Goal: Contribute content: Contribute content

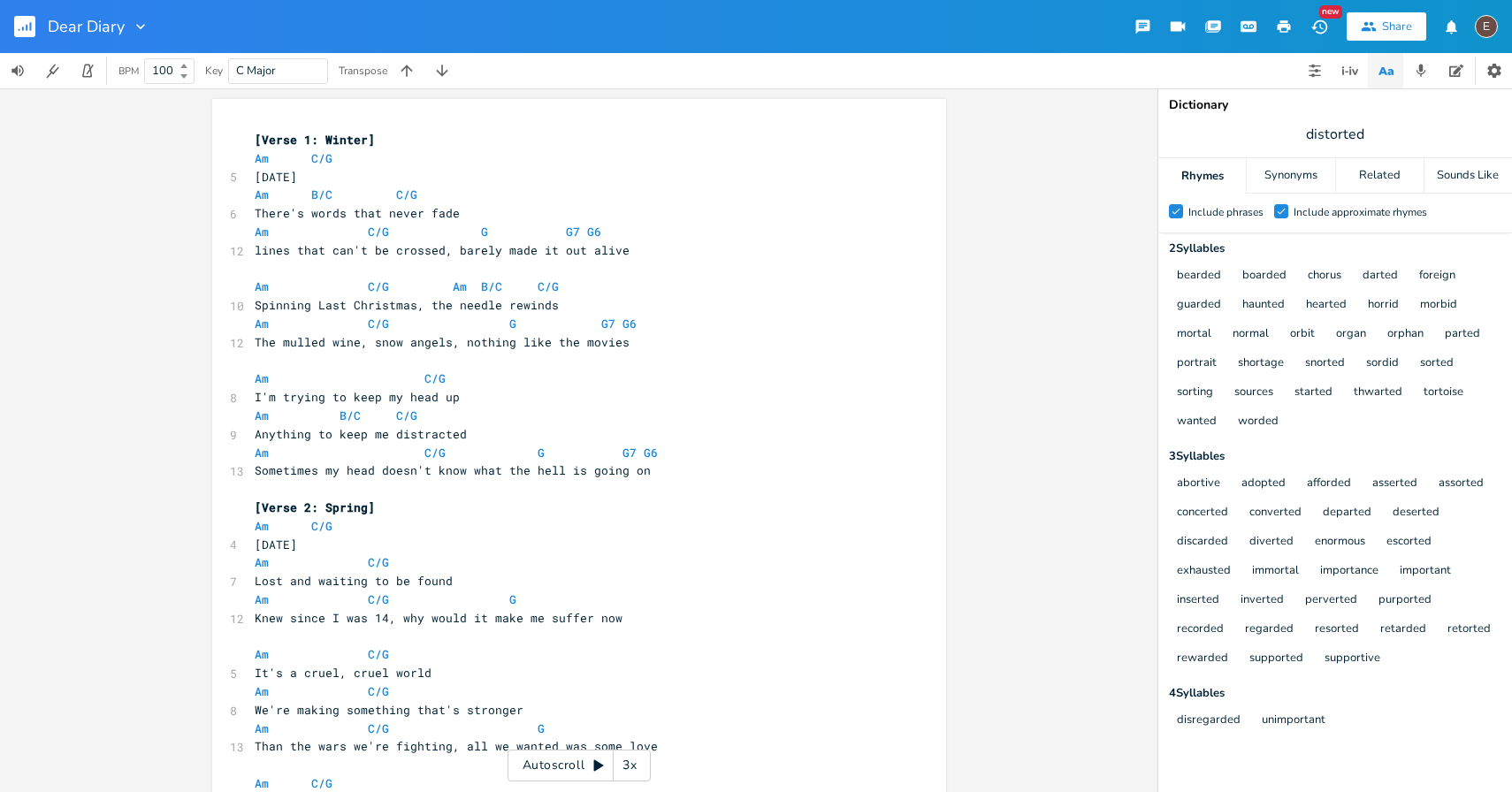
scroll to position [0, 30]
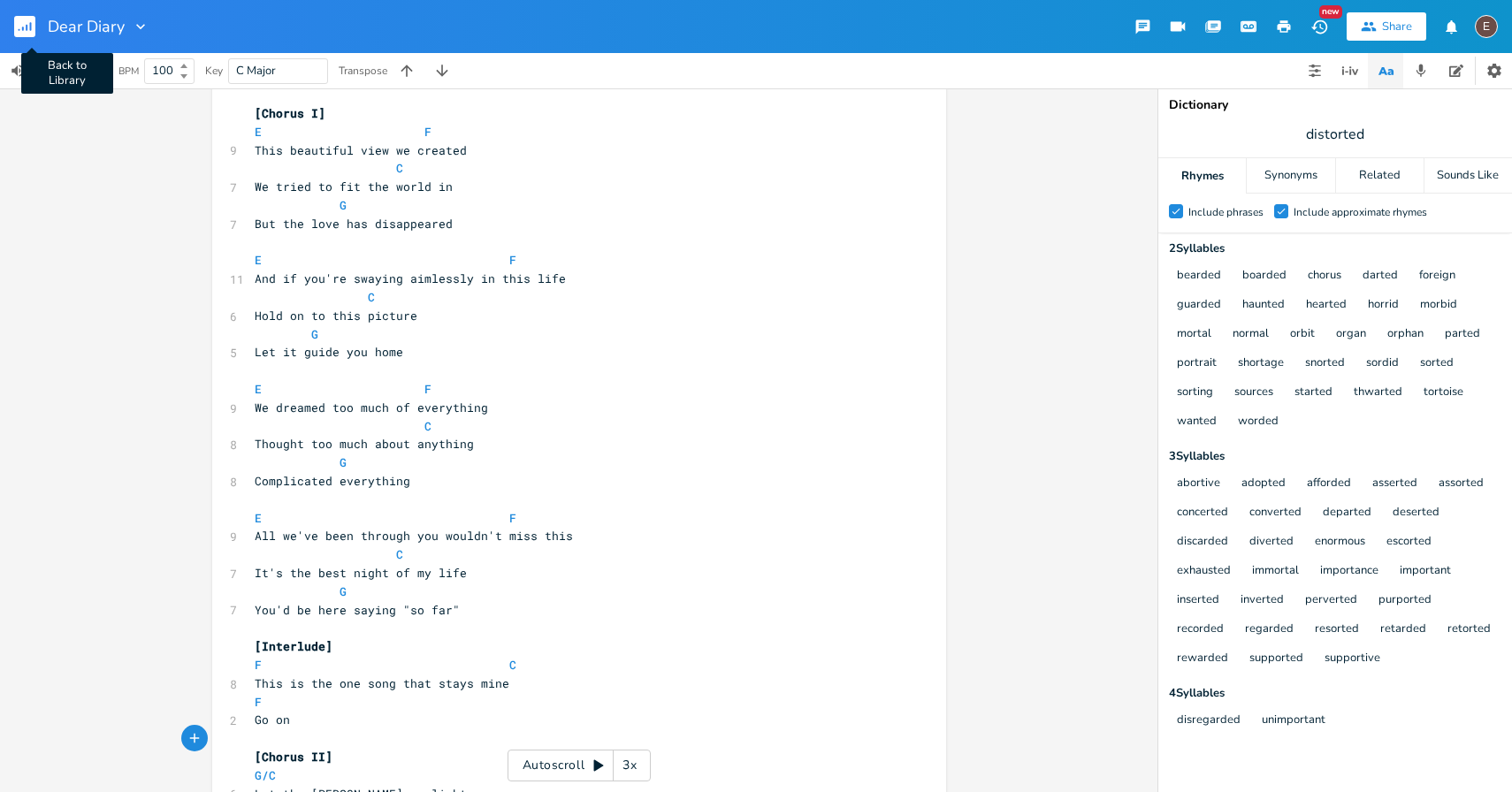
click at [36, 29] on button "Back to Library" at bounding box center [32, 26] width 36 height 42
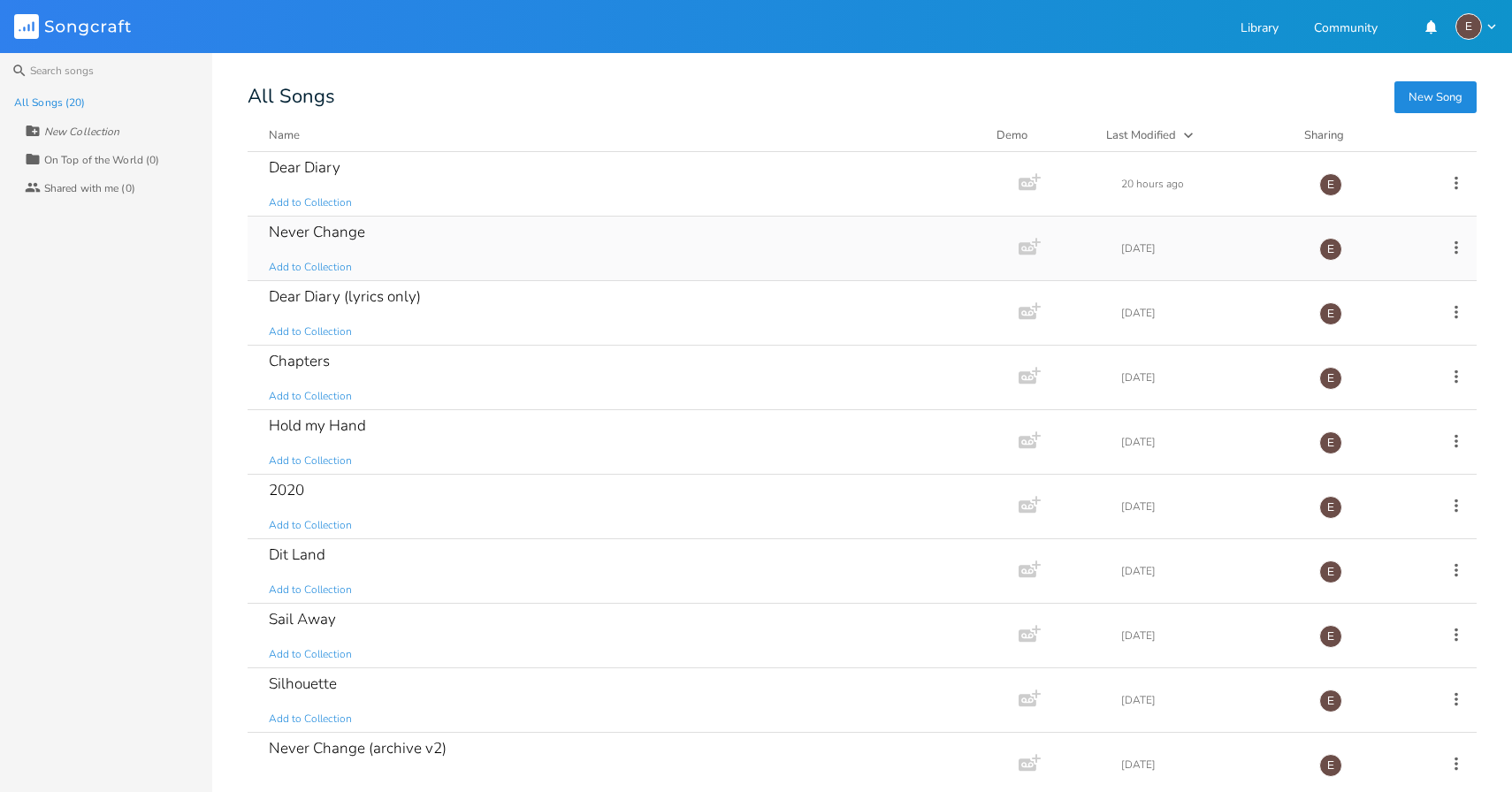
click at [447, 248] on div "Never Change Add to Collection" at bounding box center [629, 249] width 721 height 64
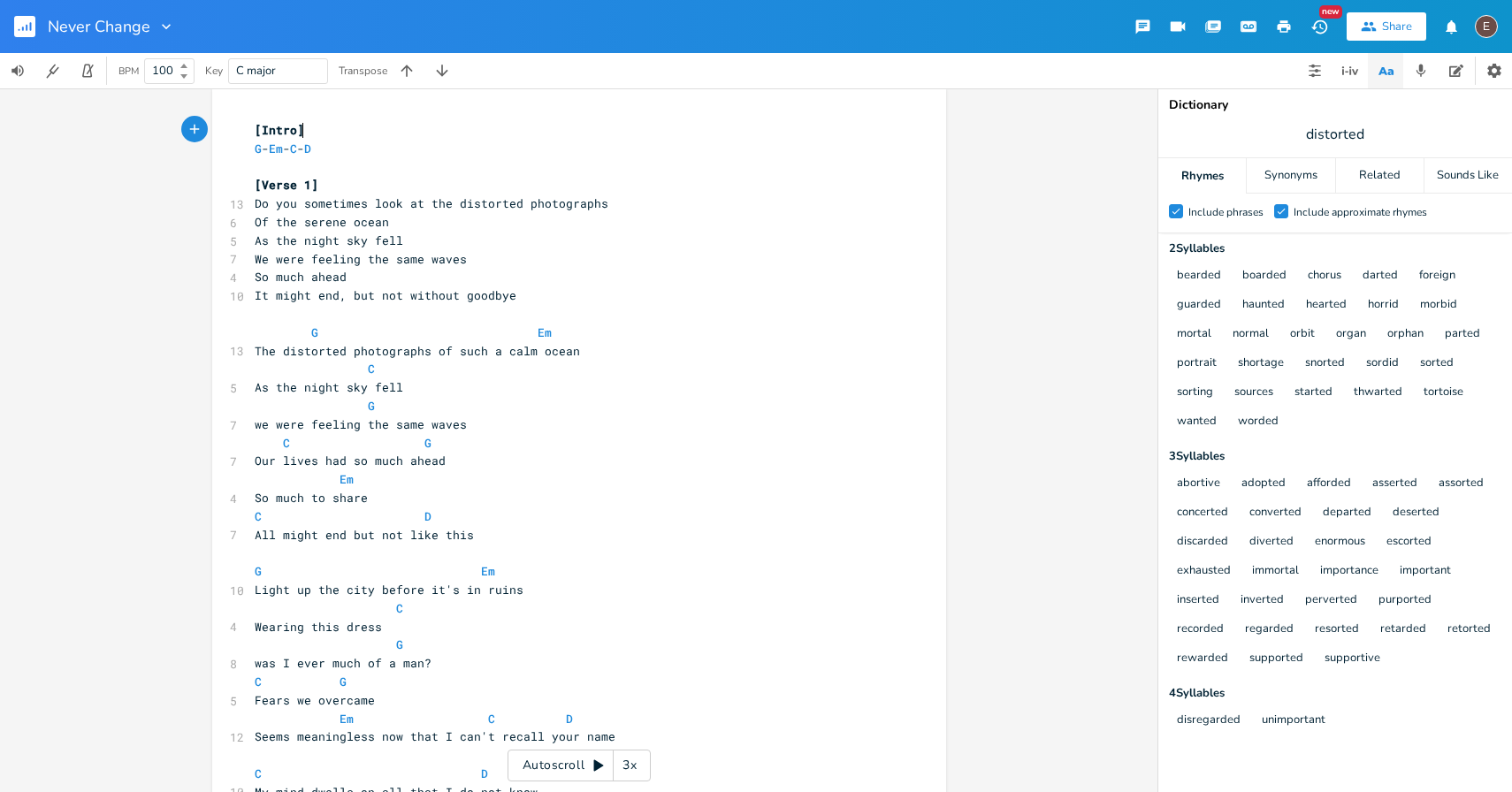
scroll to position [13, 0]
click at [255, 350] on span "The distorted photographs of such a calm ocean" at bounding box center [417, 347] width 325 height 16
click at [255, 348] on span "The distorted photographs of such a calm ocean" at bounding box center [417, 347] width 325 height 16
click at [277, 352] on span "The distorted photographs of such a calm ocean" at bounding box center [417, 347] width 325 height 16
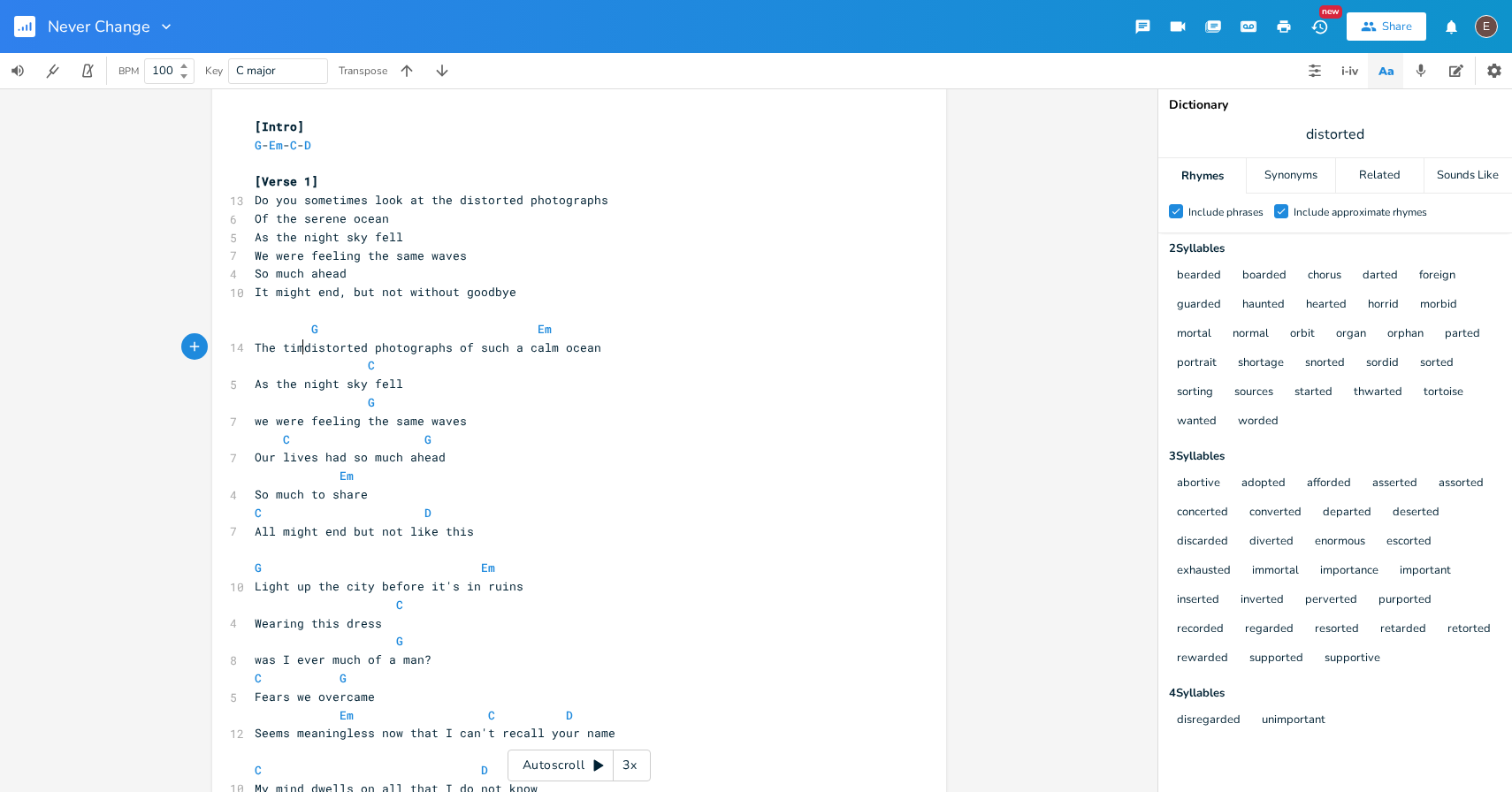
type textarea "time"
type textarea "Do you ever look back to"
type textarea "at the"
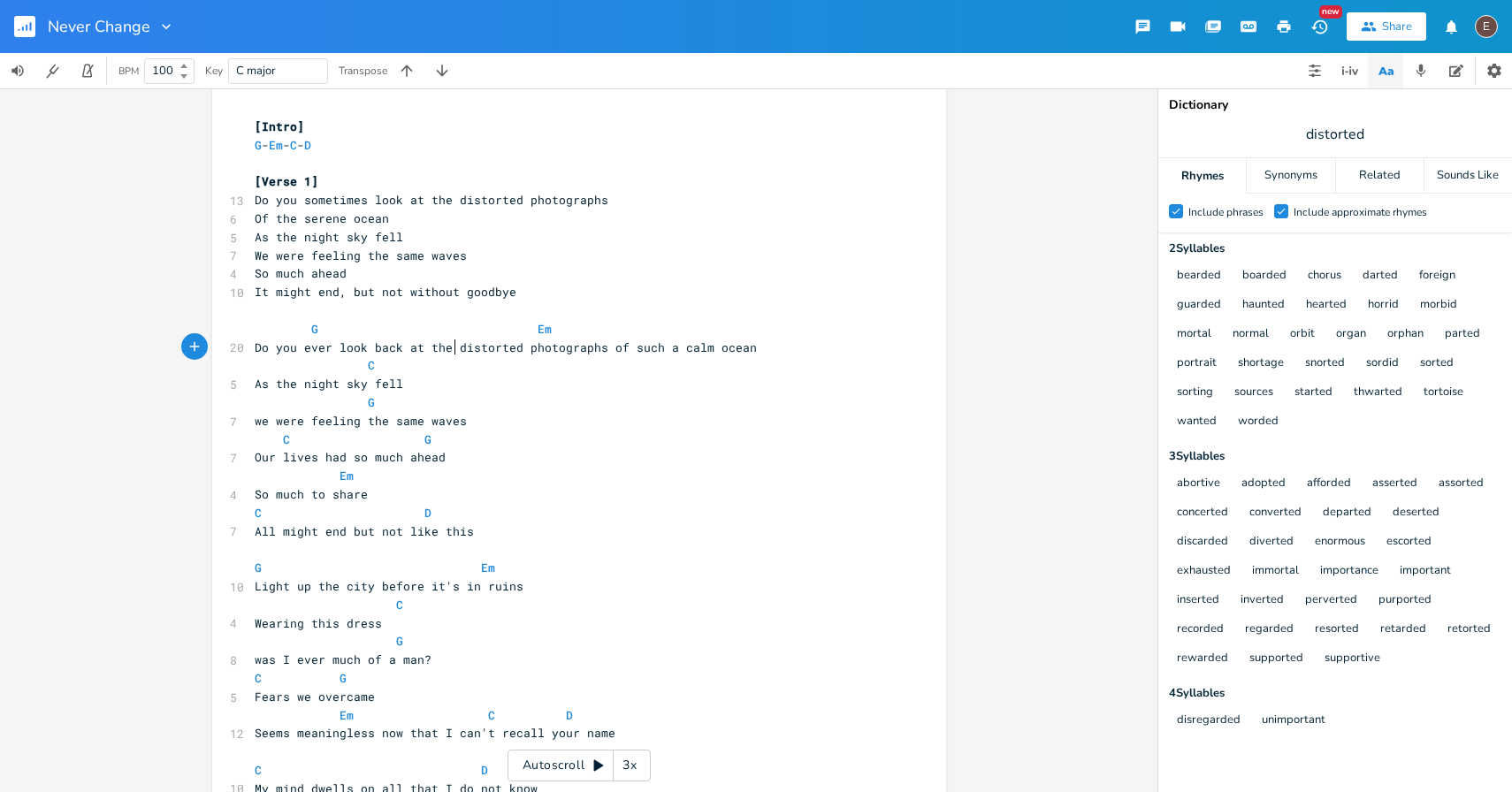
scroll to position [0, 33]
click at [598, 350] on span "Do you ever look back at the distorted photographs of such a calm ocean" at bounding box center [505, 347] width 502 height 16
click at [604, 349] on span "Do you ever look back at the distorted photographs of such a calm ocean" at bounding box center [505, 347] width 502 height 16
type textarea "of"
click at [604, 349] on span "Do you ever look back at the distorted photographs of such a calm ocean" at bounding box center [505, 347] width 502 height 16
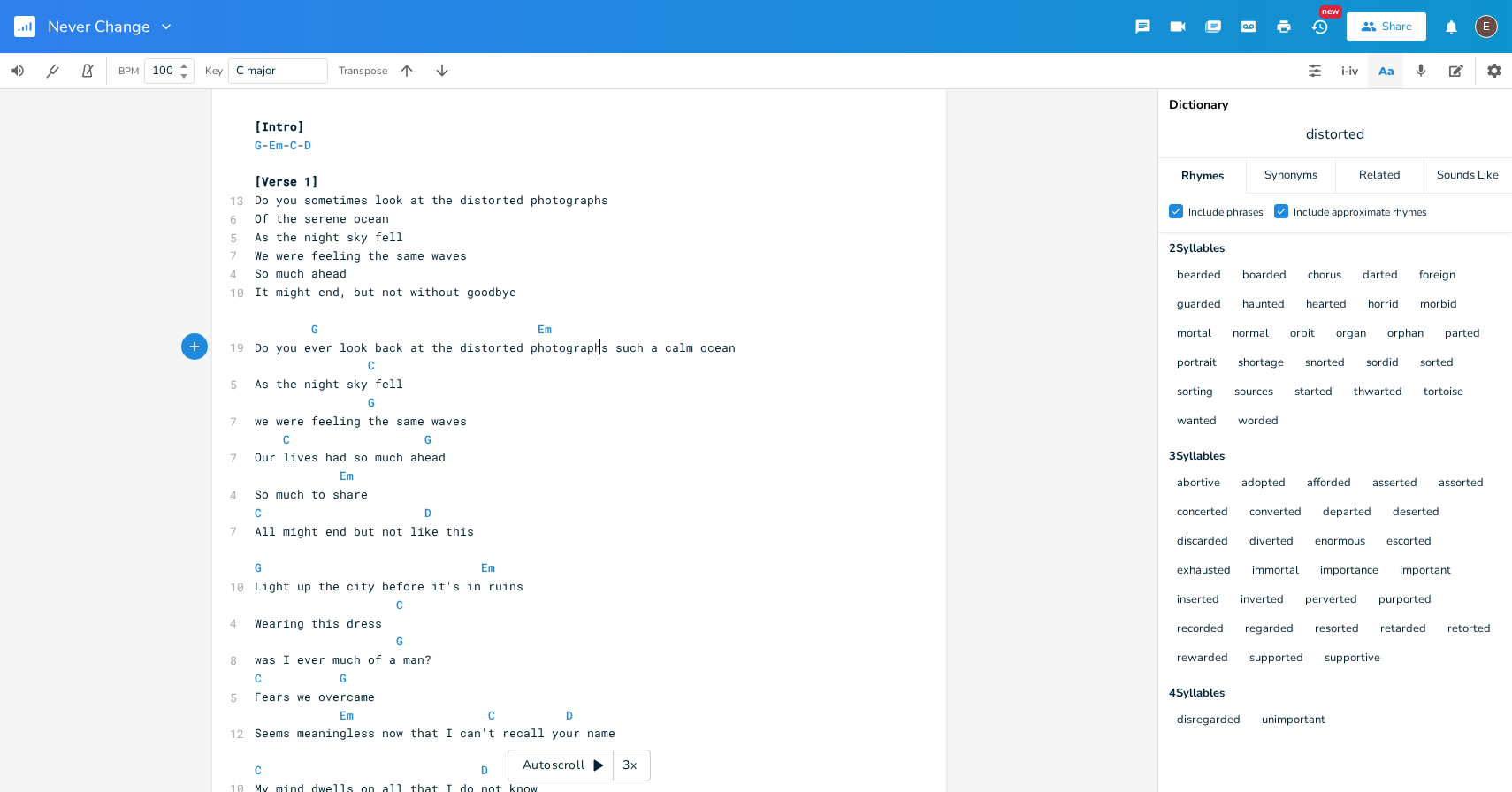
scroll to position [0, 3]
type textarea ","
click at [737, 324] on pre "G Em" at bounding box center [569, 330] width 638 height 19
click at [736, 345] on pre "Do you ever look back at the distorted photographs, such a calm ocean" at bounding box center [569, 348] width 638 height 19
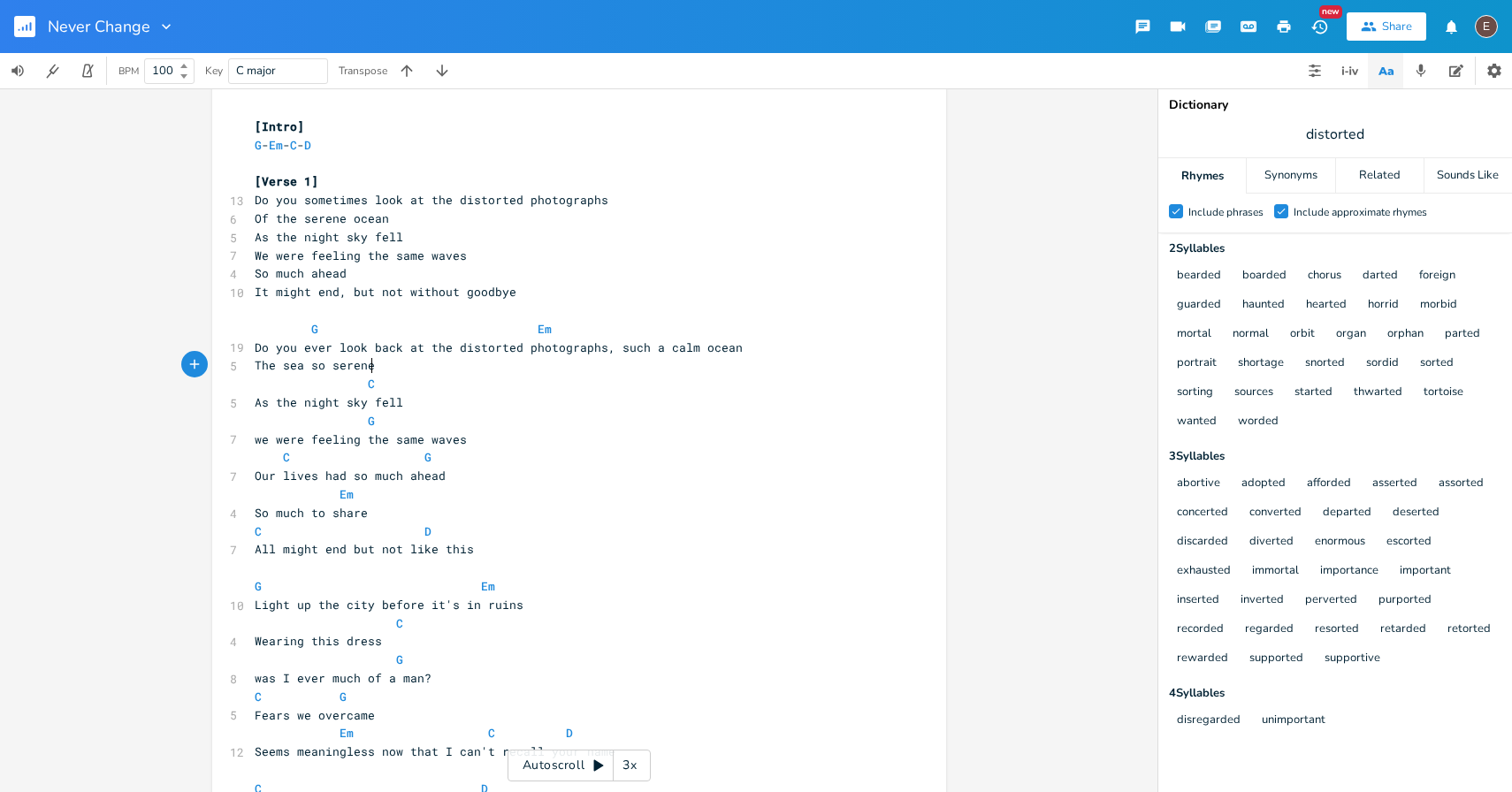
scroll to position [0, 100]
type textarea "The sea so serene, I"
type textarea "looking back at the"
type textarea "your distorted photographs"
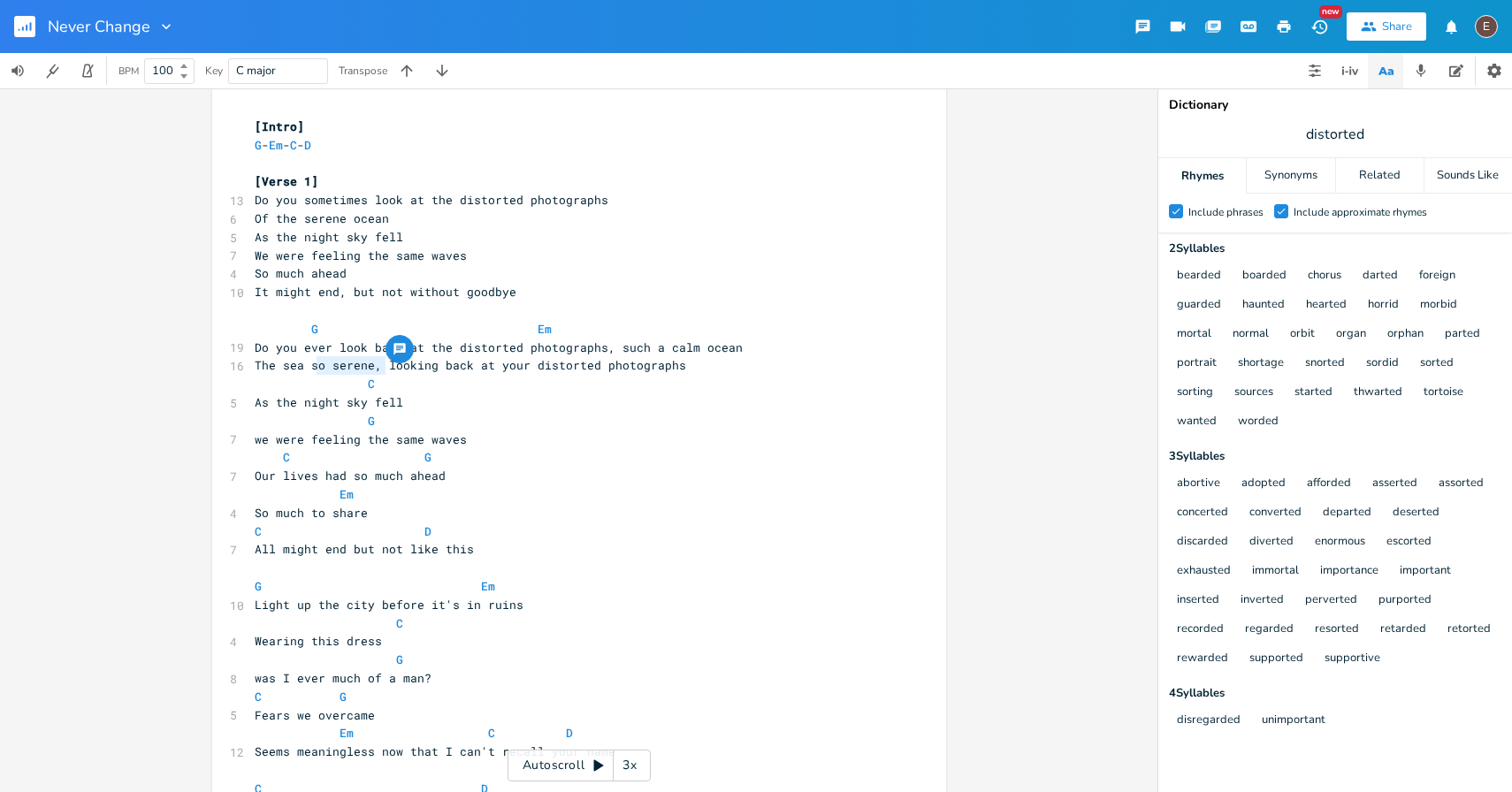
type textarea "so serene,"
drag, startPoint x: 382, startPoint y: 365, endPoint x: 306, endPoint y: 364, distance: 76.0
click at [306, 364] on span "The sea so serene, looking back at your distorted photographs" at bounding box center [470, 365] width 432 height 16
click at [414, 371] on span "The sea so serene, looking back at your distorted photographs" at bounding box center [470, 365] width 432 height 16
click at [255, 364] on span "The sea so serene, looking back at your distorted photographs" at bounding box center [470, 365] width 432 height 16
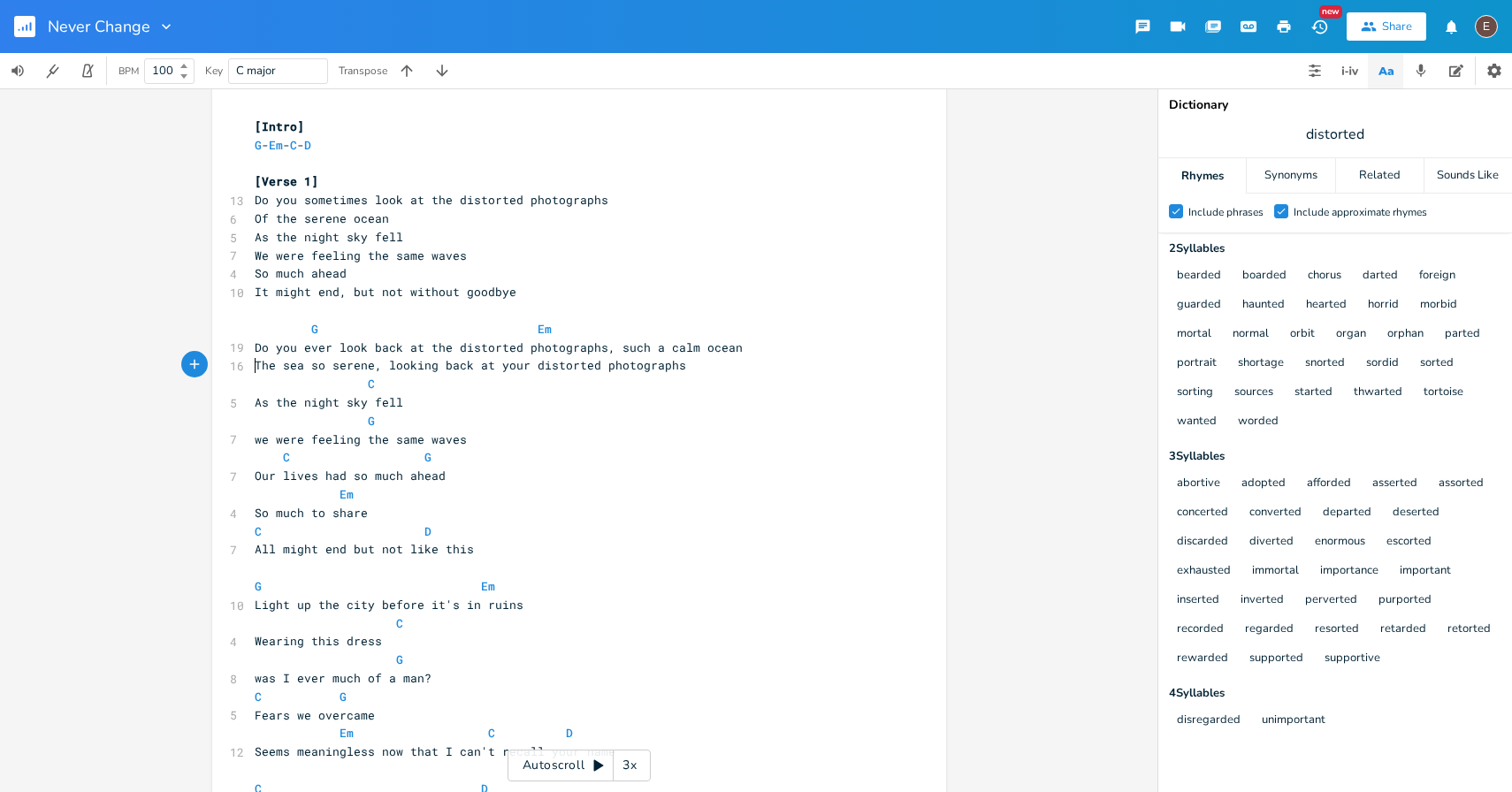
click at [313, 367] on span "The sea so serene, looking back at your distorted photographs" at bounding box center [470, 365] width 432 height 16
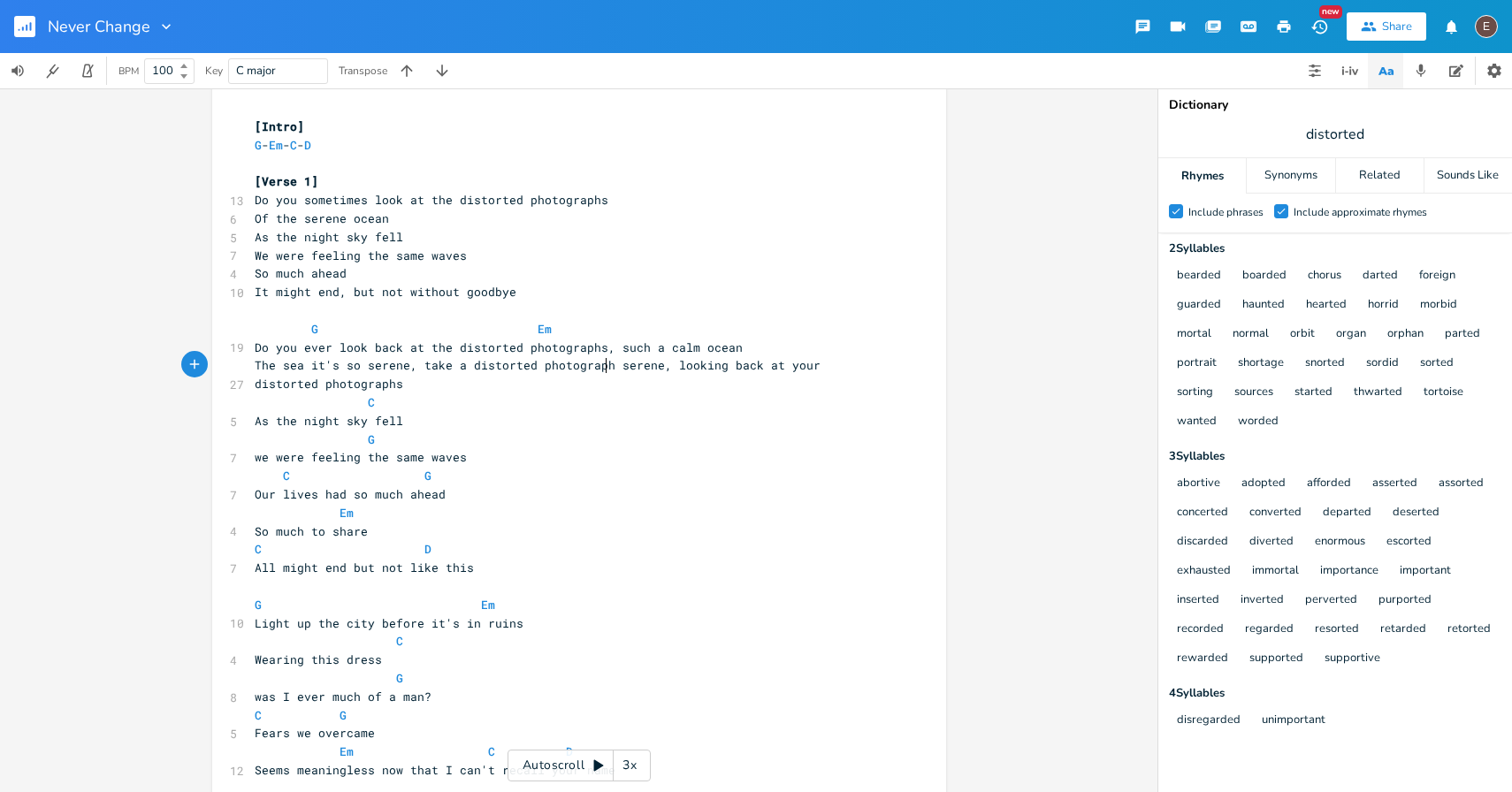
type textarea "it's so serene, take a distorted photograph"
type textarea "serene, looking back at your distorted photographs"
drag, startPoint x: 632, startPoint y: 381, endPoint x: 613, endPoint y: 372, distance: 21.0
click at [613, 372] on pre "The sea it's so serene, take a distorted photograph serene, looking back at you…" at bounding box center [569, 374] width 638 height 37
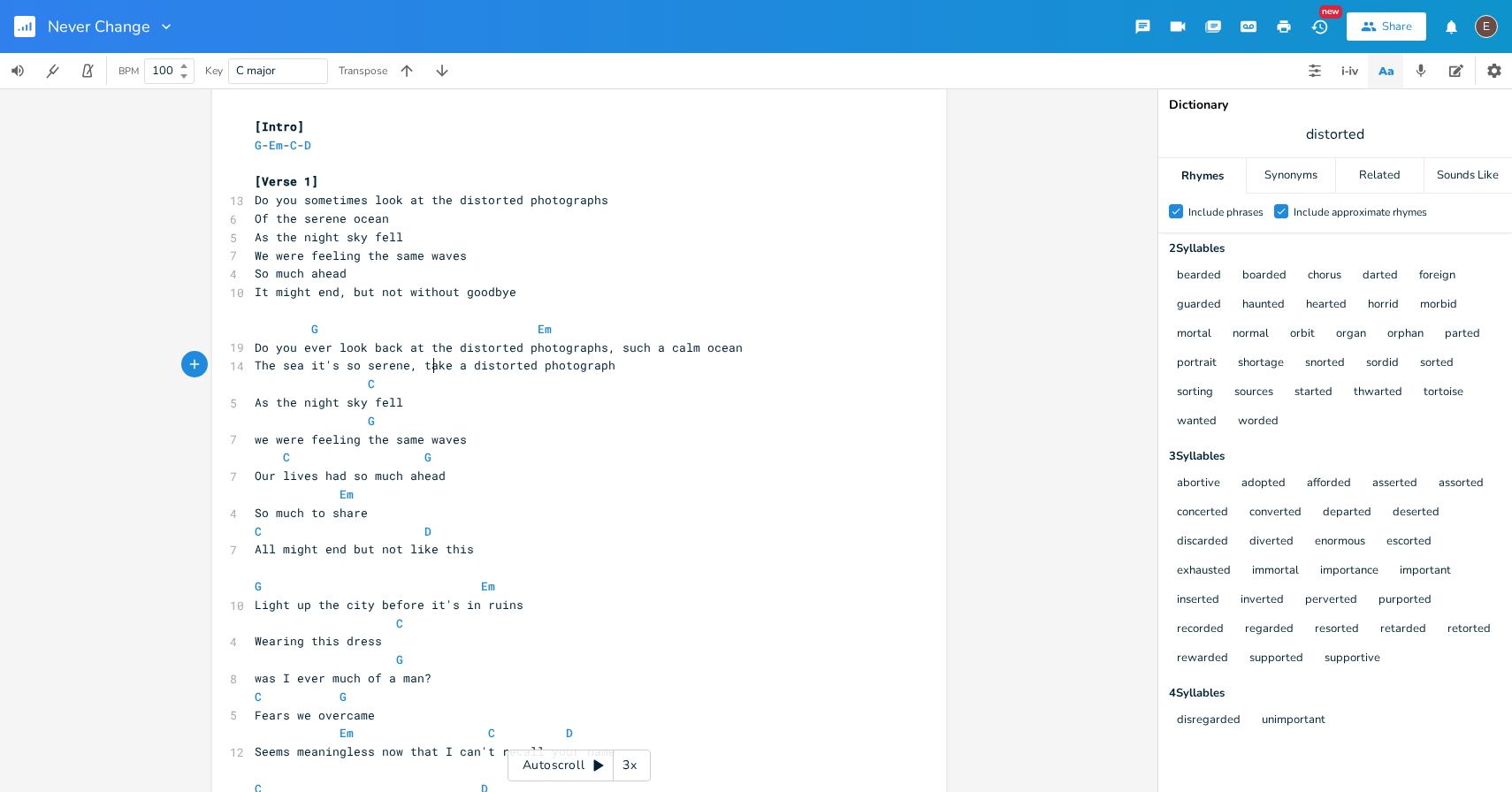
click at [426, 362] on span "The sea it's so serene, take a distorted photograph" at bounding box center [435, 365] width 361 height 16
type textarea "take"
click at [426, 362] on span "The sea it's so serene, take a distorted photograph" at bounding box center [435, 365] width 361 height 16
click at [491, 388] on pre "C" at bounding box center [569, 385] width 638 height 19
click at [505, 372] on span "The sea it's so serene, take a distorted photograph" at bounding box center [435, 365] width 361 height 16
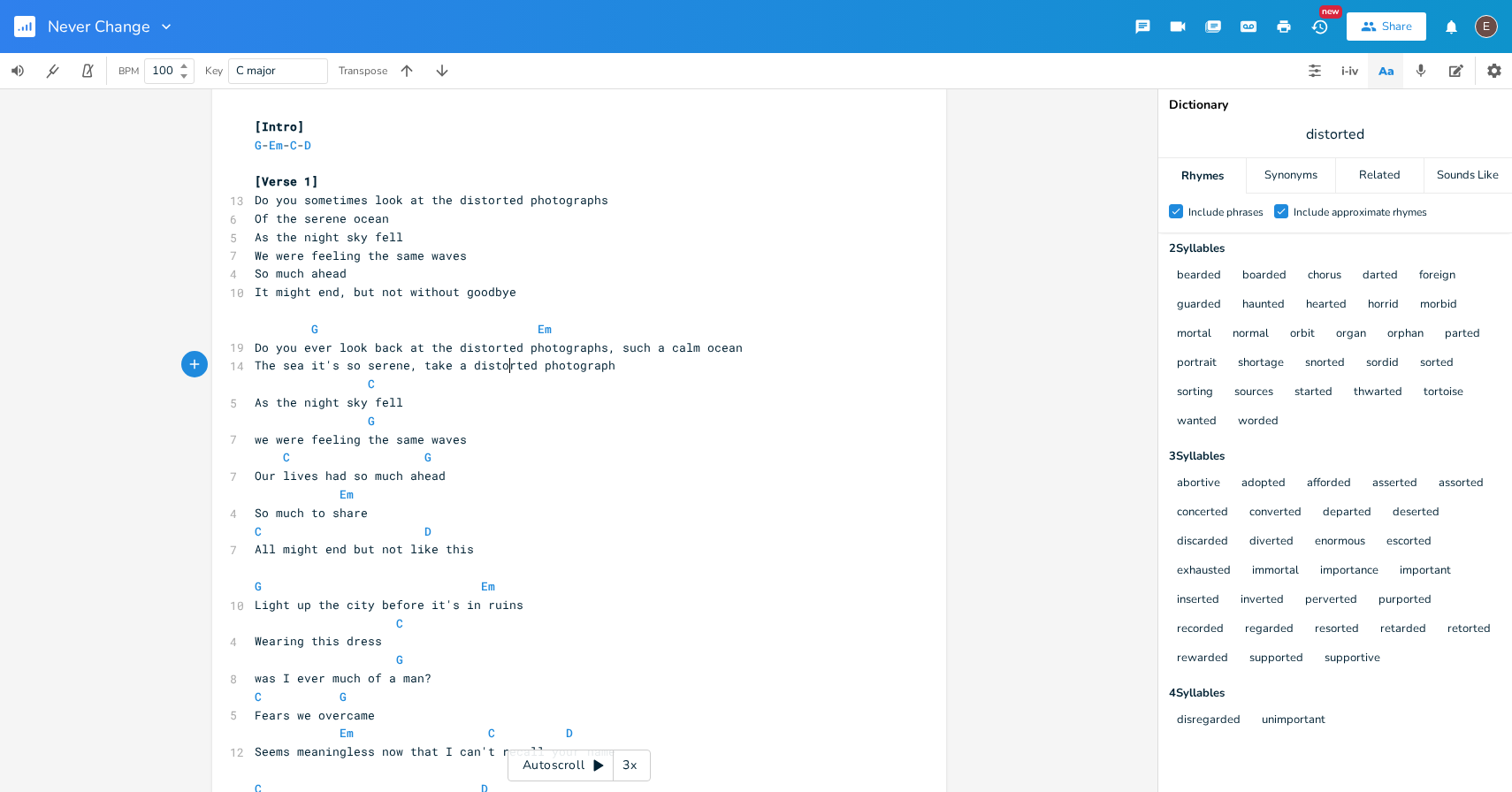
click at [479, 435] on pre "we were feeling the same waves" at bounding box center [569, 440] width 638 height 19
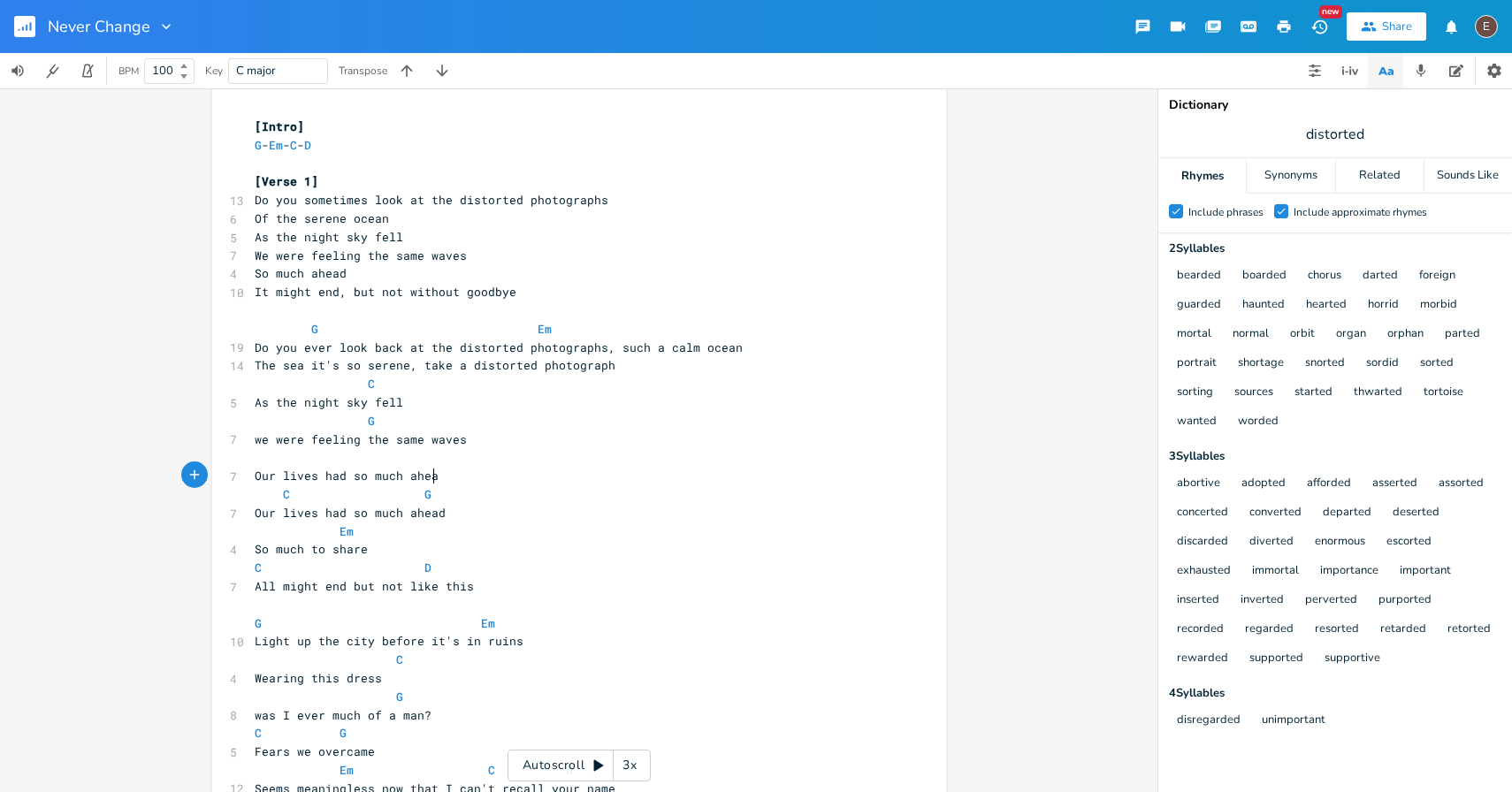
type textarea "Our lives had so much ahead"
drag, startPoint x: 445, startPoint y: 467, endPoint x: 340, endPoint y: 467, distance: 105.0
click at [340, 467] on pre "Our lives had so much ahead" at bounding box center [569, 476] width 638 height 19
click at [331, 477] on span "Our lives had so much ahead" at bounding box center [350, 475] width 191 height 16
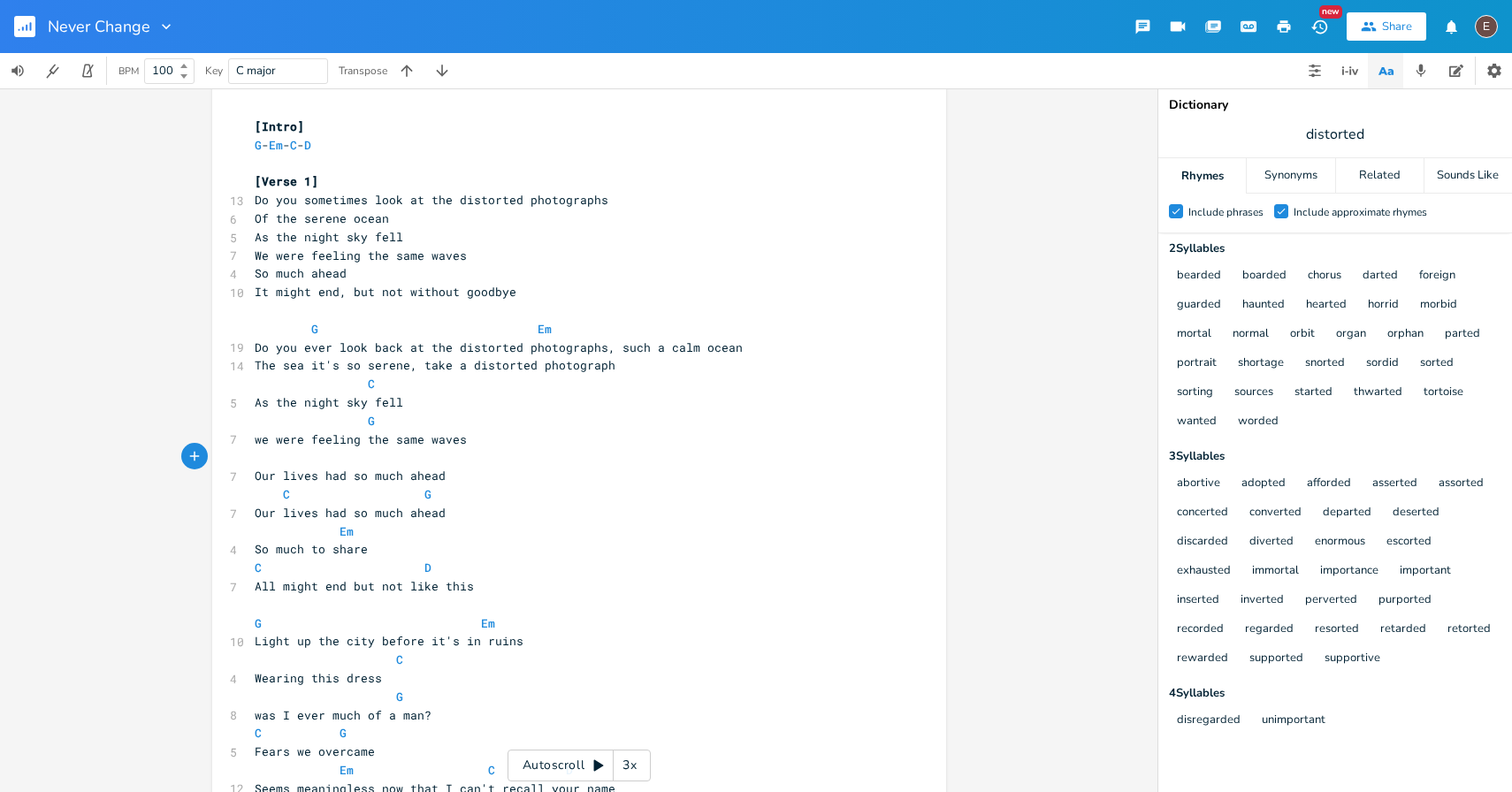
type textarea "had"
click at [331, 477] on span "Our lives had so much ahead" at bounding box center [350, 475] width 191 height 16
click at [394, 374] on pre "The sea it's so serene, take a distorted photograph" at bounding box center [569, 366] width 638 height 19
click at [388, 405] on span "As the night sky fell" at bounding box center [336, 402] width 163 height 16
type textarea "fell"
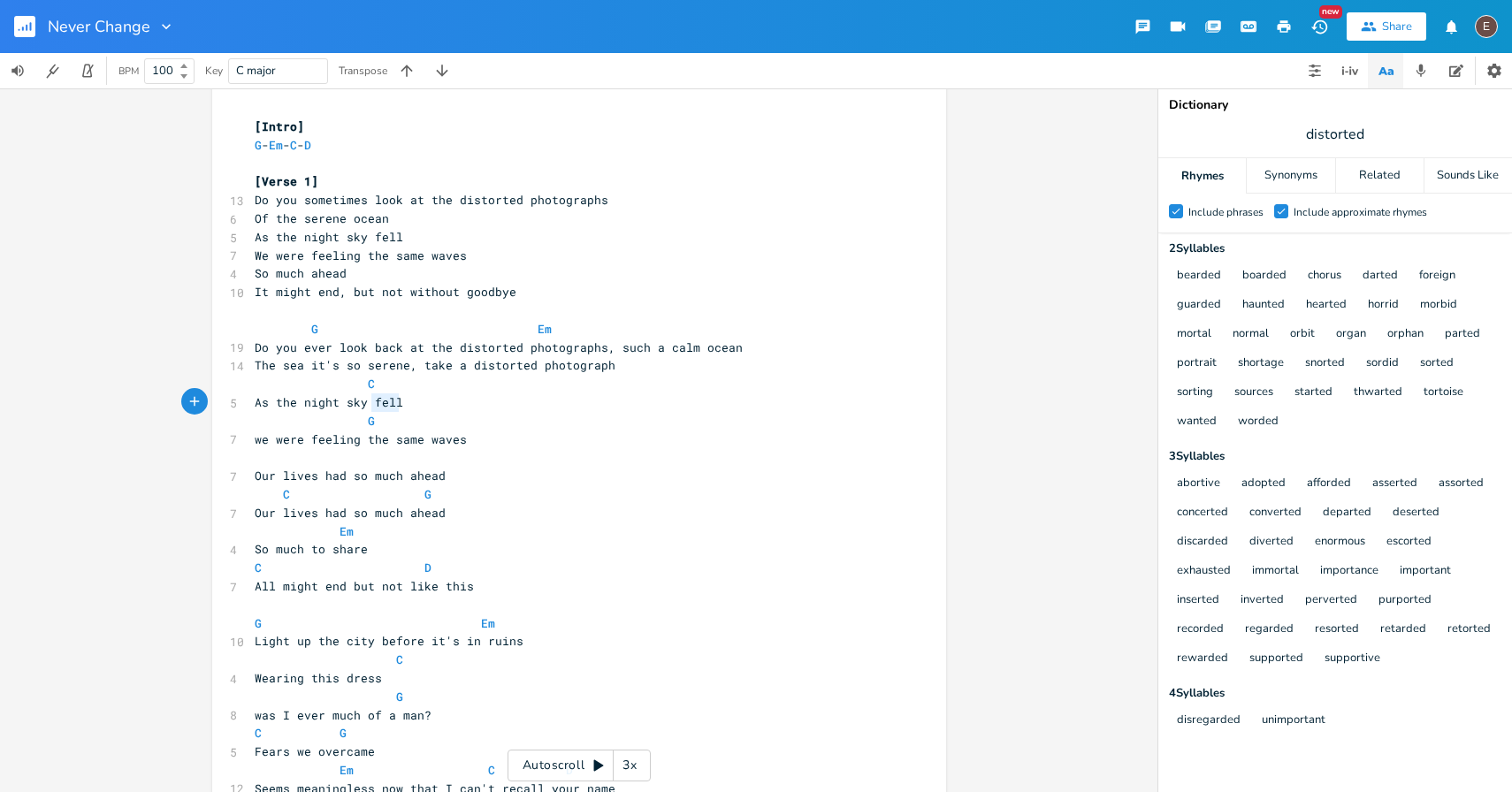
click at [388, 405] on span "As the night sky fell" at bounding box center [336, 402] width 163 height 16
click at [410, 408] on span at bounding box center [410, 403] width 14 height 19
drag, startPoint x: 452, startPoint y: 479, endPoint x: 318, endPoint y: 481, distance: 134.0
click at [318, 481] on pre "Our lives had so much ahead" at bounding box center [569, 476] width 638 height 19
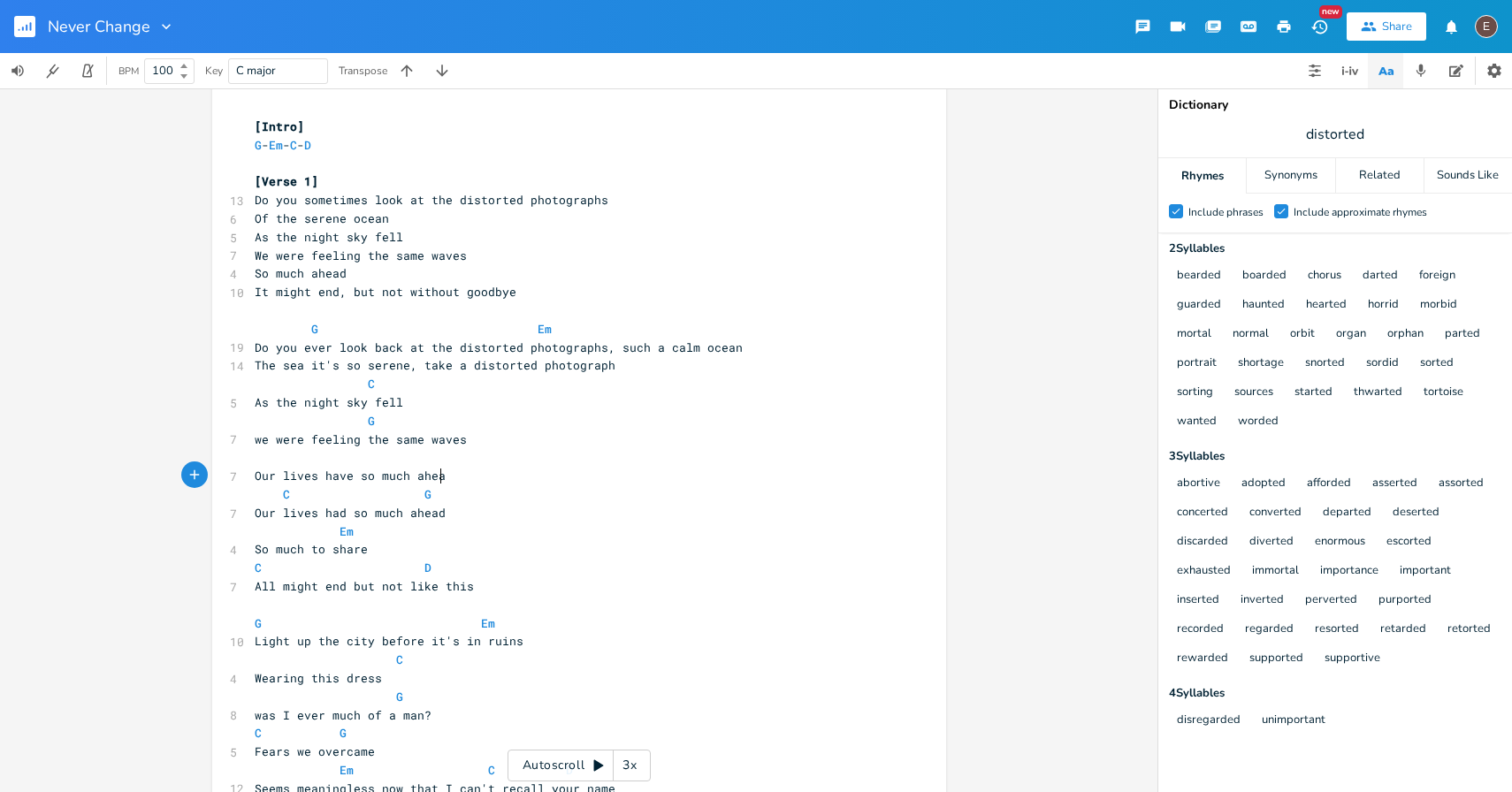
type textarea "have so much ahead"
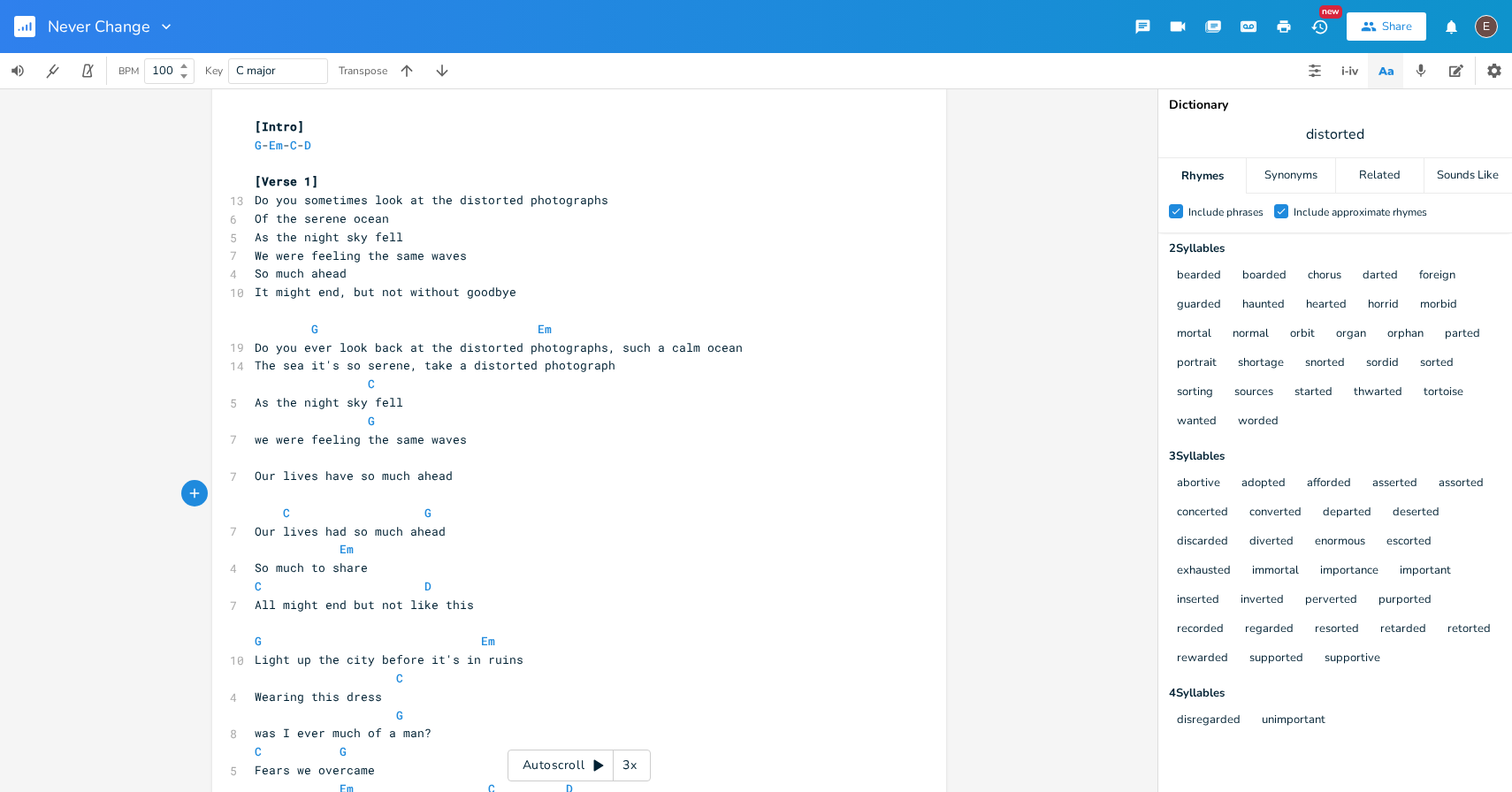
click at [309, 458] on pre "​" at bounding box center [569, 458] width 638 height 19
type textarea "C"
click at [464, 476] on pre "Our lives have so much ahead" at bounding box center [569, 476] width 638 height 19
click at [431, 452] on pre "C" at bounding box center [569, 458] width 638 height 19
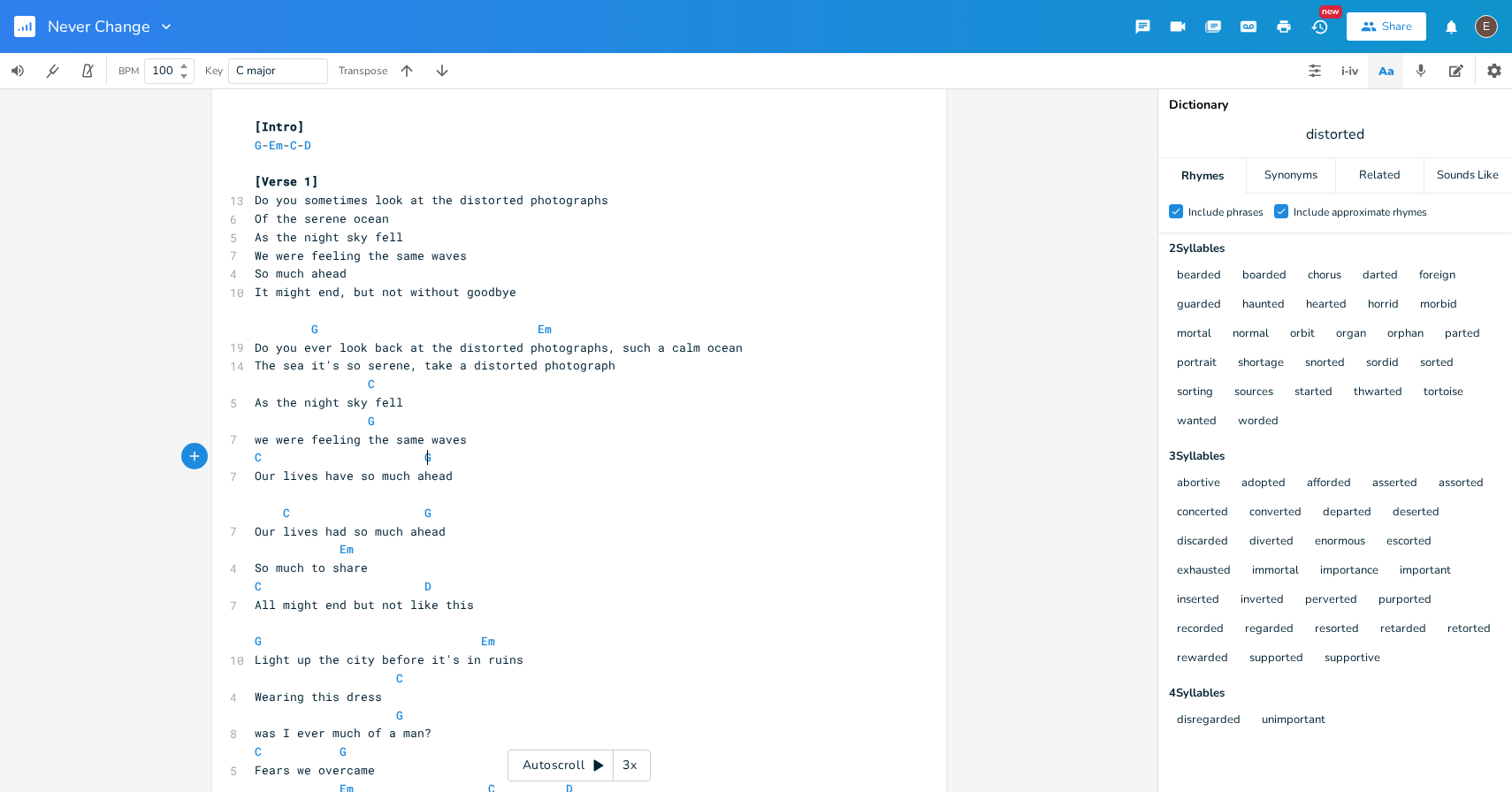
type textarea "G"
click at [495, 484] on pre "Our lives have so much ahead" at bounding box center [569, 476] width 638 height 19
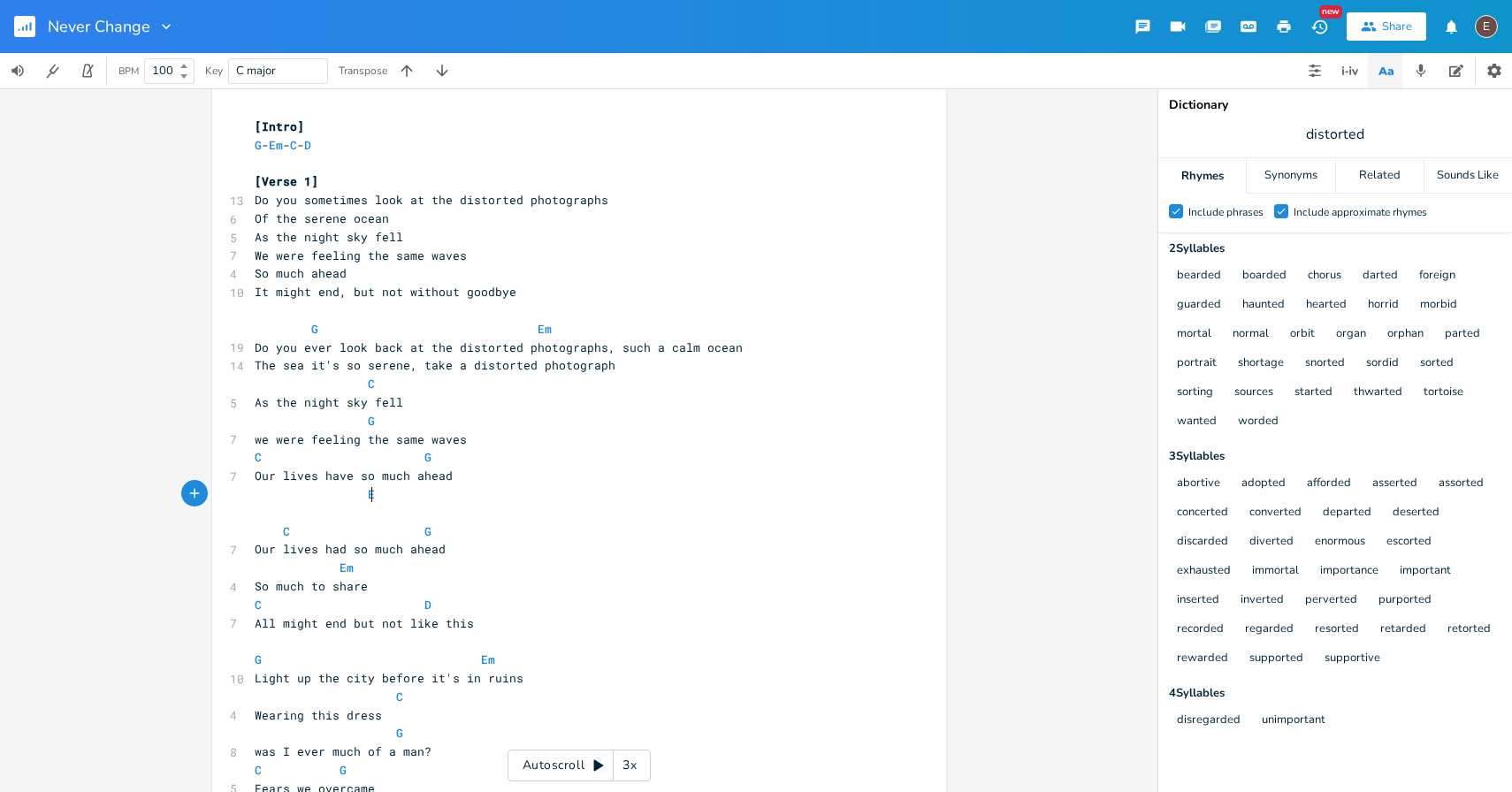
scroll to position [0, 19]
type textarea "Em"
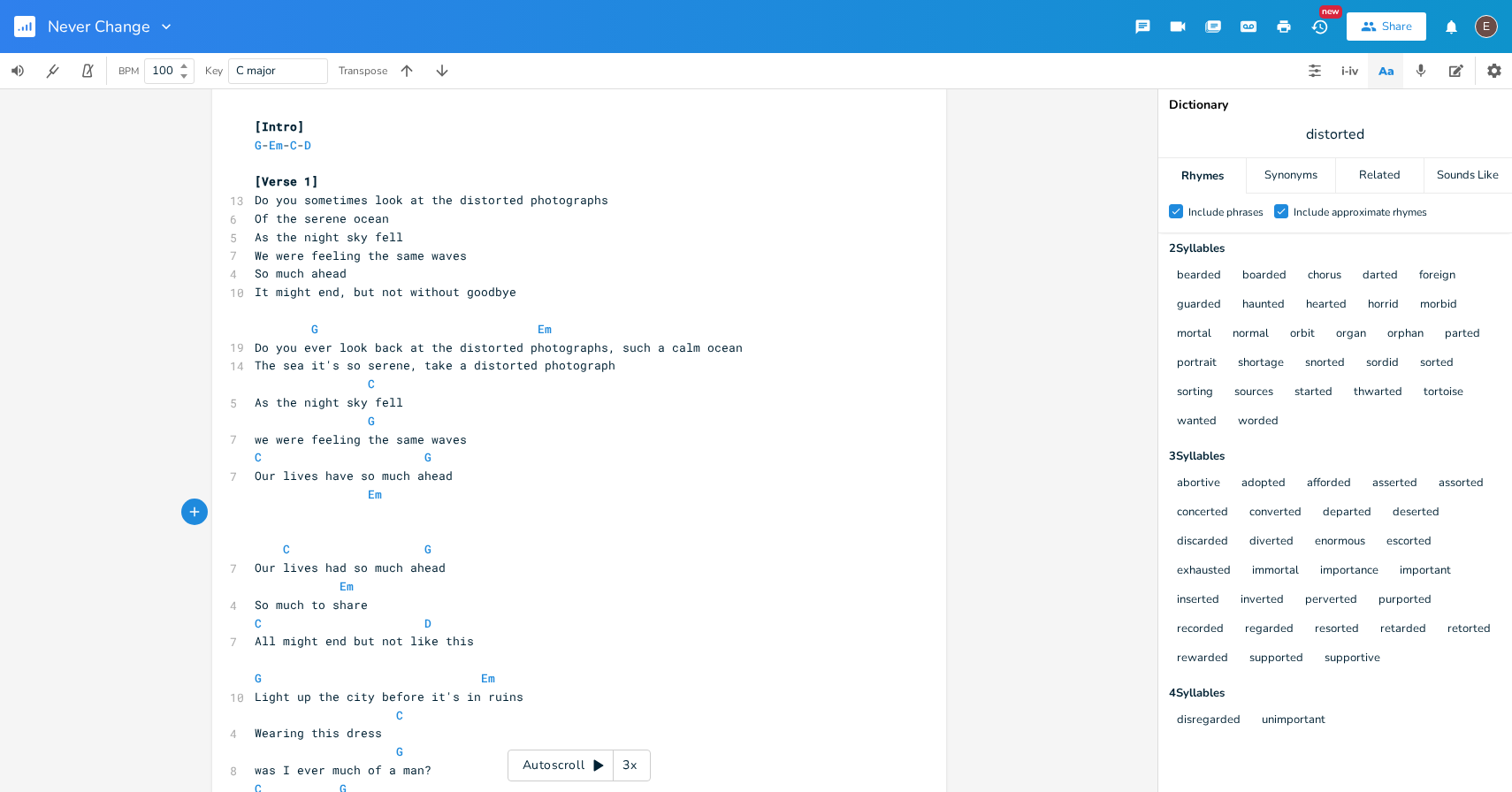
click at [523, 482] on pre "Our lives have so much ahead" at bounding box center [569, 476] width 638 height 19
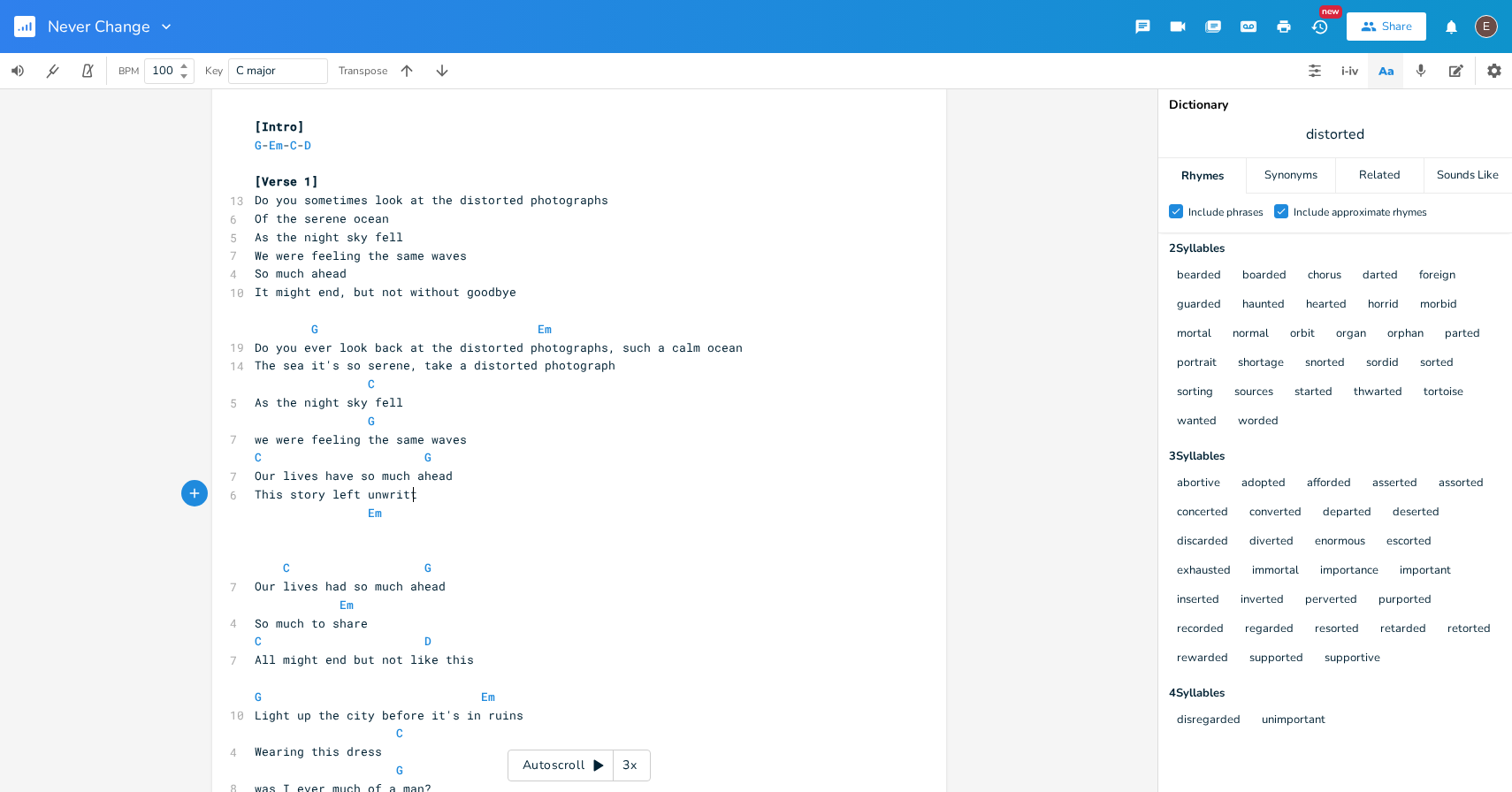
scroll to position [0, 128]
type textarea "This story left unwritten"
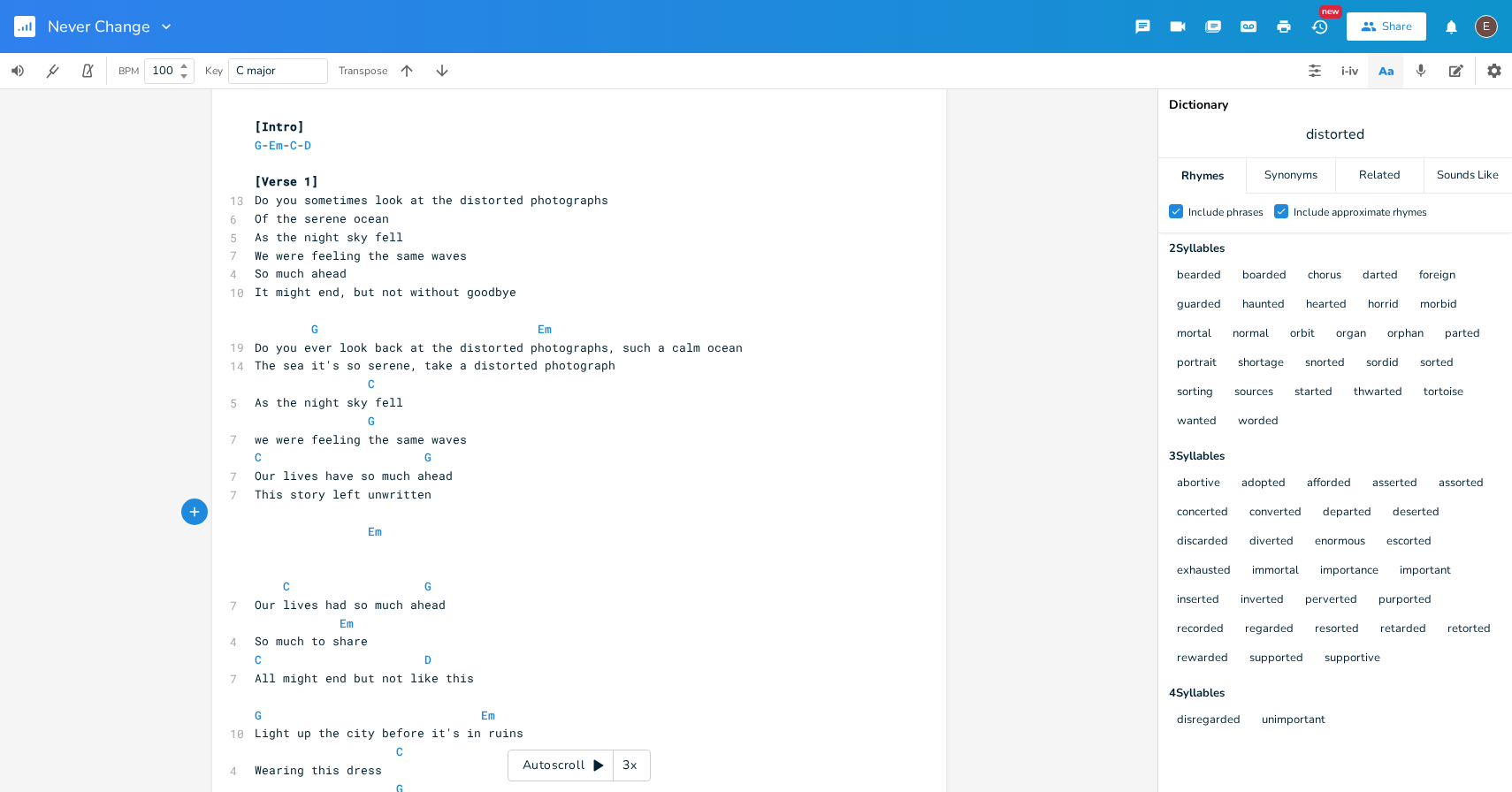
click at [463, 458] on pre "C G" at bounding box center [569, 458] width 638 height 19
click at [463, 467] on pre "Our lives have so much ahead" at bounding box center [569, 476] width 638 height 19
click at [477, 487] on pre "This story left unwritten" at bounding box center [569, 495] width 638 height 19
click at [482, 480] on pre "Our lives have so much ahead" at bounding box center [569, 476] width 638 height 19
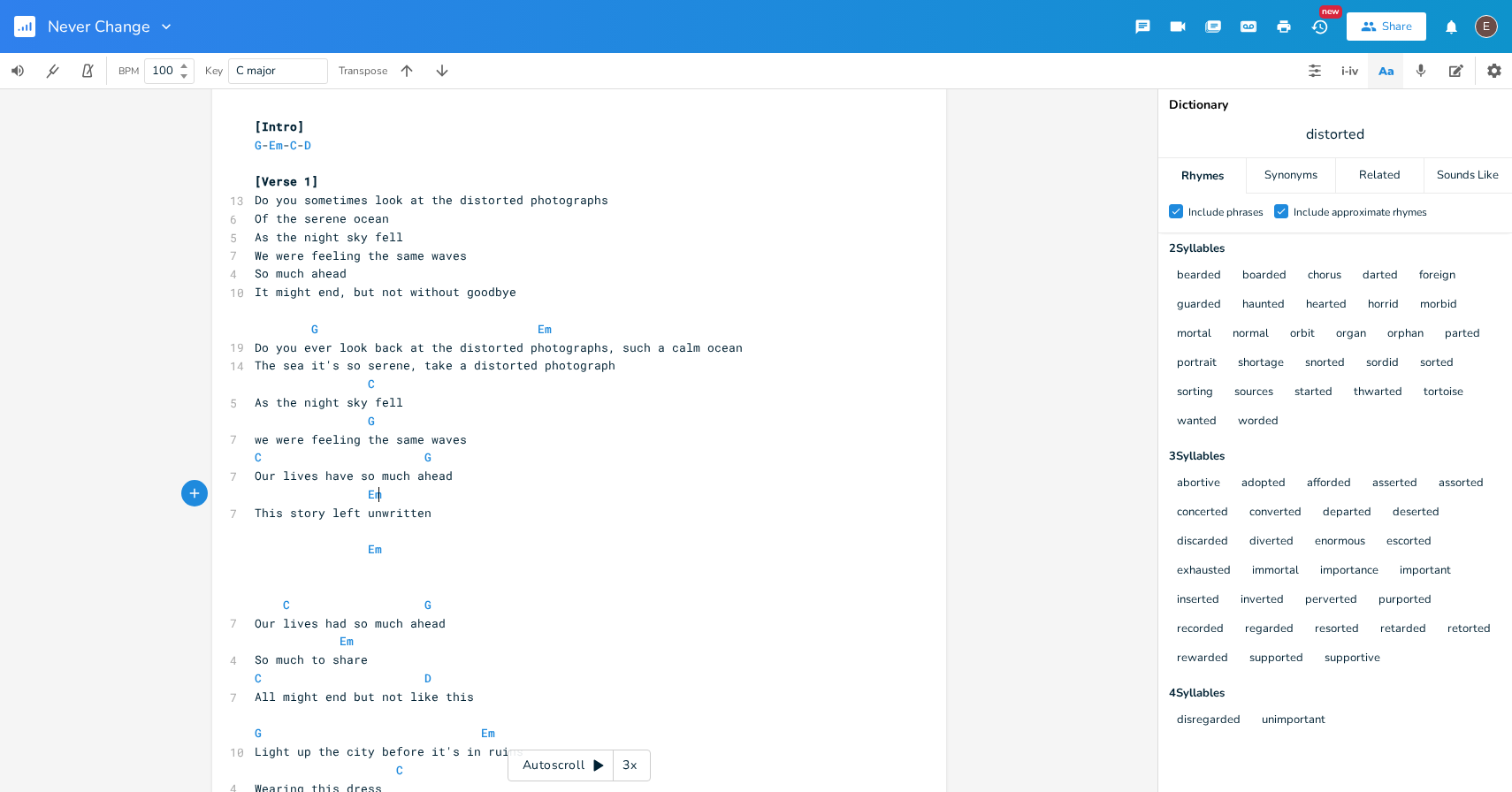
type textarea "Em"
click at [255, 512] on span "This story left unwritten" at bounding box center [343, 513] width 177 height 16
click at [333, 513] on span "This story left unwritten" at bounding box center [343, 513] width 177 height 16
type textarea "left"
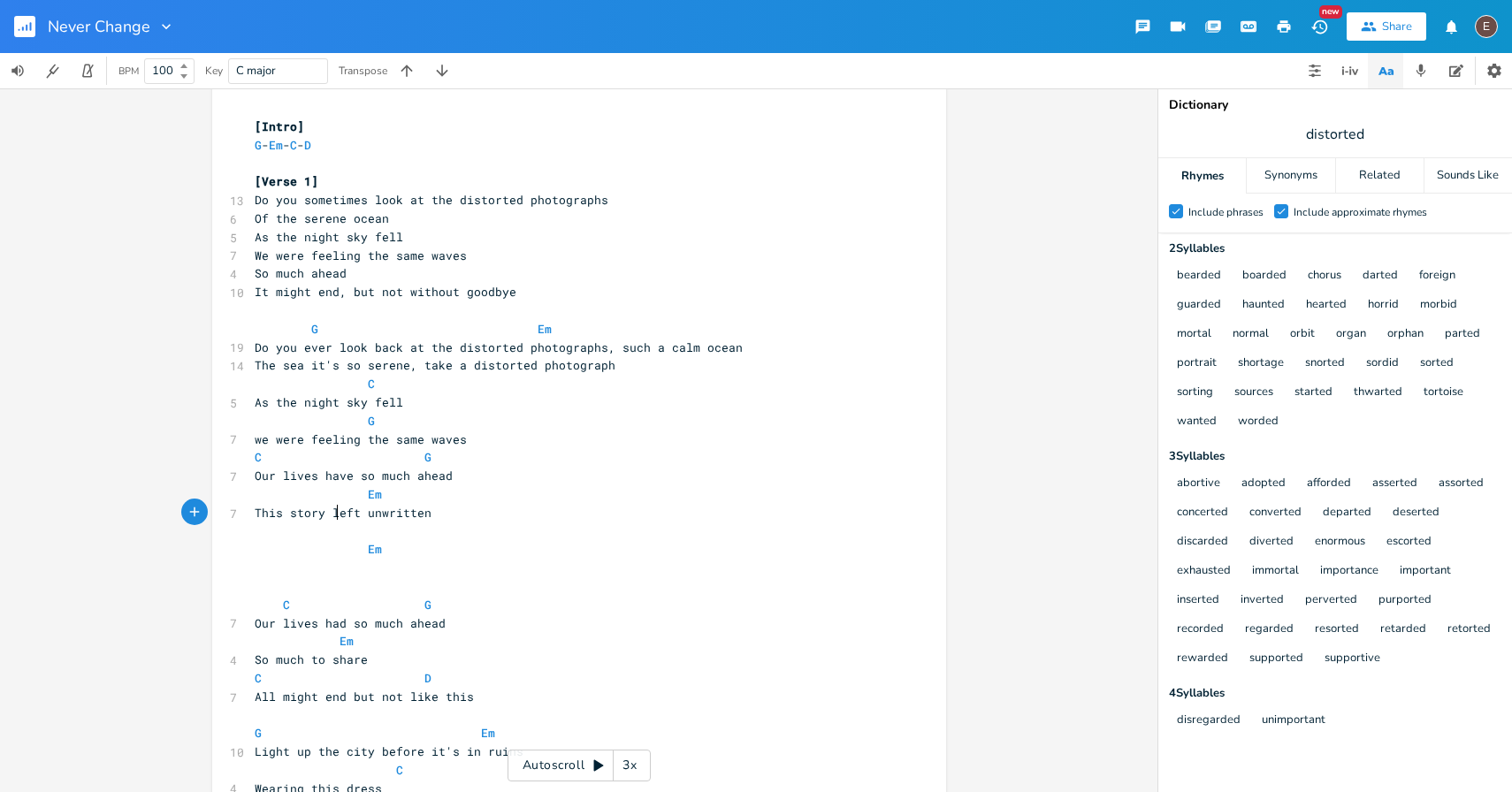
click at [333, 513] on span "This story left unwritten" at bounding box center [343, 513] width 177 height 16
click at [429, 546] on pre "Em" at bounding box center [569, 550] width 638 height 19
click at [432, 523] on pre "​" at bounding box center [569, 532] width 638 height 19
click at [436, 514] on pre "This story left unwritten" at bounding box center [569, 514] width 638 height 19
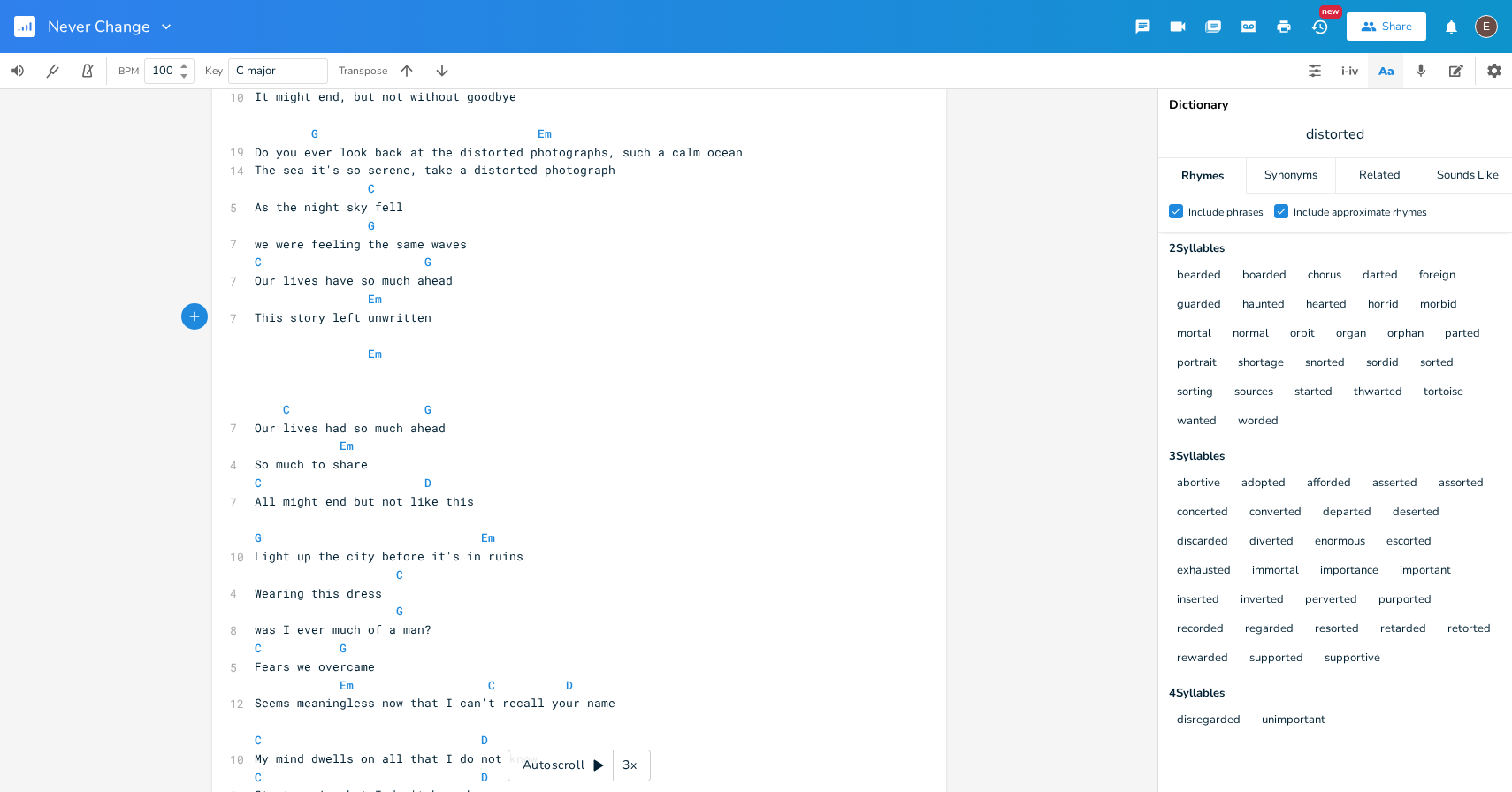
scroll to position [112, 0]
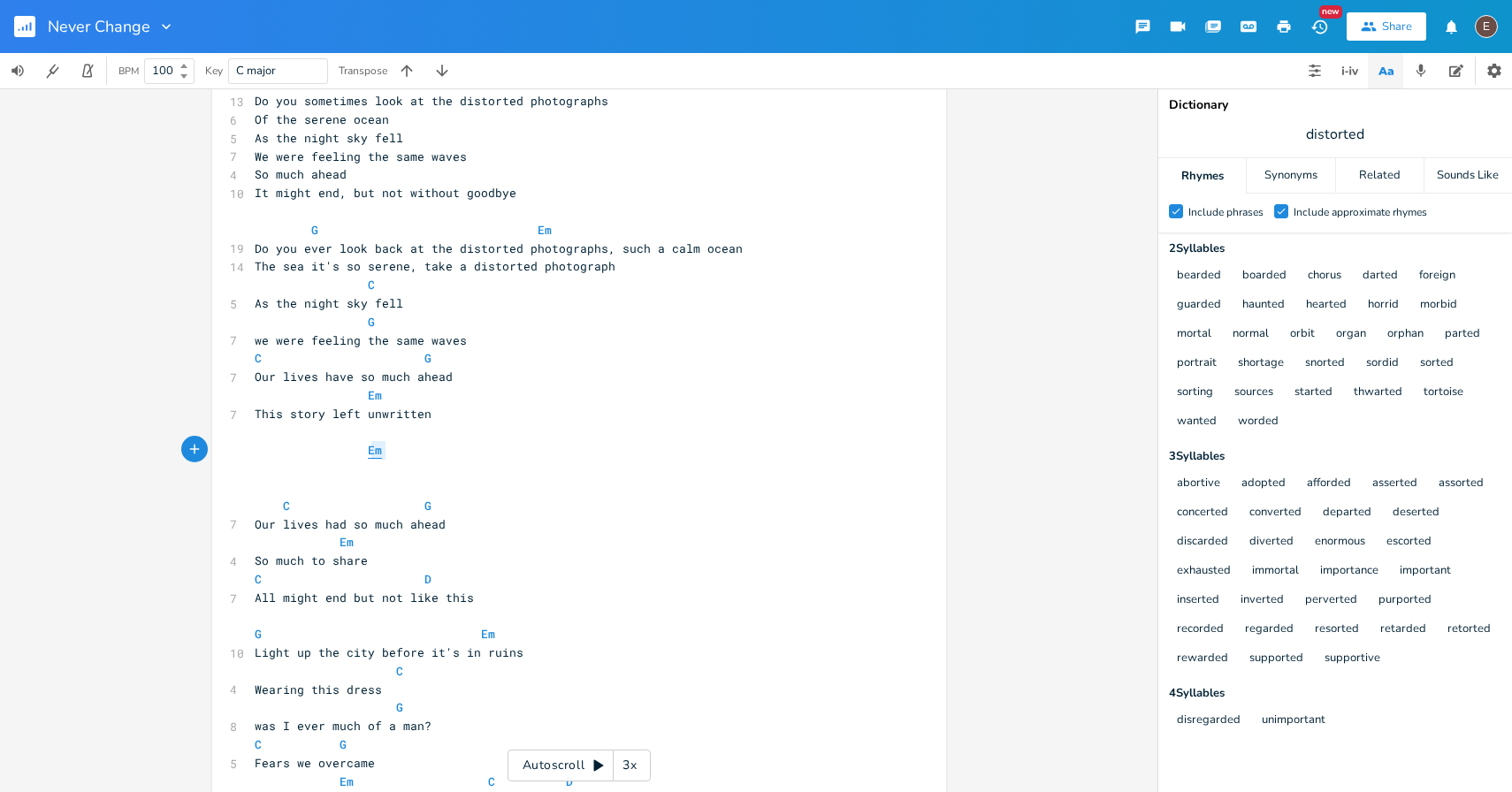
type textarea "Em"
drag, startPoint x: 388, startPoint y: 455, endPoint x: 356, endPoint y: 445, distance: 33.5
click at [356, 445] on pre "Em" at bounding box center [569, 451] width 638 height 19
click at [336, 421] on pre "This story left unwritten" at bounding box center [569, 415] width 638 height 19
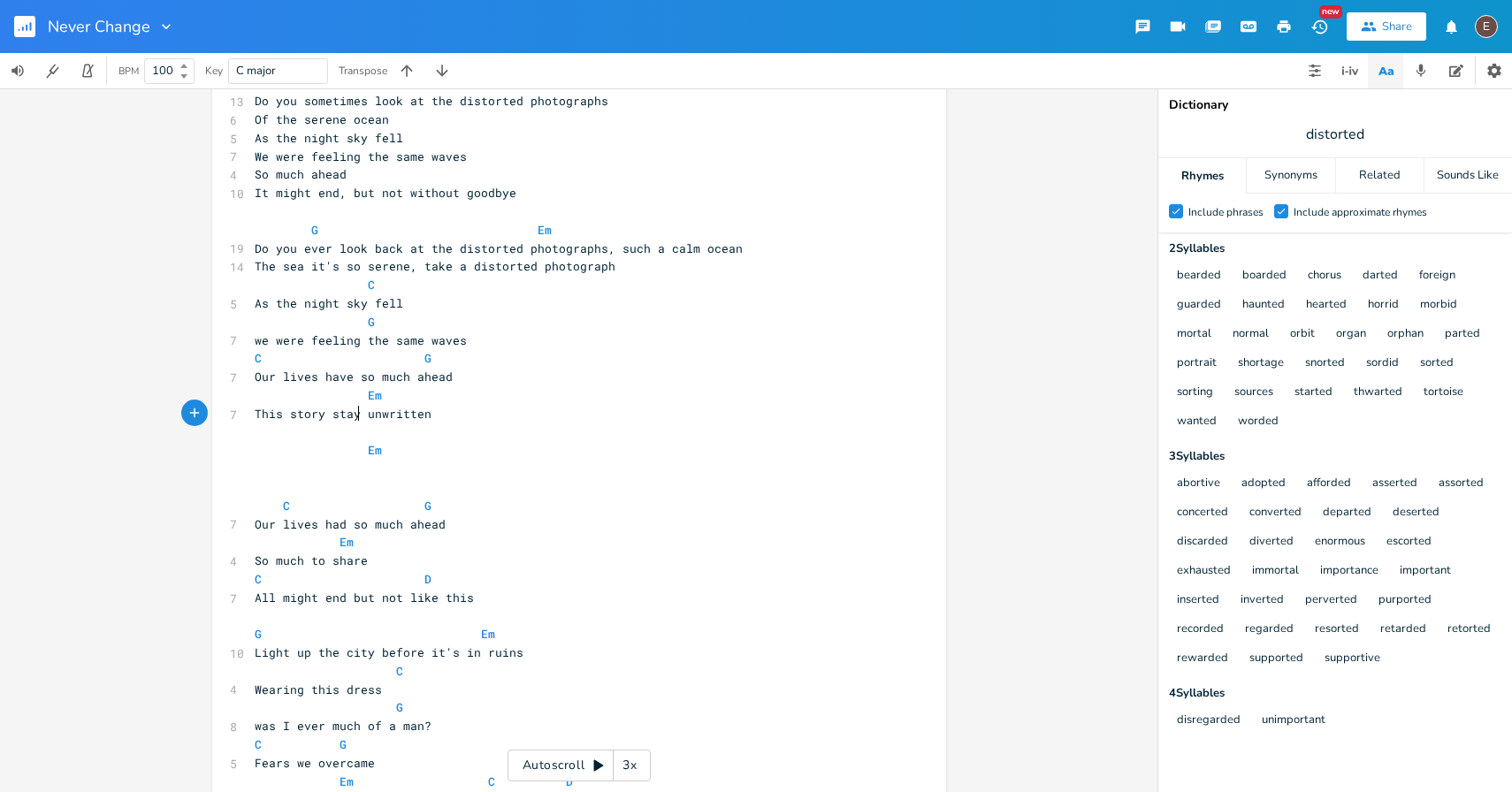
type textarea "stays"
click at [413, 430] on pre "​" at bounding box center [569, 433] width 638 height 19
type textarea "C"
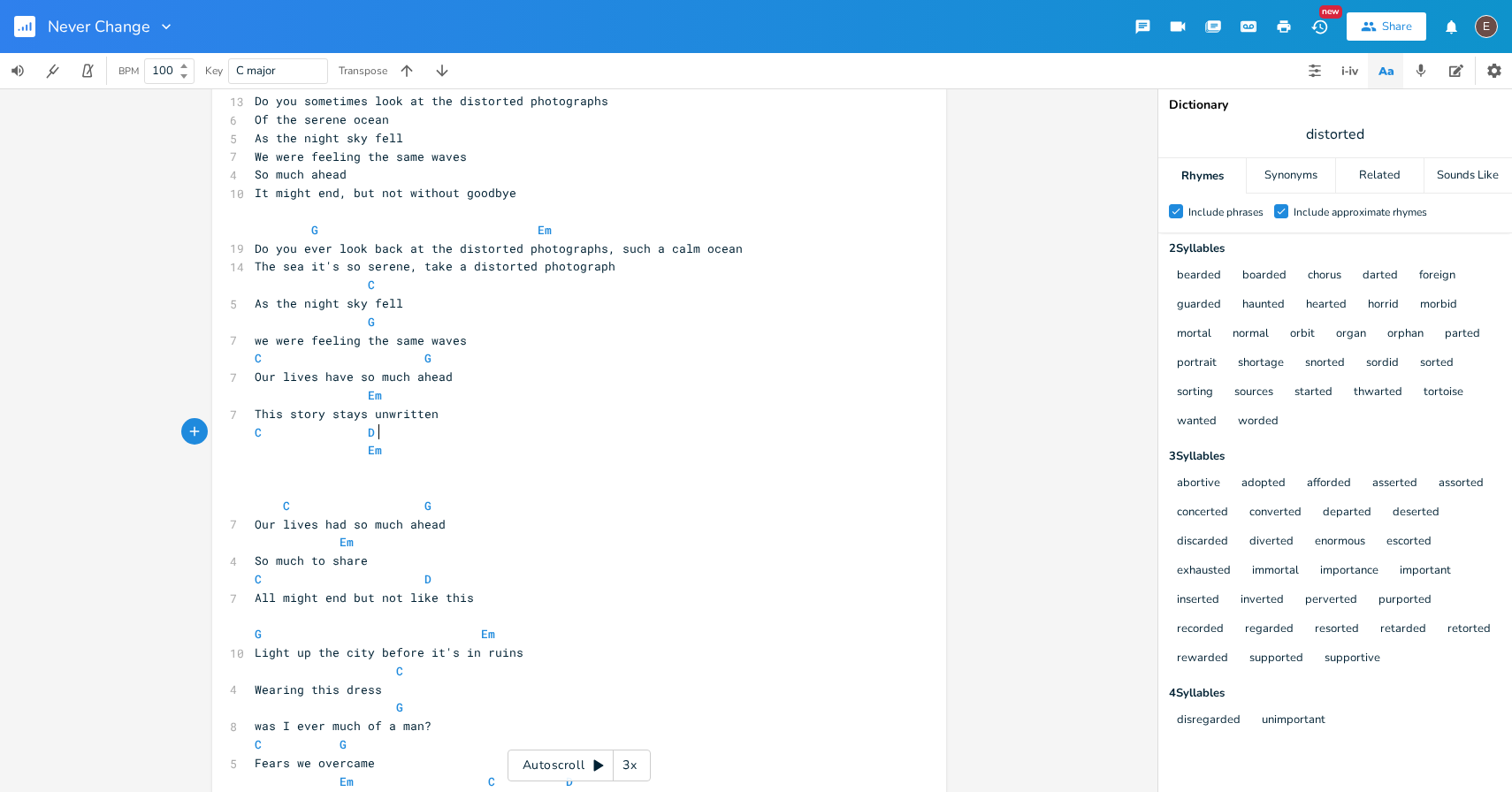
type textarea "D ]"
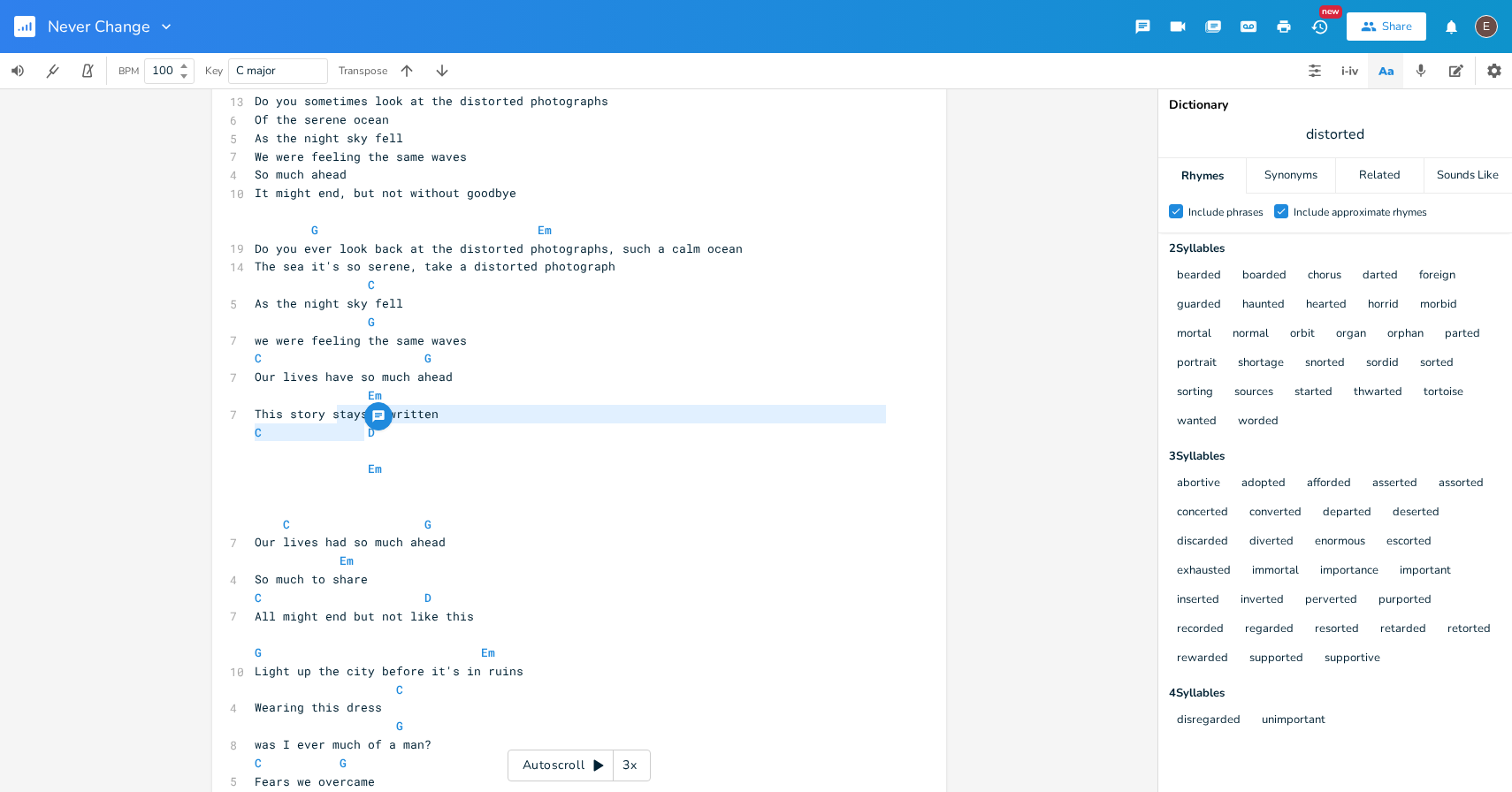
drag, startPoint x: 350, startPoint y: 423, endPoint x: 334, endPoint y: 416, distance: 17.5
type textarea "[PERSON_NAME] unwritten C"
click at [334, 416] on span "This story stays unwritten" at bounding box center [346, 414] width 184 height 16
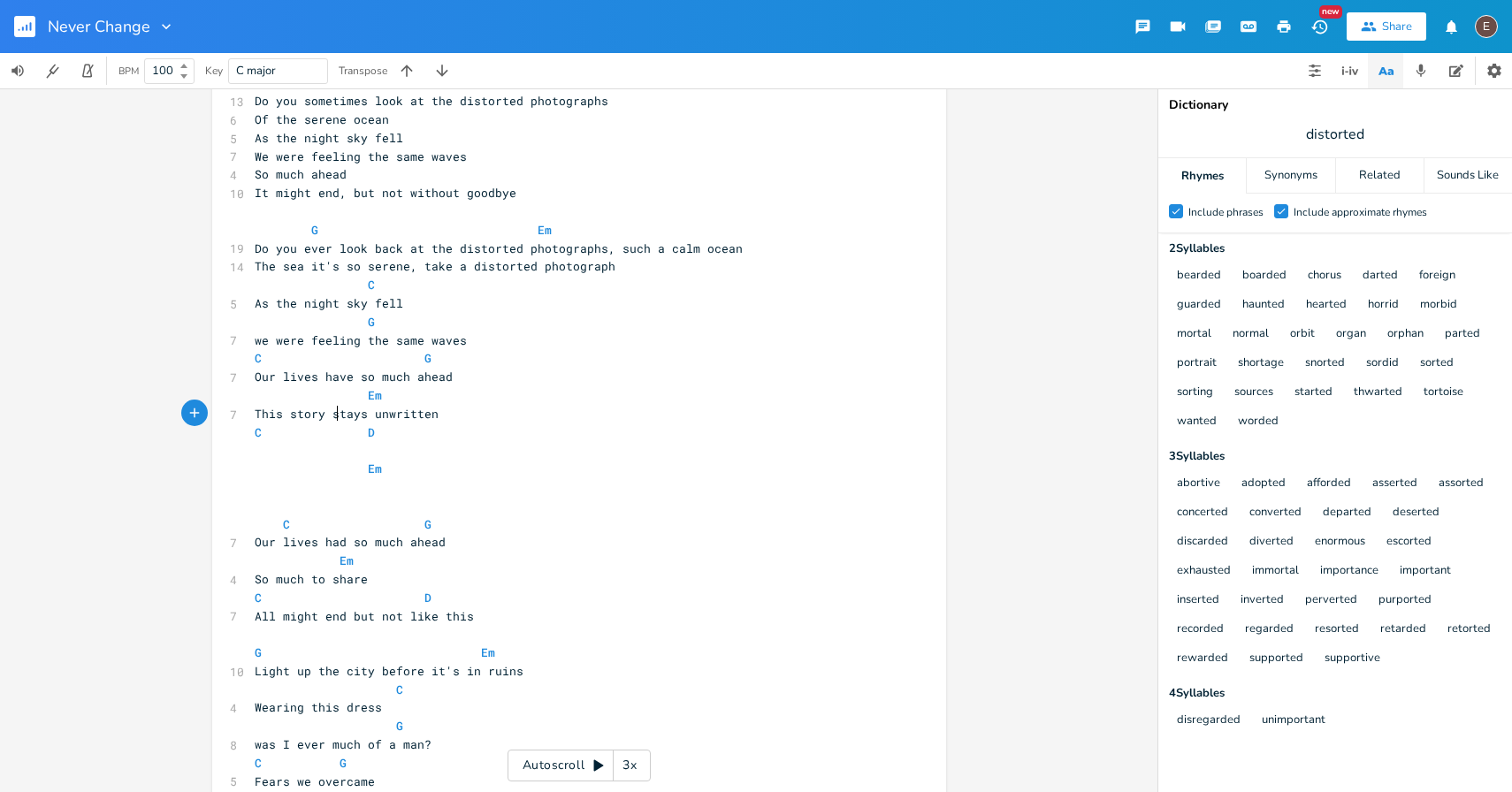
click at [334, 416] on span "This story stays unwritten" at bounding box center [346, 414] width 184 height 16
type textarea "This story stays unwritten"
click at [334, 416] on span "This story stays unwritten" at bounding box center [346, 414] width 184 height 16
click at [304, 455] on pre "​" at bounding box center [569, 451] width 638 height 19
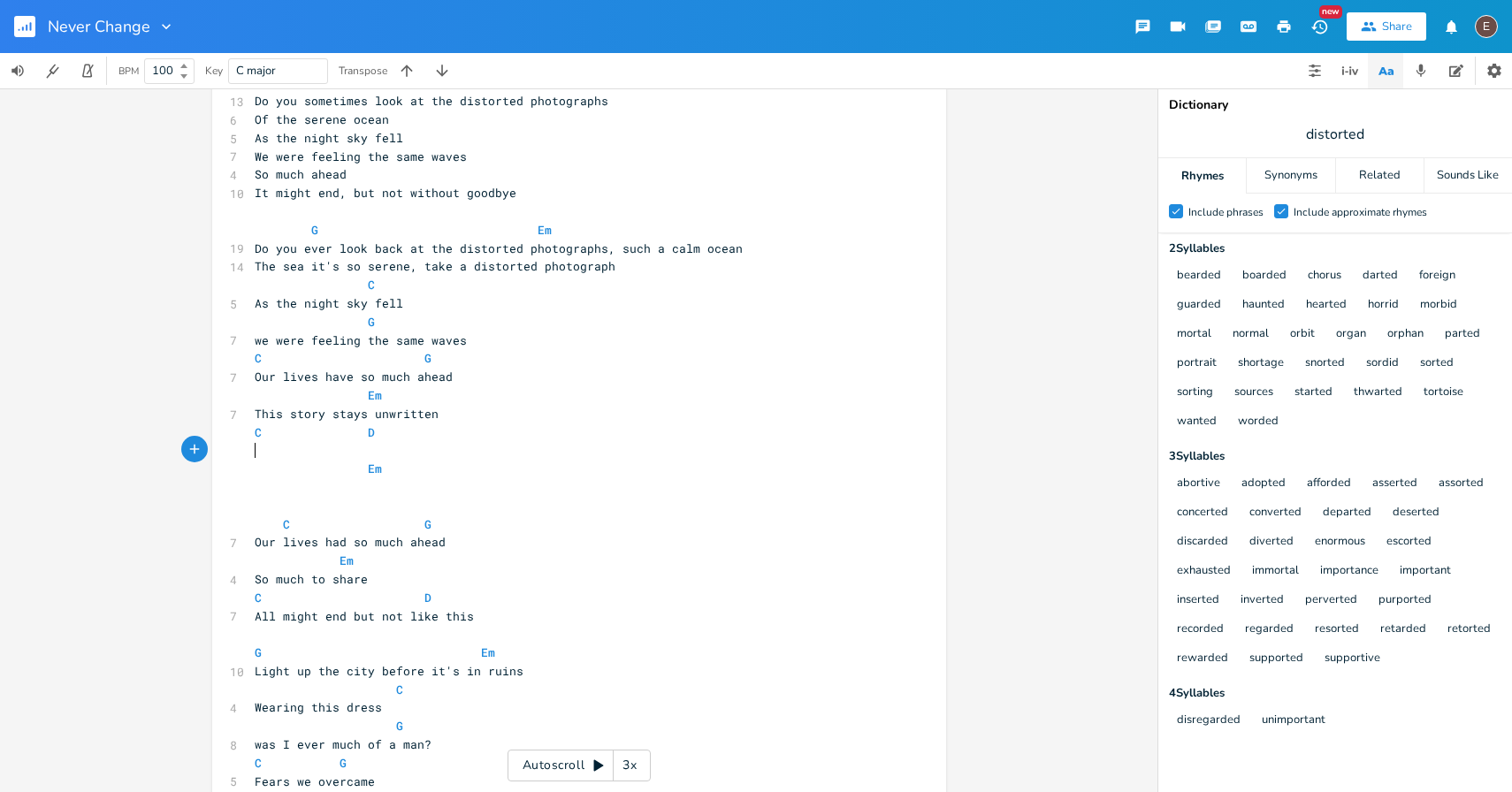
paste textarea "stays"
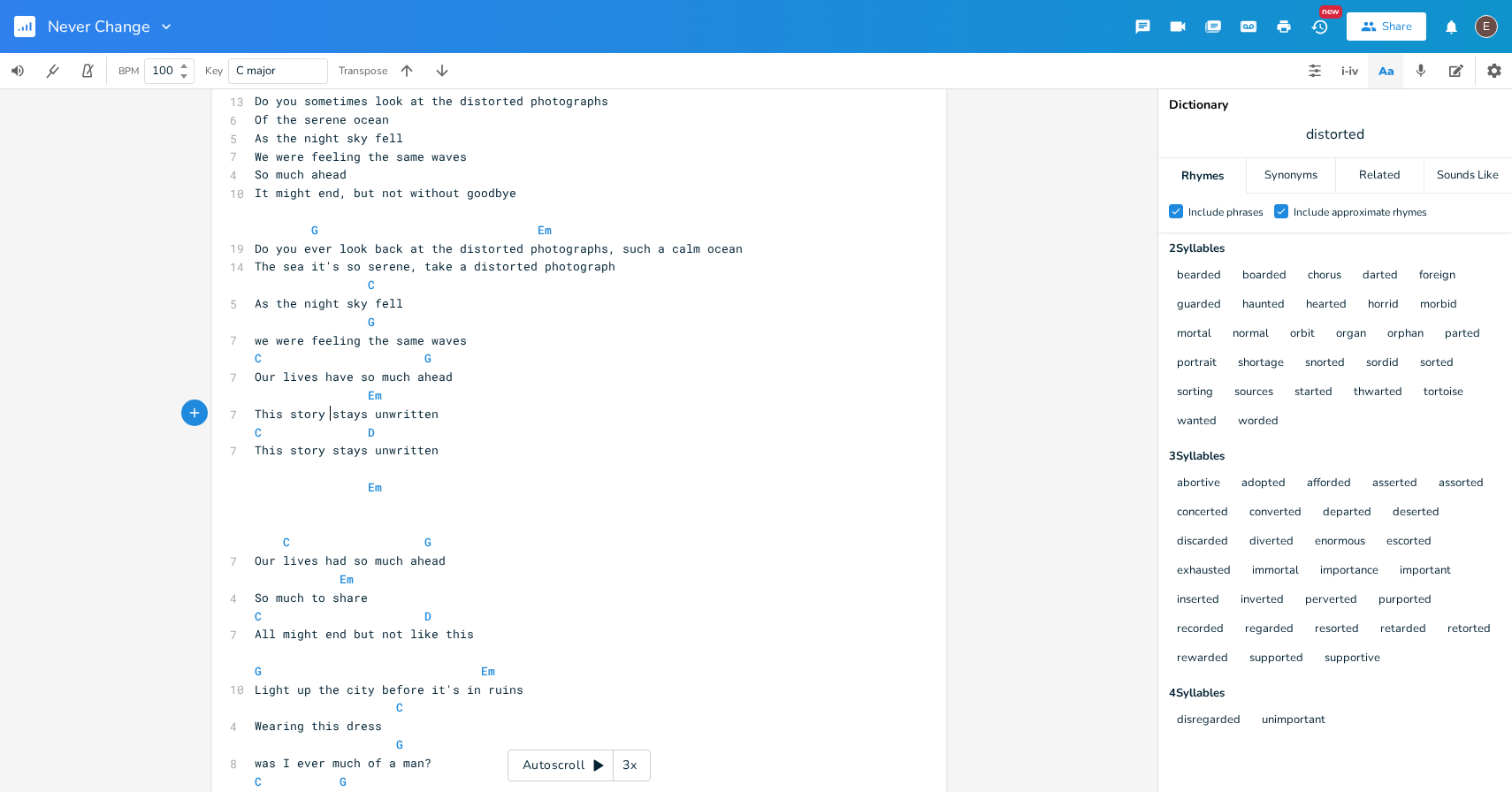
click at [327, 420] on span "This story stays unwritten" at bounding box center [346, 414] width 184 height 16
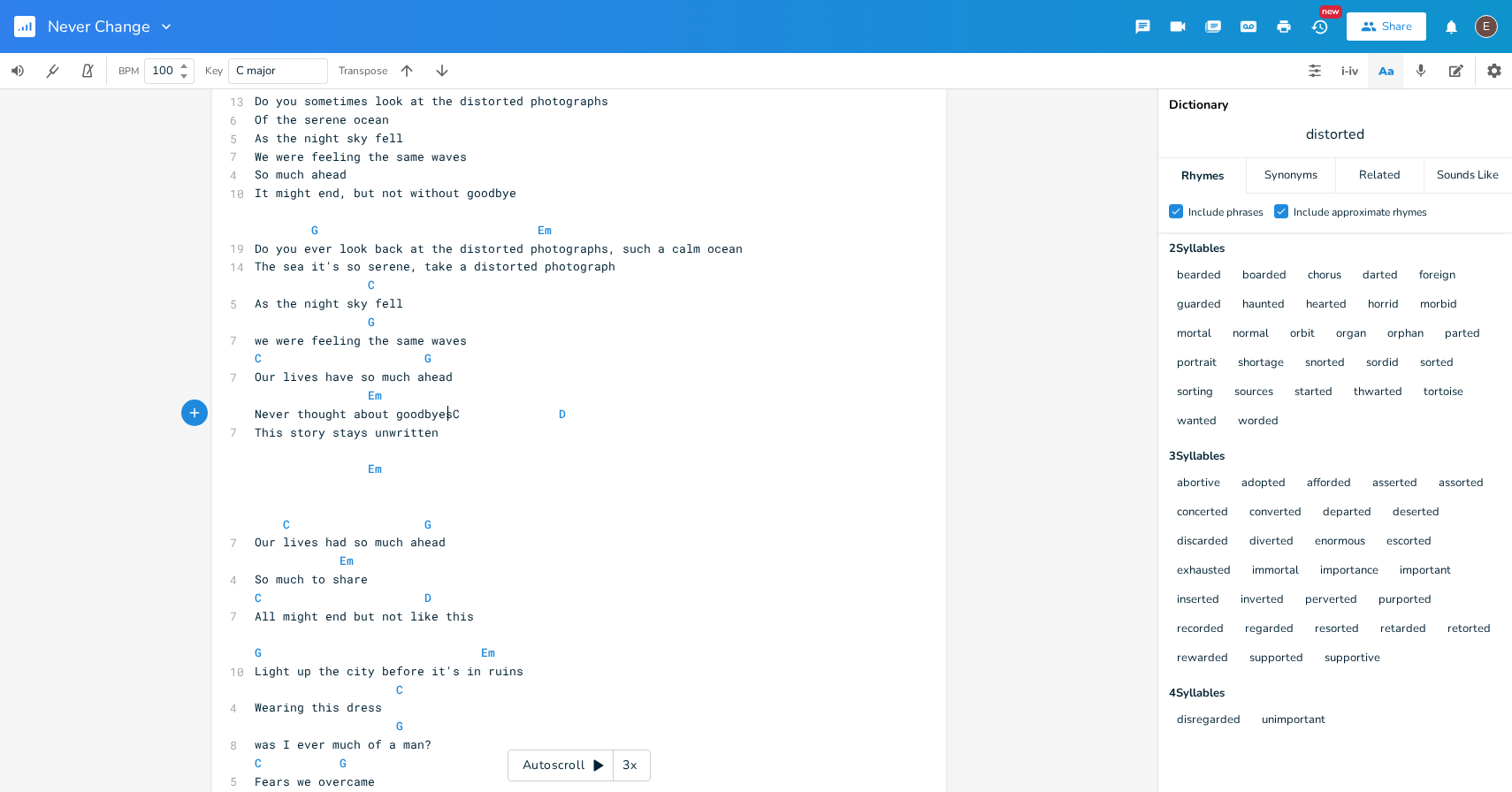
type textarea "Never thought about goodbyes"
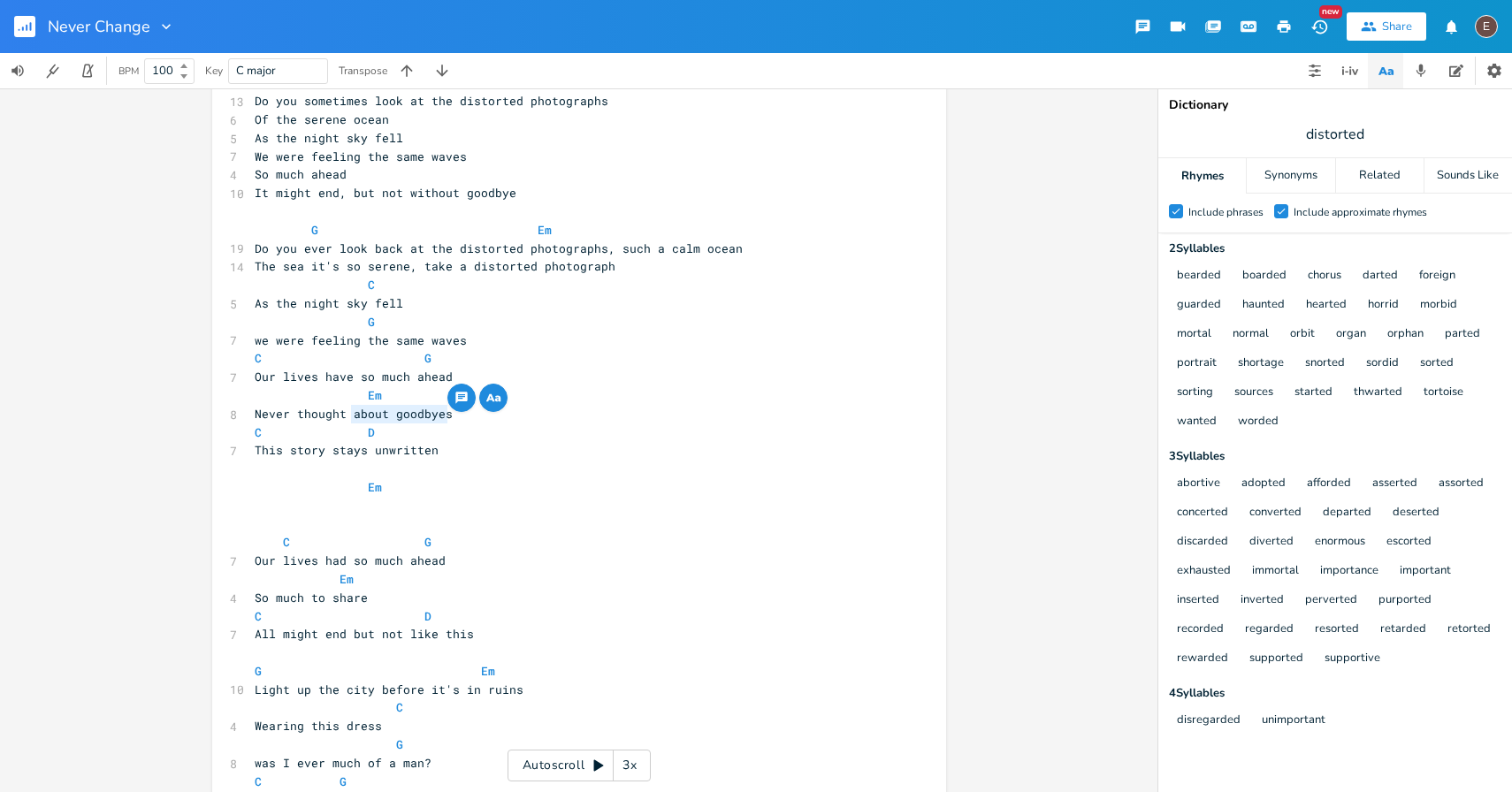
drag, startPoint x: 440, startPoint y: 413, endPoint x: 346, endPoint y: 414, distance: 94.0
click at [346, 414] on span "Never thought about goodbyes" at bounding box center [353, 414] width 198 height 16
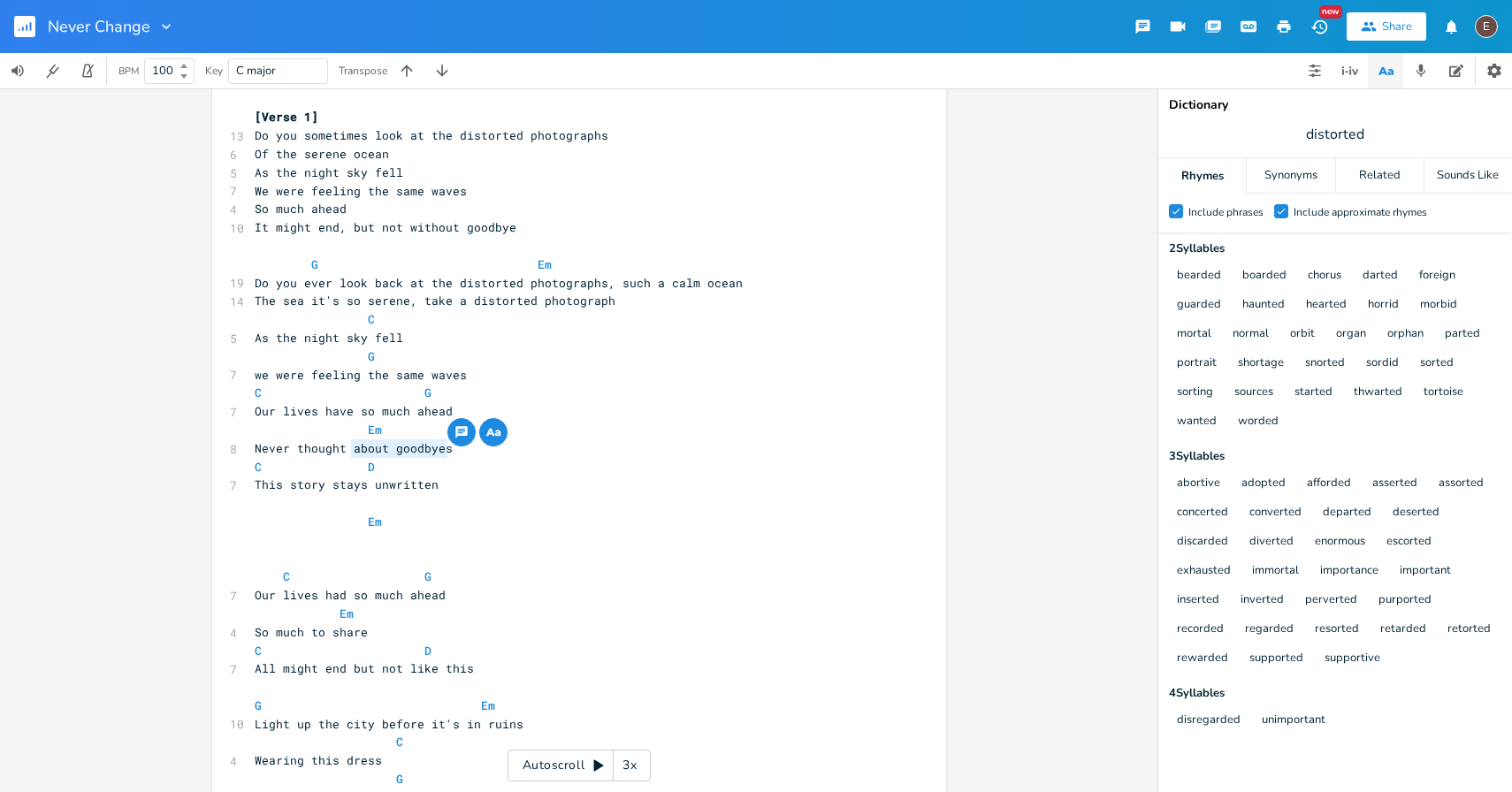
scroll to position [76, 0]
type textarea "about goodbyes"
click at [348, 446] on span "Never thought about goodbyes" at bounding box center [353, 450] width 198 height 16
type textarea "Never thought about goodbyes"
drag, startPoint x: 444, startPoint y: 450, endPoint x: 235, endPoint y: 459, distance: 209.2
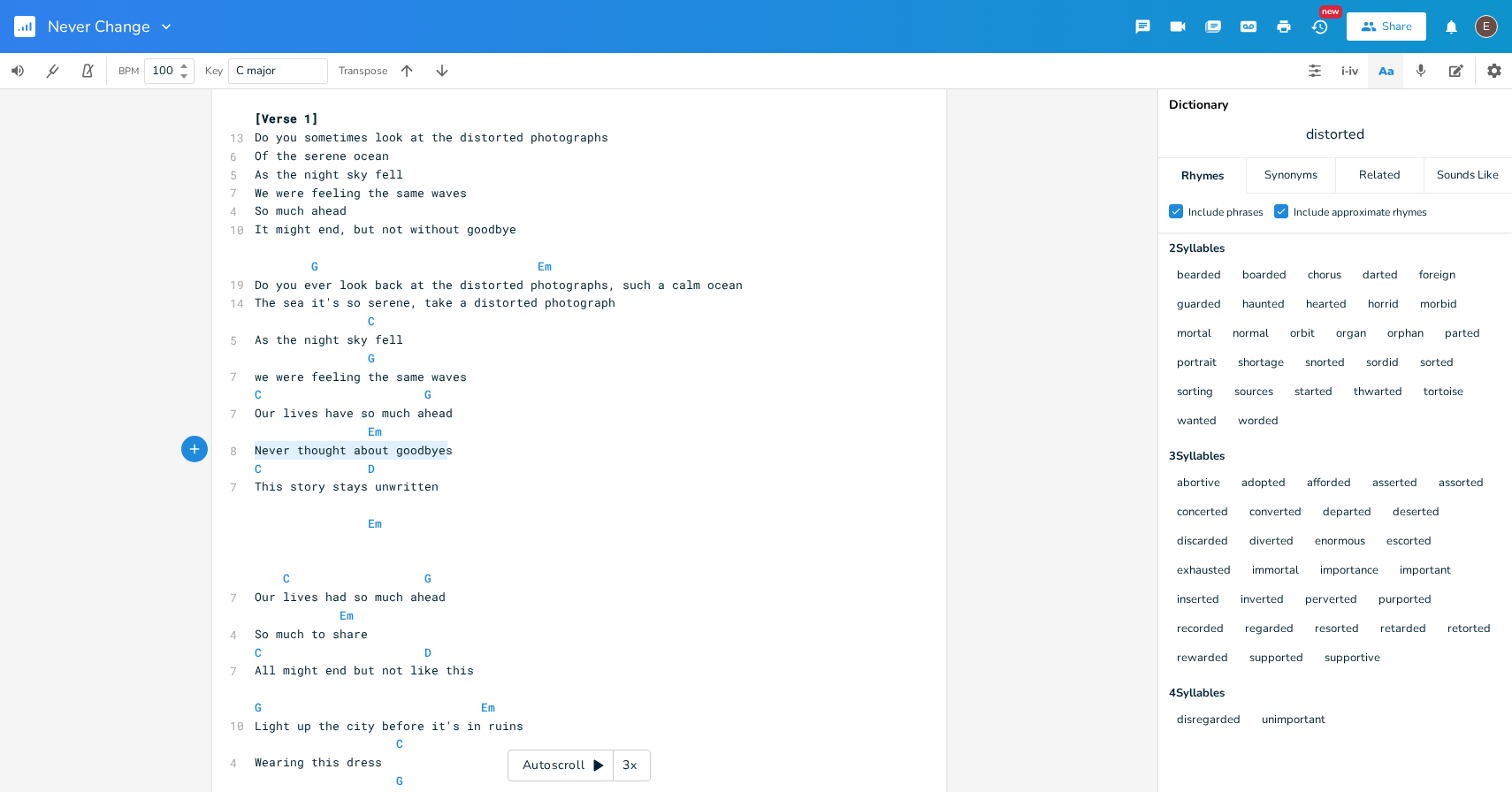
drag, startPoint x: 320, startPoint y: 483, endPoint x: 283, endPoint y: 487, distance: 37.2
click at [283, 487] on span "This story stays unwritten" at bounding box center [346, 486] width 184 height 16
type textarea "ending"
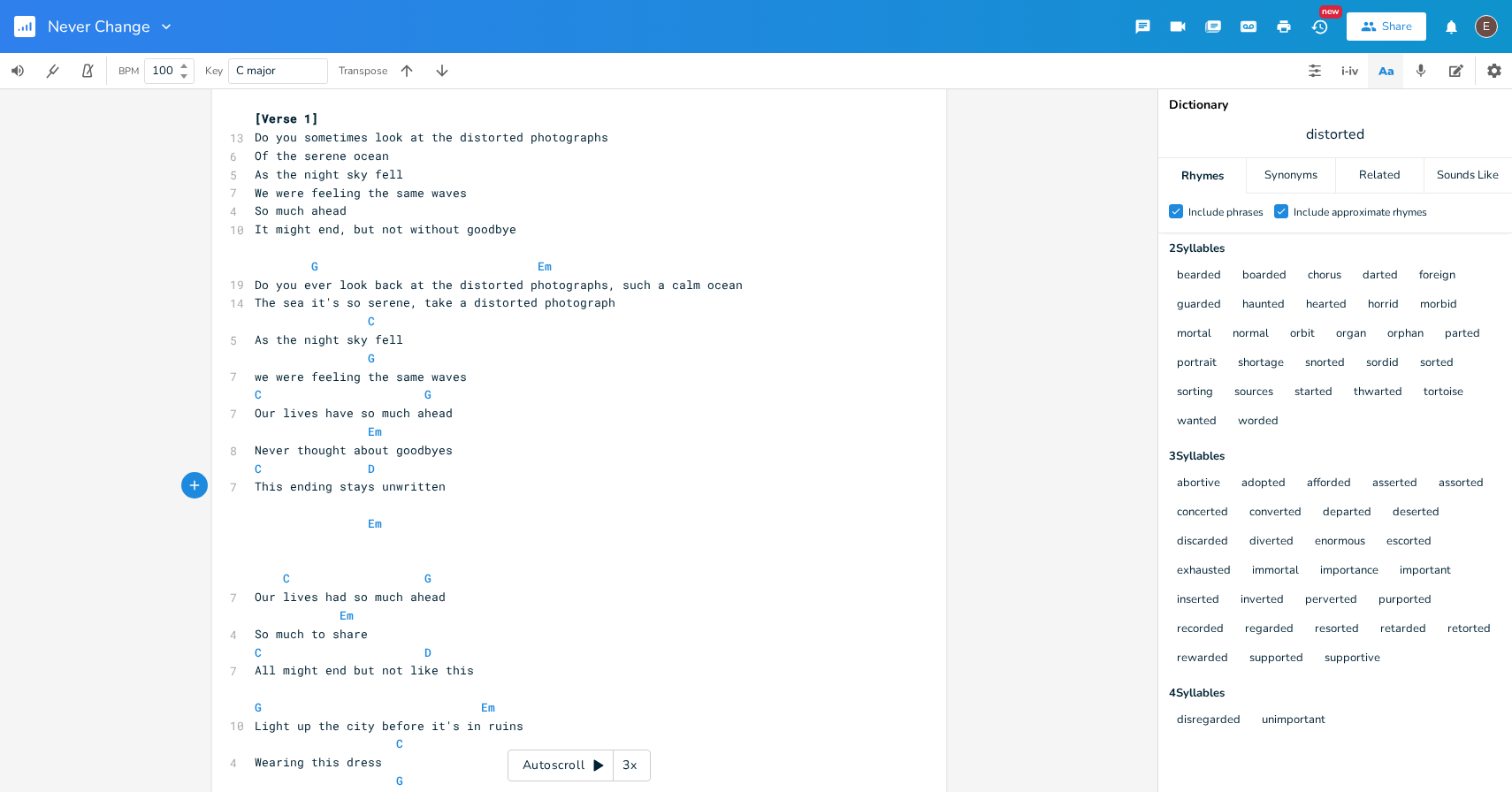
click at [346, 485] on span "This ending stays unwritten" at bounding box center [350, 486] width 191 height 16
type textarea "remains"
click at [379, 454] on span "Never thought about goodbyes" at bounding box center [353, 450] width 198 height 16
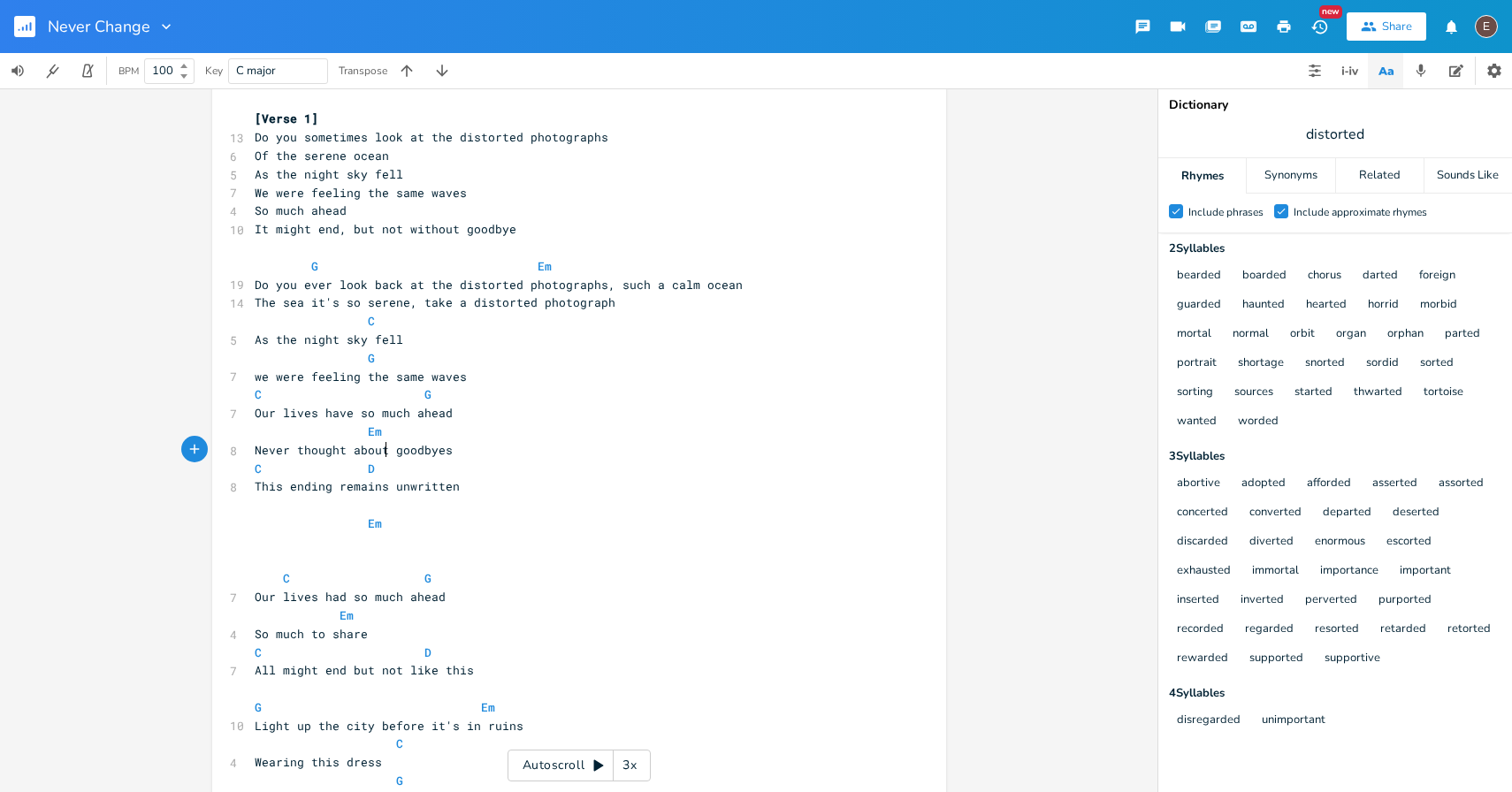
click at [379, 454] on span "Never thought about goodbyes" at bounding box center [353, 450] width 198 height 16
type textarea "Never thought about goodbyes"
click at [448, 457] on pre "Never thought about goodbyes" at bounding box center [569, 451] width 638 height 19
type textarea "Never thought about goodbye"
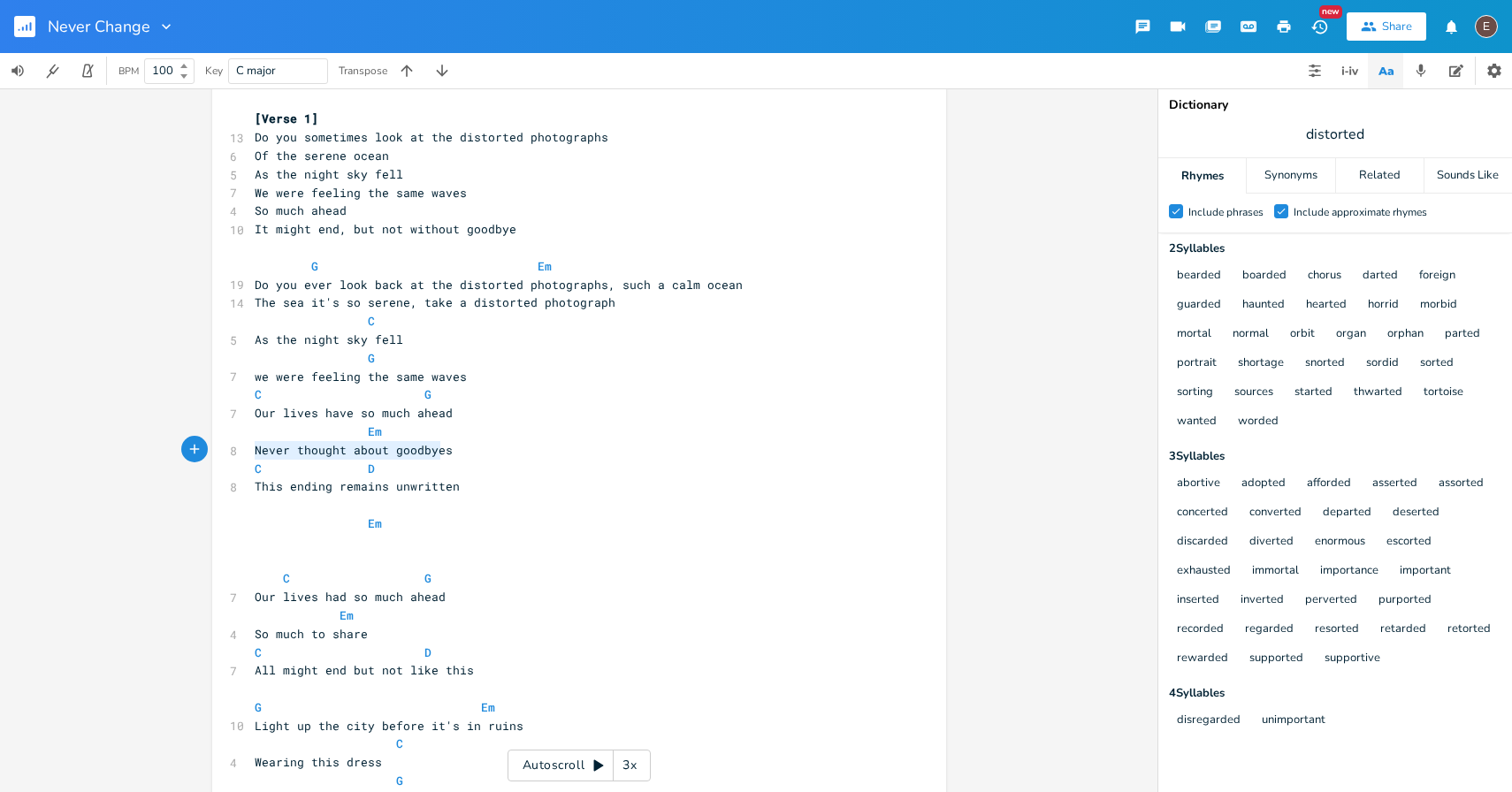
drag, startPoint x: 438, startPoint y: 454, endPoint x: 249, endPoint y: 456, distance: 189.0
click at [255, 456] on span "Never thought about goodbyes" at bounding box center [353, 450] width 198 height 16
click at [340, 454] on span "Never thought about goodbyes" at bounding box center [353, 450] width 198 height 16
drag, startPoint x: 444, startPoint y: 450, endPoint x: 239, endPoint y: 455, distance: 205.1
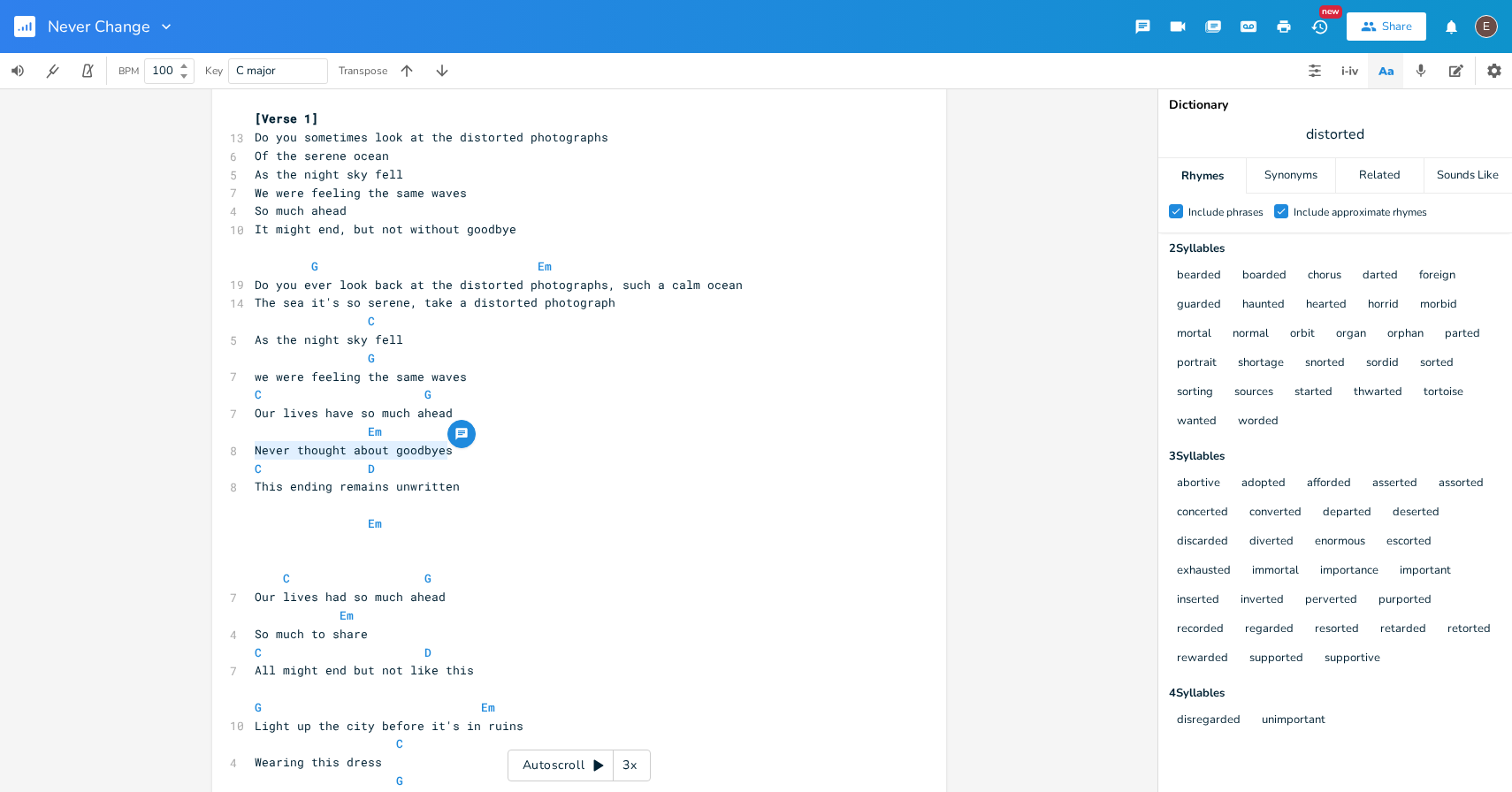
type textarea "So much to share"
click at [269, 487] on span "This ending remains unwritten" at bounding box center [357, 486] width 205 height 16
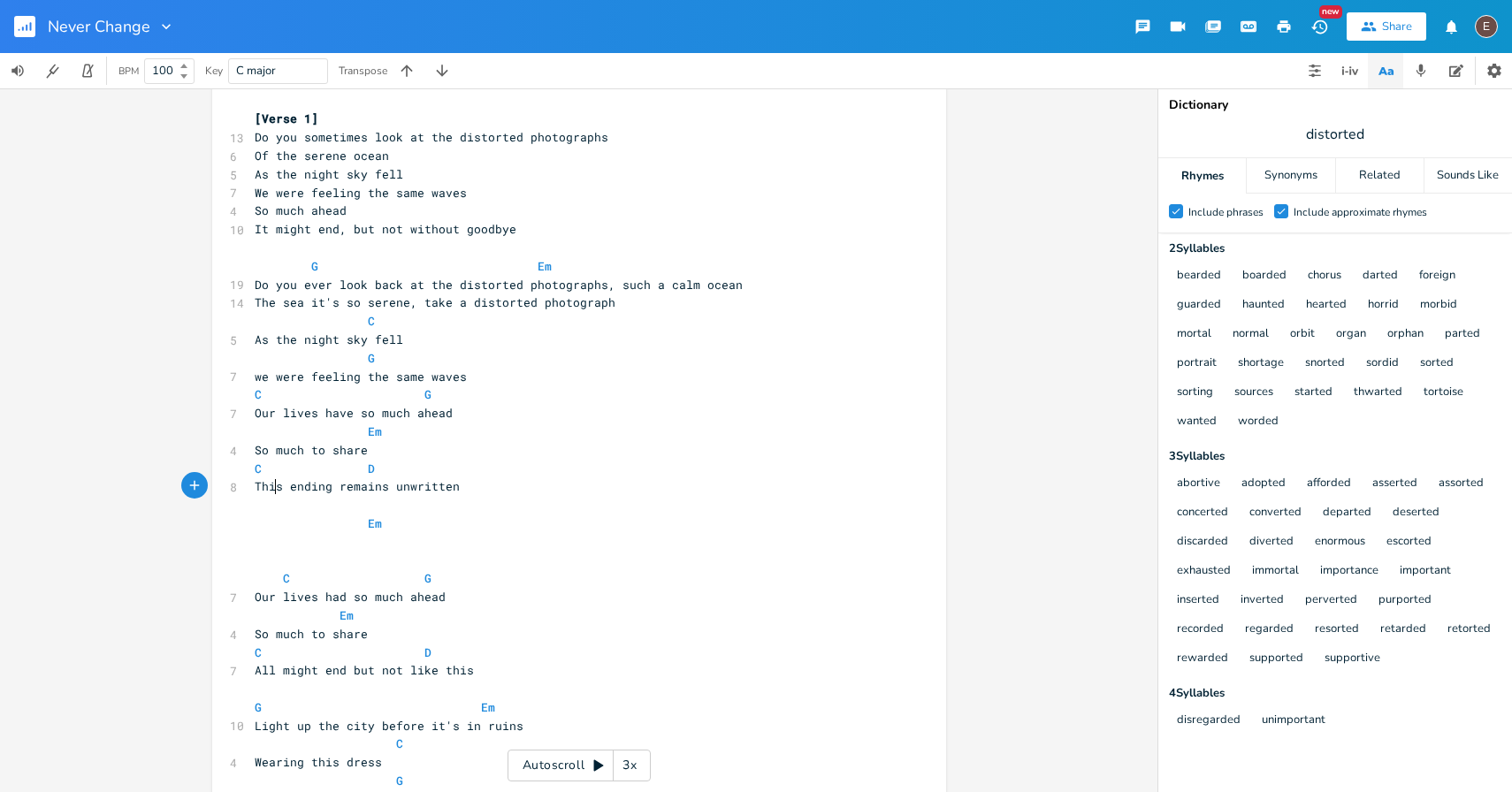
click at [269, 487] on span "This ending remains unwritten" at bounding box center [357, 486] width 205 height 16
type textarea "The"
click at [492, 501] on pre "​" at bounding box center [569, 505] width 638 height 19
click at [275, 482] on span "The ending remains unwritten" at bounding box center [353, 486] width 198 height 16
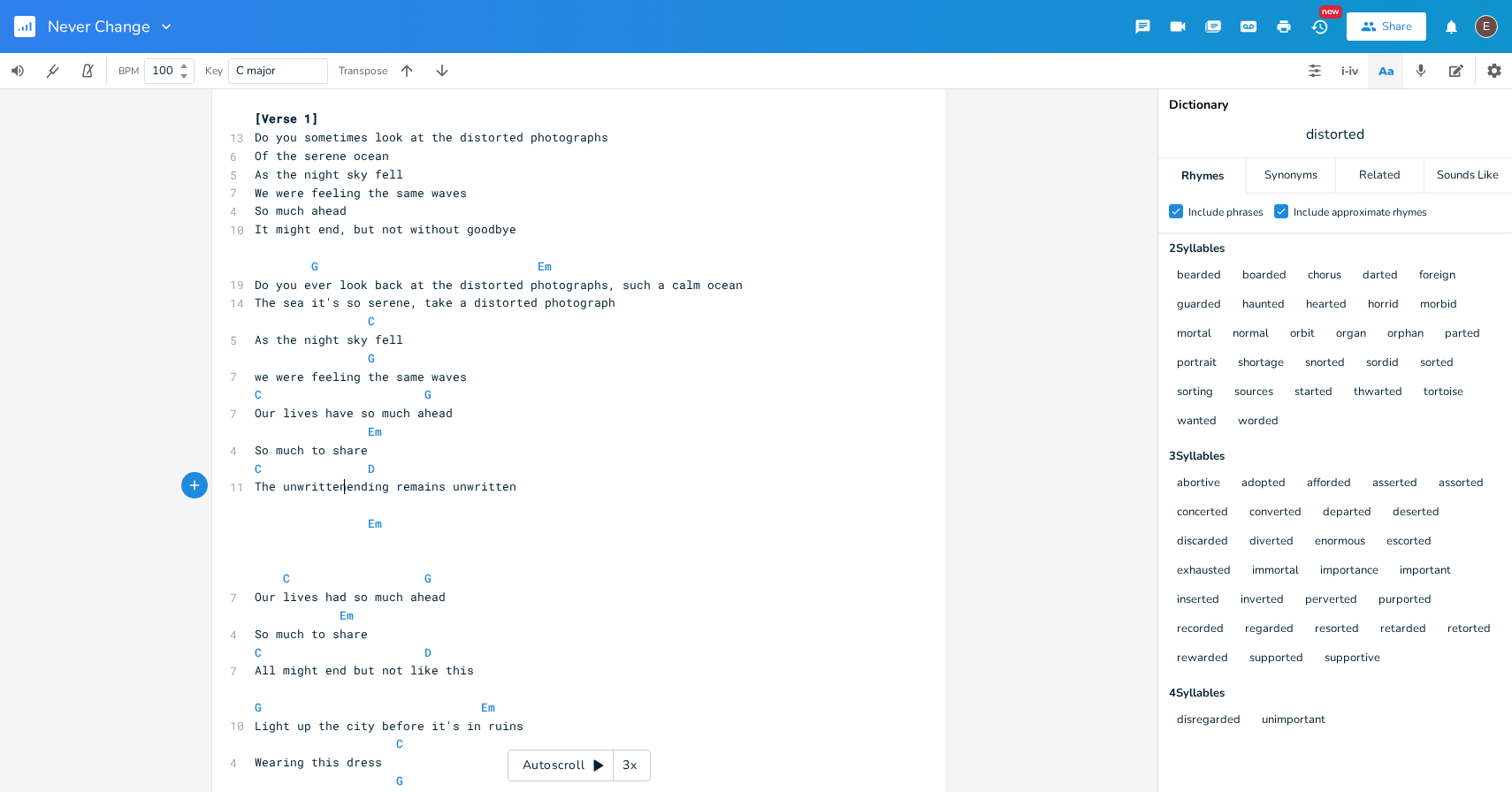
type textarea "unwritten"
drag, startPoint x: 379, startPoint y: 453, endPoint x: 250, endPoint y: 452, distance: 129.0
click at [251, 452] on pre "So much to share" at bounding box center [569, 451] width 638 height 19
type textarea "So much to share"
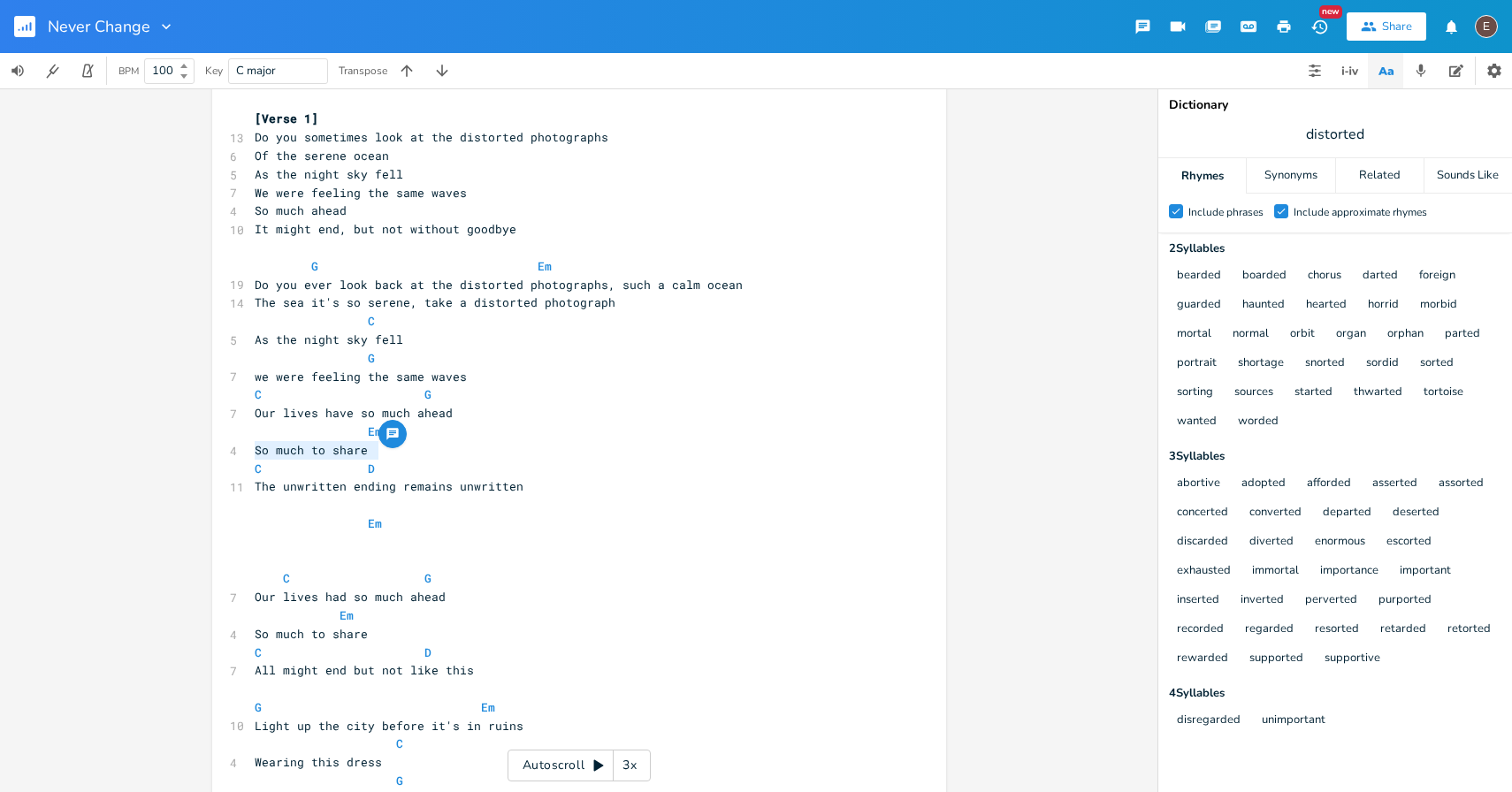
click at [329, 451] on span "So much to share" at bounding box center [311, 450] width 113 height 16
type textarea "share"
click at [329, 451] on span "So much to share" at bounding box center [311, 450] width 113 height 16
click at [351, 454] on span "So much to share" at bounding box center [311, 450] width 113 height 16
type textarea "So much to share"
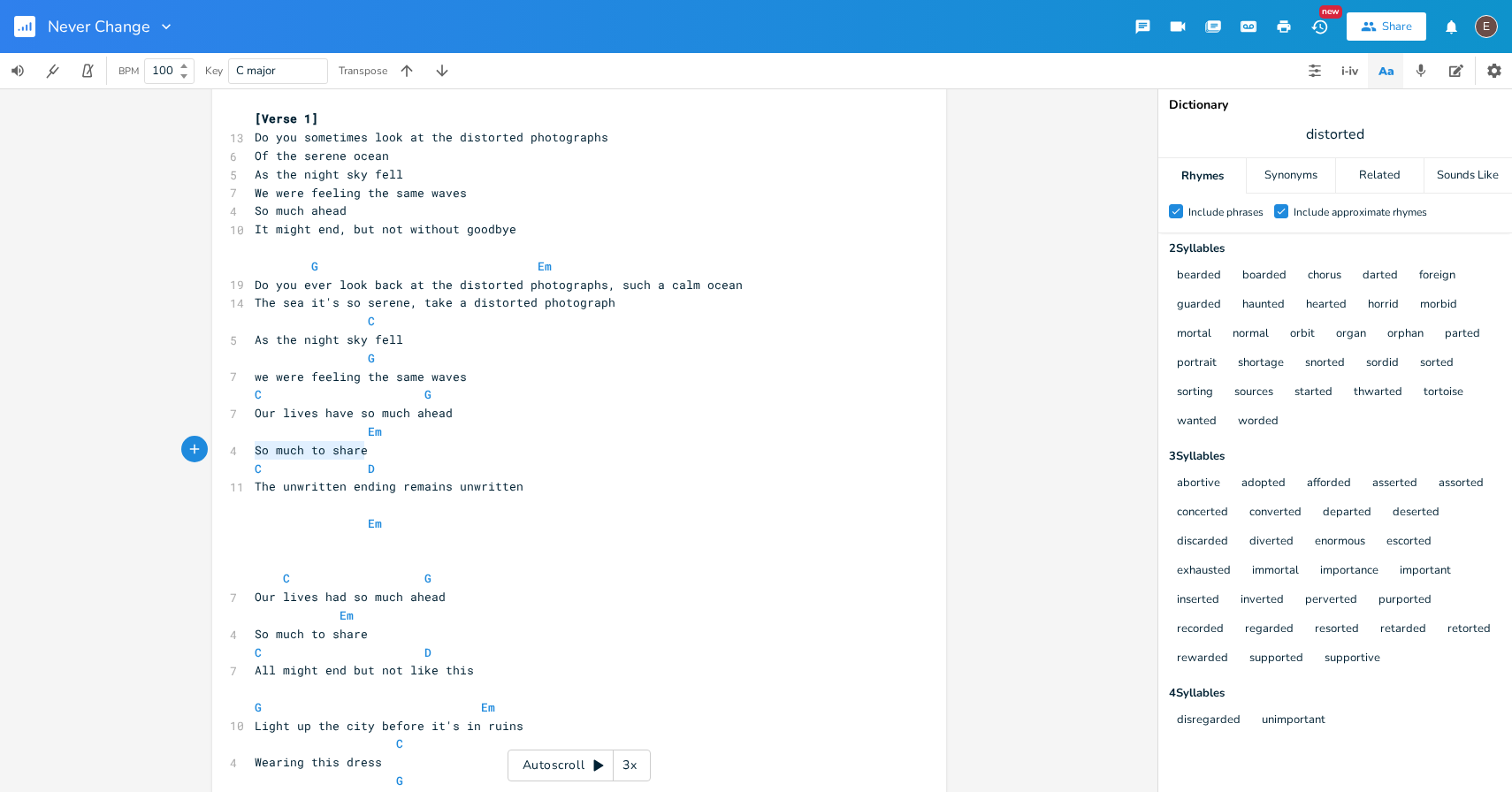
drag, startPoint x: 359, startPoint y: 454, endPoint x: 240, endPoint y: 454, distance: 119.0
click at [343, 488] on span "The unwritten ending remains unwritten" at bounding box center [388, 486] width 269 height 16
type textarea "emains unwritten"
drag, startPoint x: 524, startPoint y: 487, endPoint x: 404, endPoint y: 487, distance: 120.0
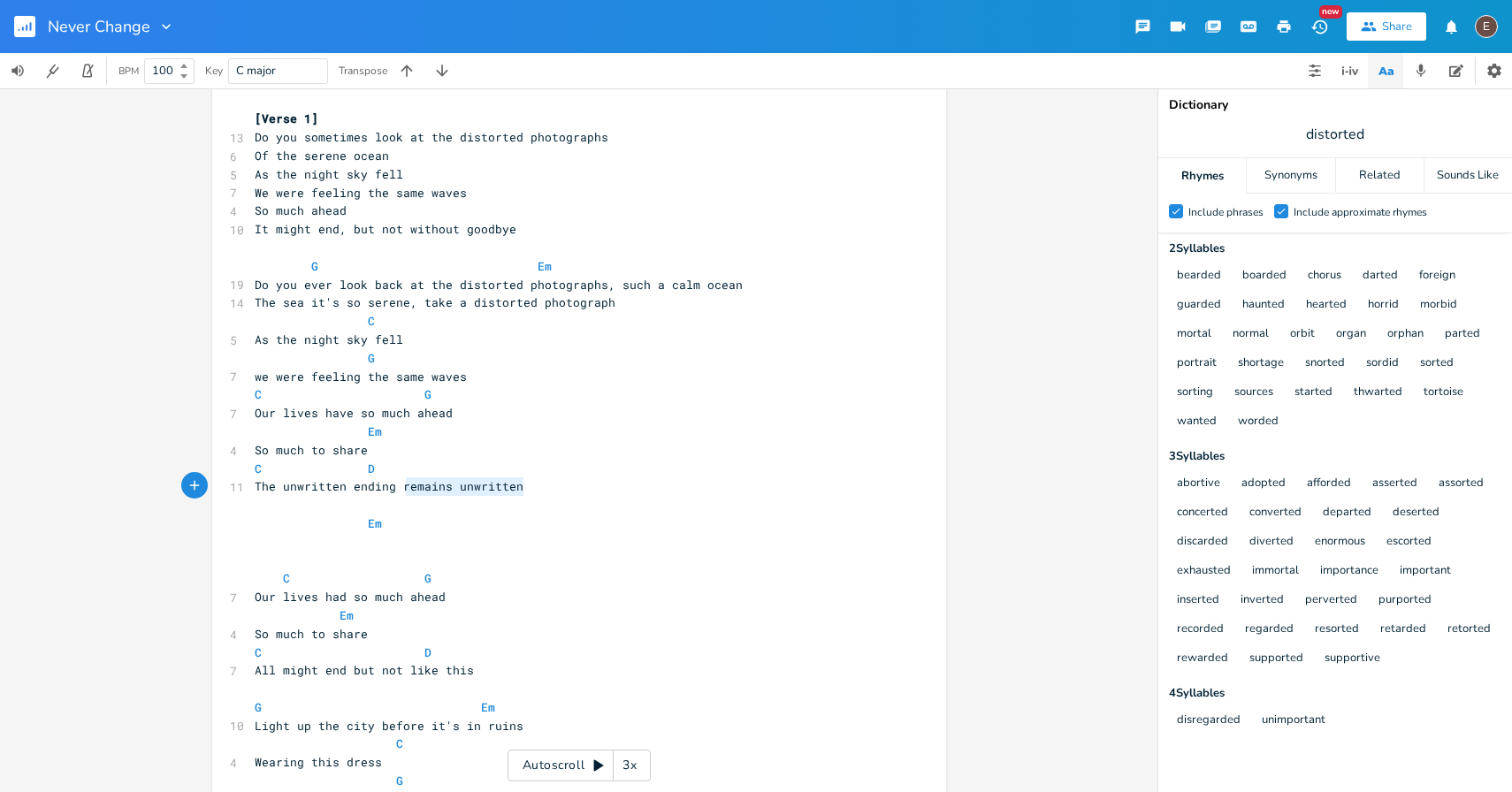
click at [404, 487] on pre "The unwritten ending remains unwritten" at bounding box center [569, 487] width 638 height 19
click at [356, 451] on span "So much to share" at bounding box center [311, 450] width 113 height 16
click at [311, 452] on span "So much to share" at bounding box center [311, 450] width 113 height 16
type textarea "So much to share"
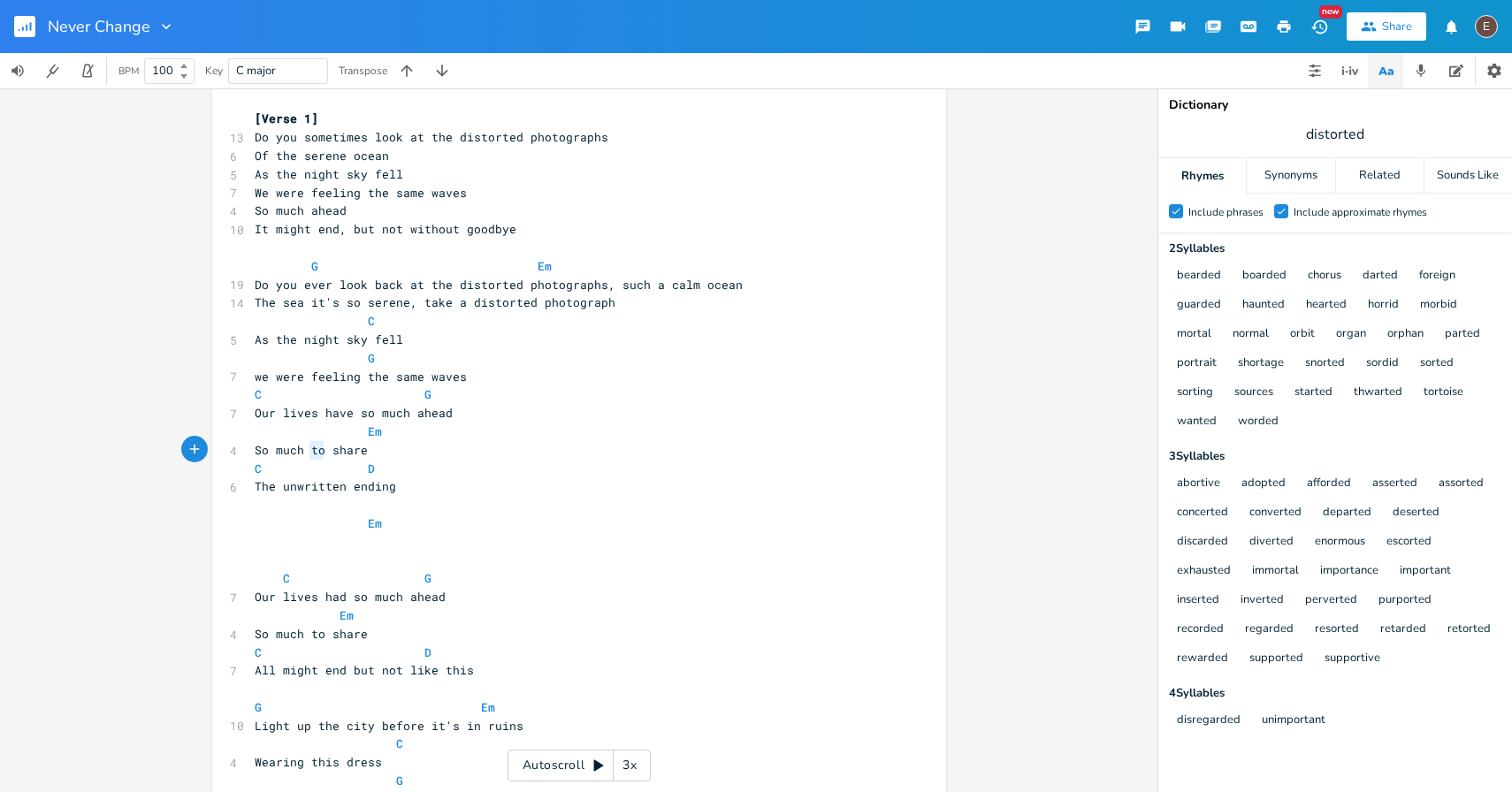
click at [311, 452] on span "So much to share" at bounding box center [311, 450] width 113 height 16
click at [374, 453] on pre "So much to share" at bounding box center [569, 451] width 638 height 19
drag, startPoint x: 376, startPoint y: 453, endPoint x: 240, endPoint y: 454, distance: 136.0
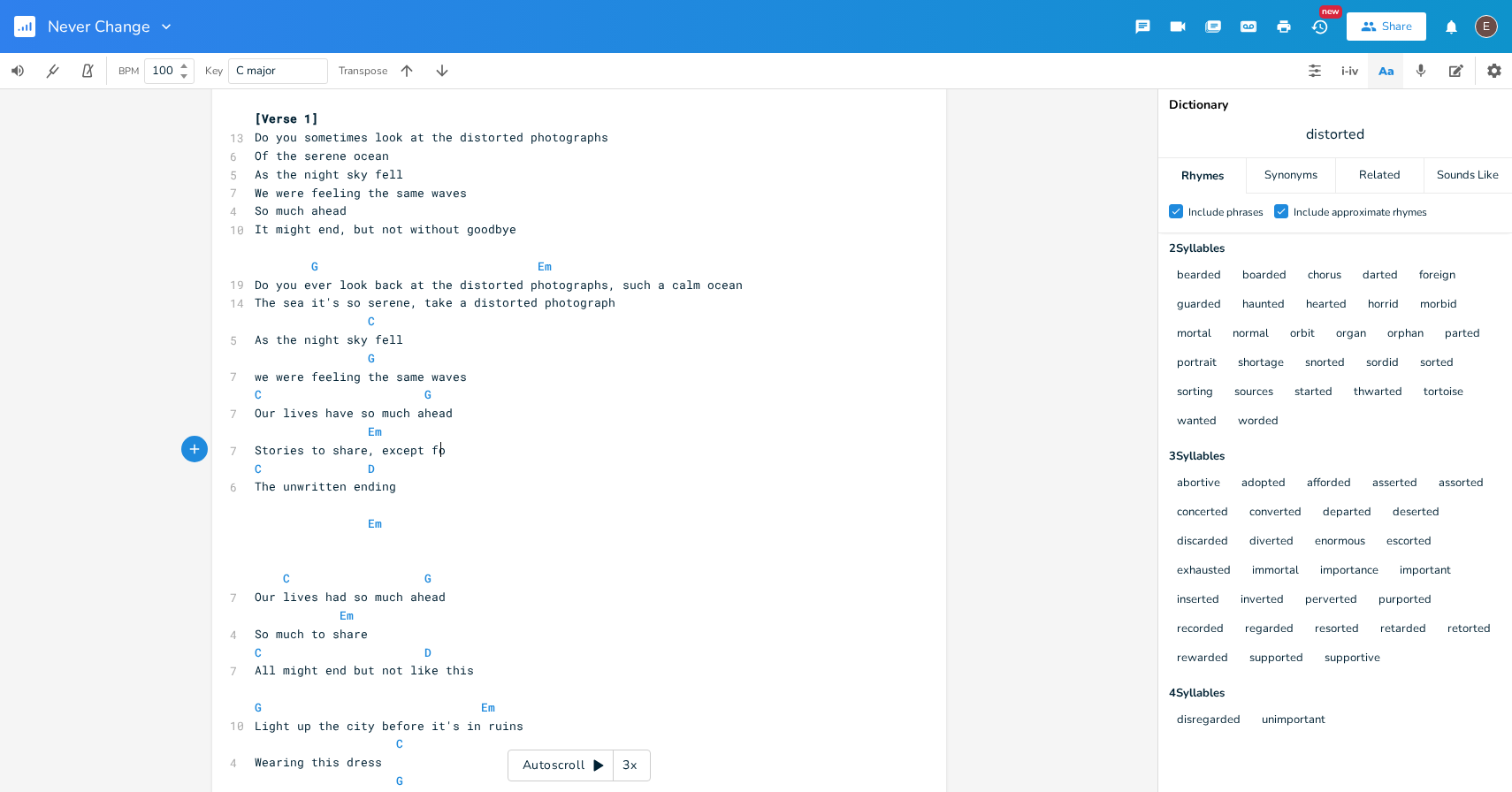
type textarea "Stories to share, except for"
drag, startPoint x: 526, startPoint y: 305, endPoint x: 304, endPoint y: 305, distance: 222.0
click at [304, 305] on span "The sea it's so serene, take a distorted photograph" at bounding box center [435, 302] width 361 height 16
type textarea "it's so serene, take a distorted"
click at [346, 307] on span "The sea it's so serene, take a distorted photograph" at bounding box center [435, 302] width 361 height 16
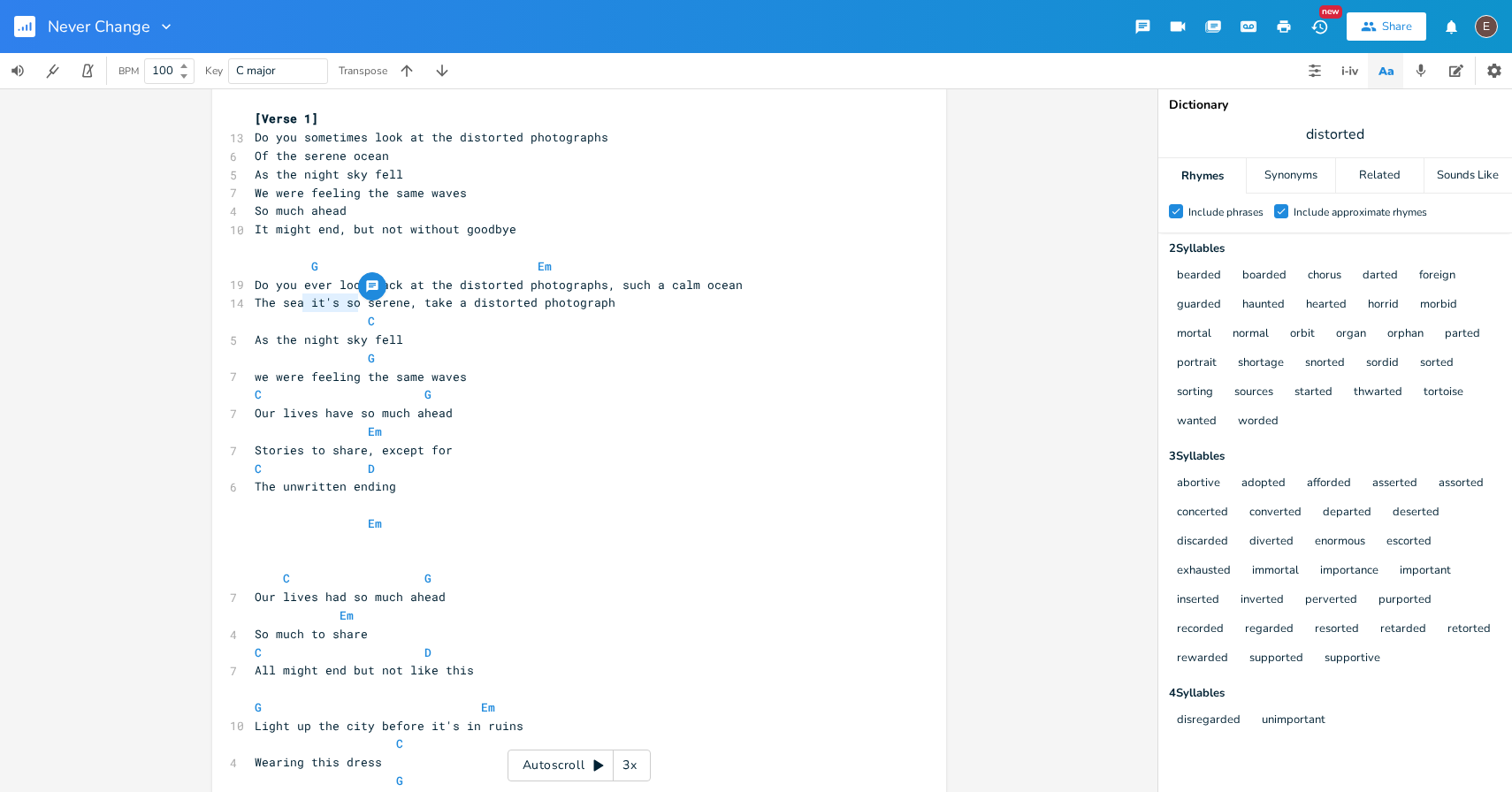
type textarea "it's so"
drag, startPoint x: 354, startPoint y: 305, endPoint x: 304, endPoint y: 306, distance: 50.0
click at [304, 306] on span "The sea it's so serene, take a distorted photograph" at bounding box center [435, 302] width 361 height 16
click at [442, 325] on pre "C" at bounding box center [569, 322] width 638 height 19
type textarea "it's so serene,"
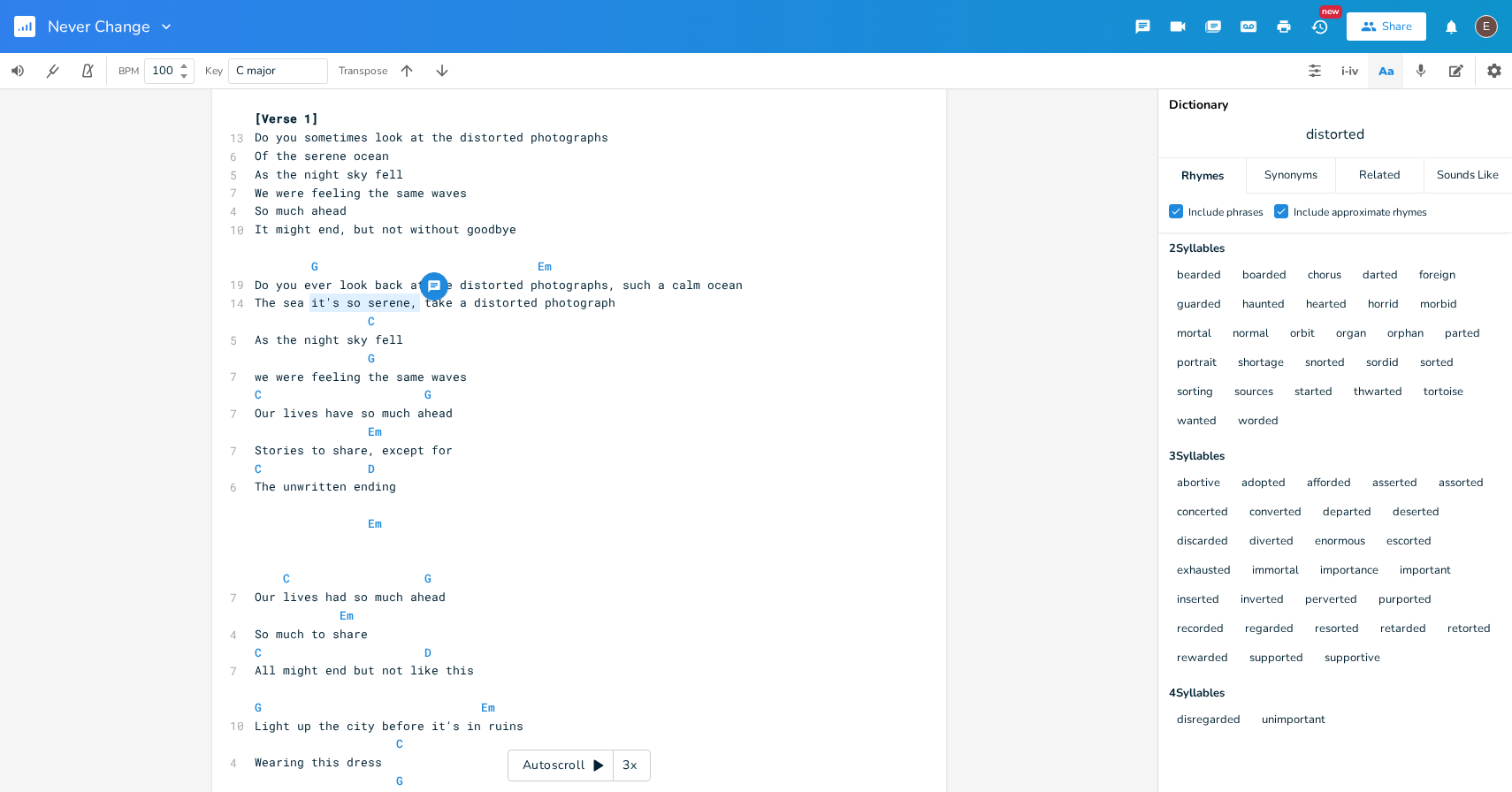
drag, startPoint x: 415, startPoint y: 305, endPoint x: 304, endPoint y: 305, distance: 111.0
click at [304, 305] on span "The sea it's so serene, take a distorted photograph" at bounding box center [435, 302] width 361 height 16
click at [430, 322] on pre "C" at bounding box center [569, 322] width 638 height 19
type textarea "The sea it's so serene,"
drag, startPoint x: 413, startPoint y: 305, endPoint x: 240, endPoint y: 305, distance: 173.0
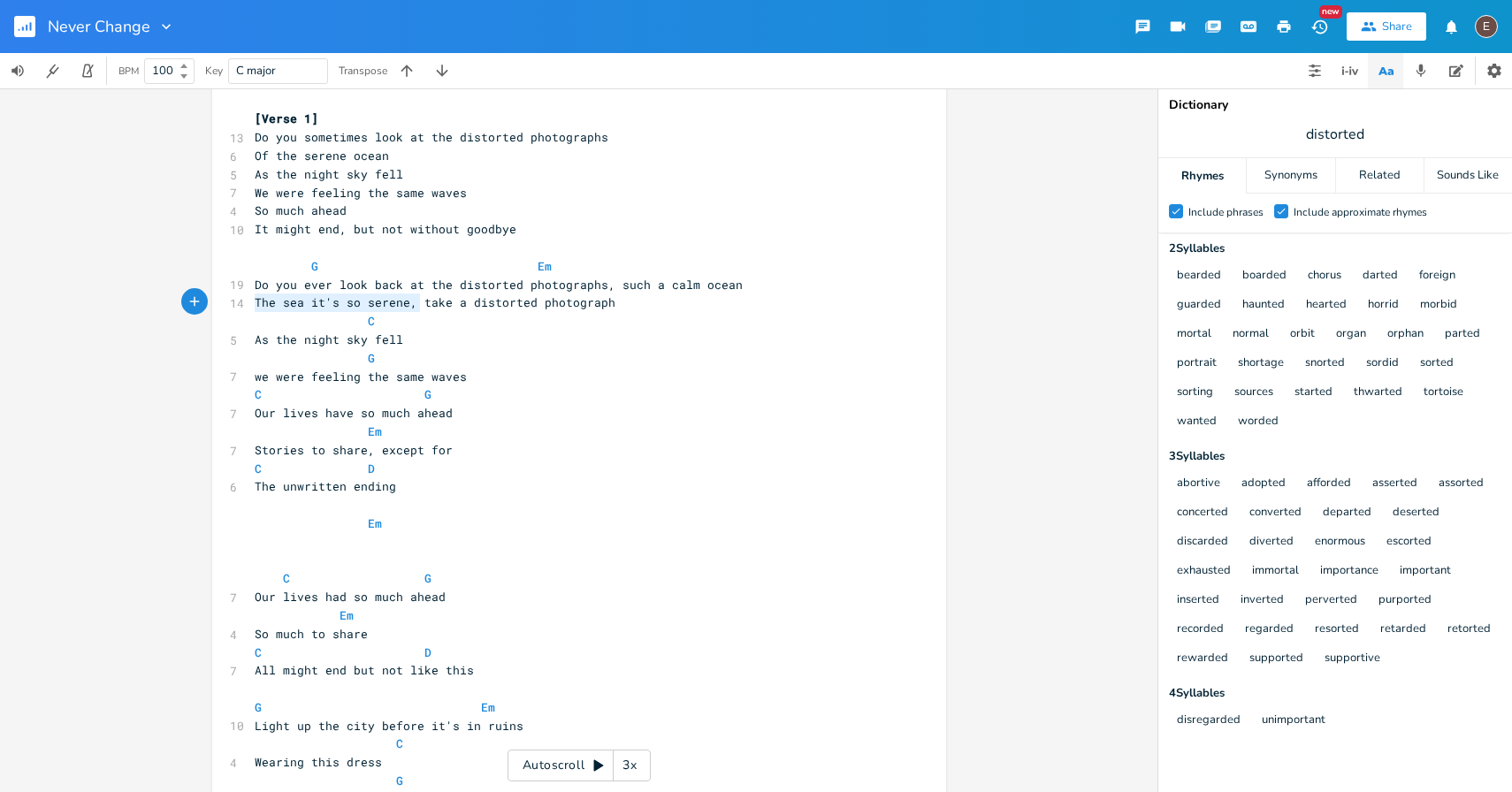
click at [461, 304] on span "The sea it's so serene, take a distorted photograph" at bounding box center [435, 302] width 361 height 16
click at [476, 304] on span "The sea it's so serene, take a distorted photograph" at bounding box center [435, 302] width 361 height 16
type textarea "distorted"
click at [476, 304] on span "The sea it's so serene, take a distorted photograph" at bounding box center [435, 302] width 361 height 16
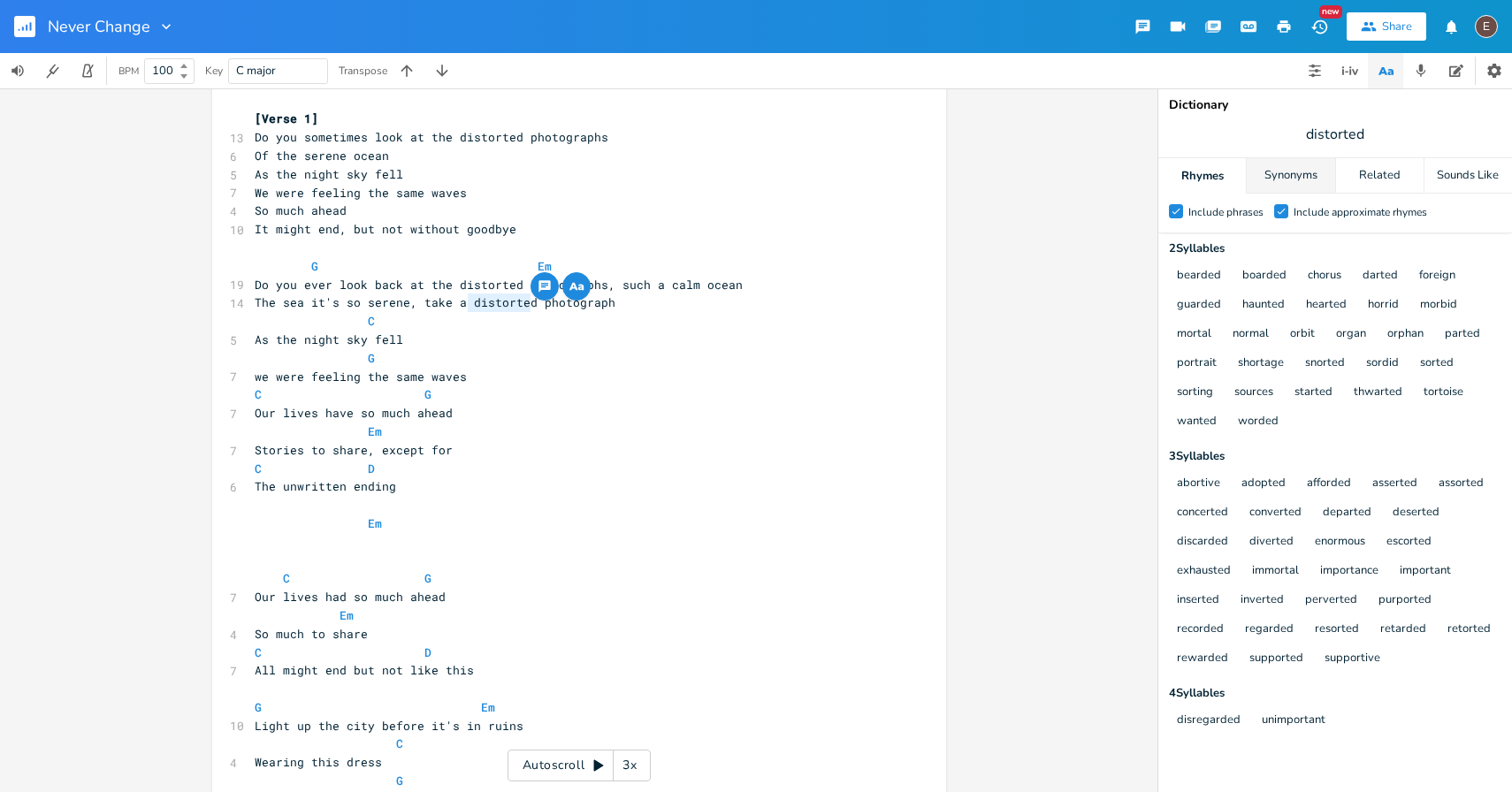
click at [1318, 186] on div "Synonyms" at bounding box center [1290, 176] width 88 height 36
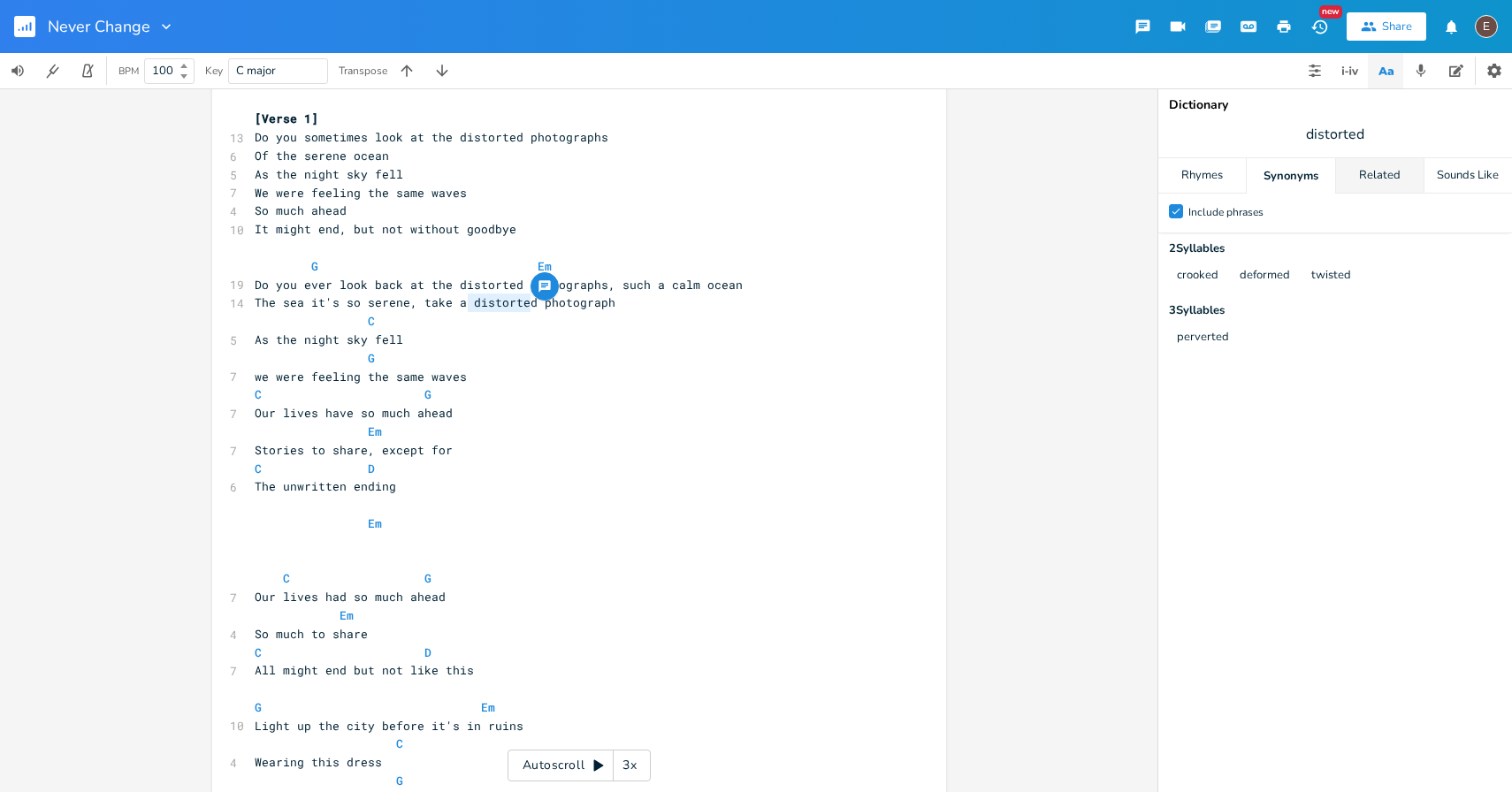
click at [1389, 188] on div "Related" at bounding box center [1379, 176] width 88 height 36
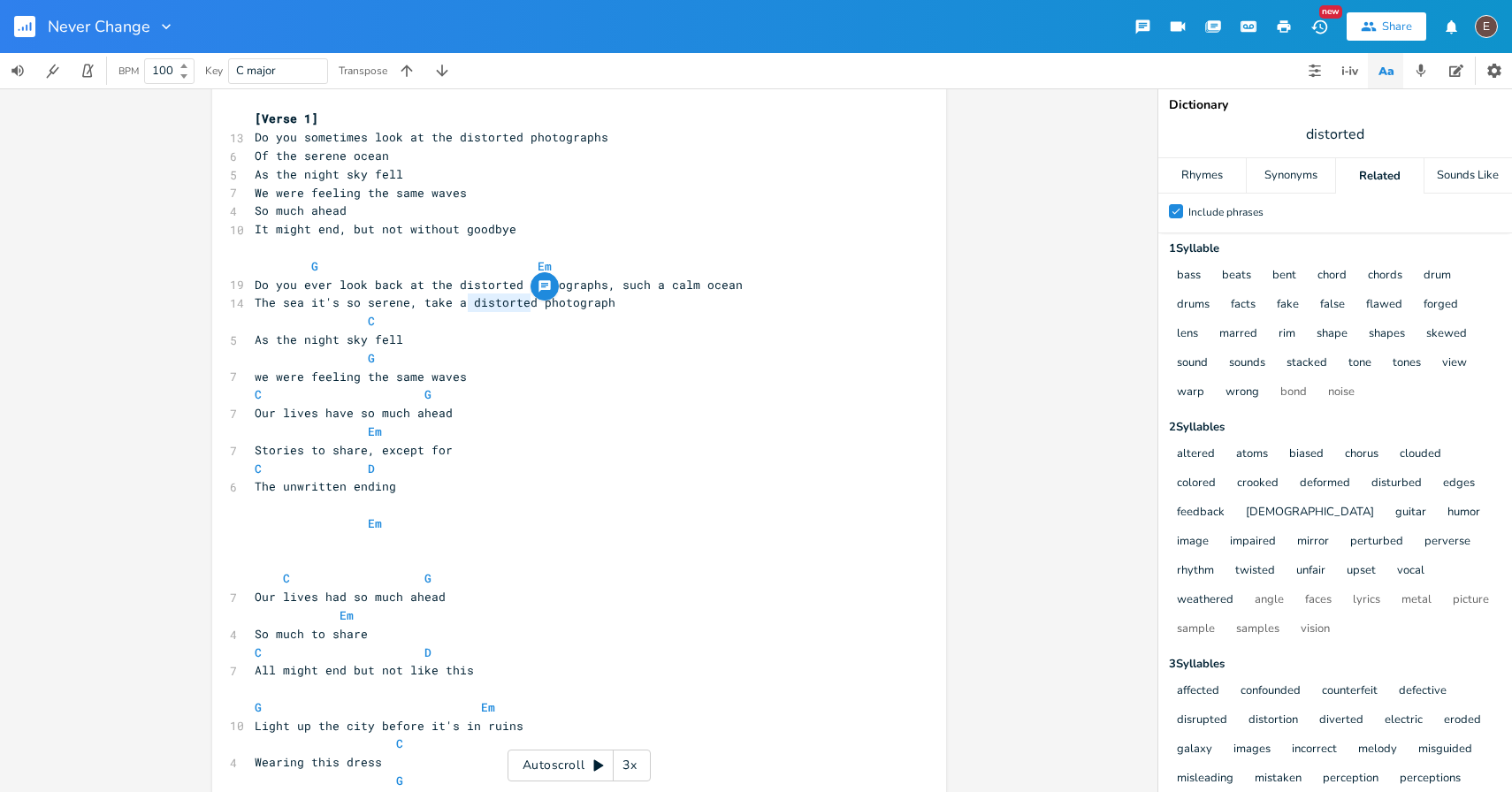
click at [1382, 137] on span "distorted" at bounding box center [1335, 135] width 353 height 32
type input "underexposed"
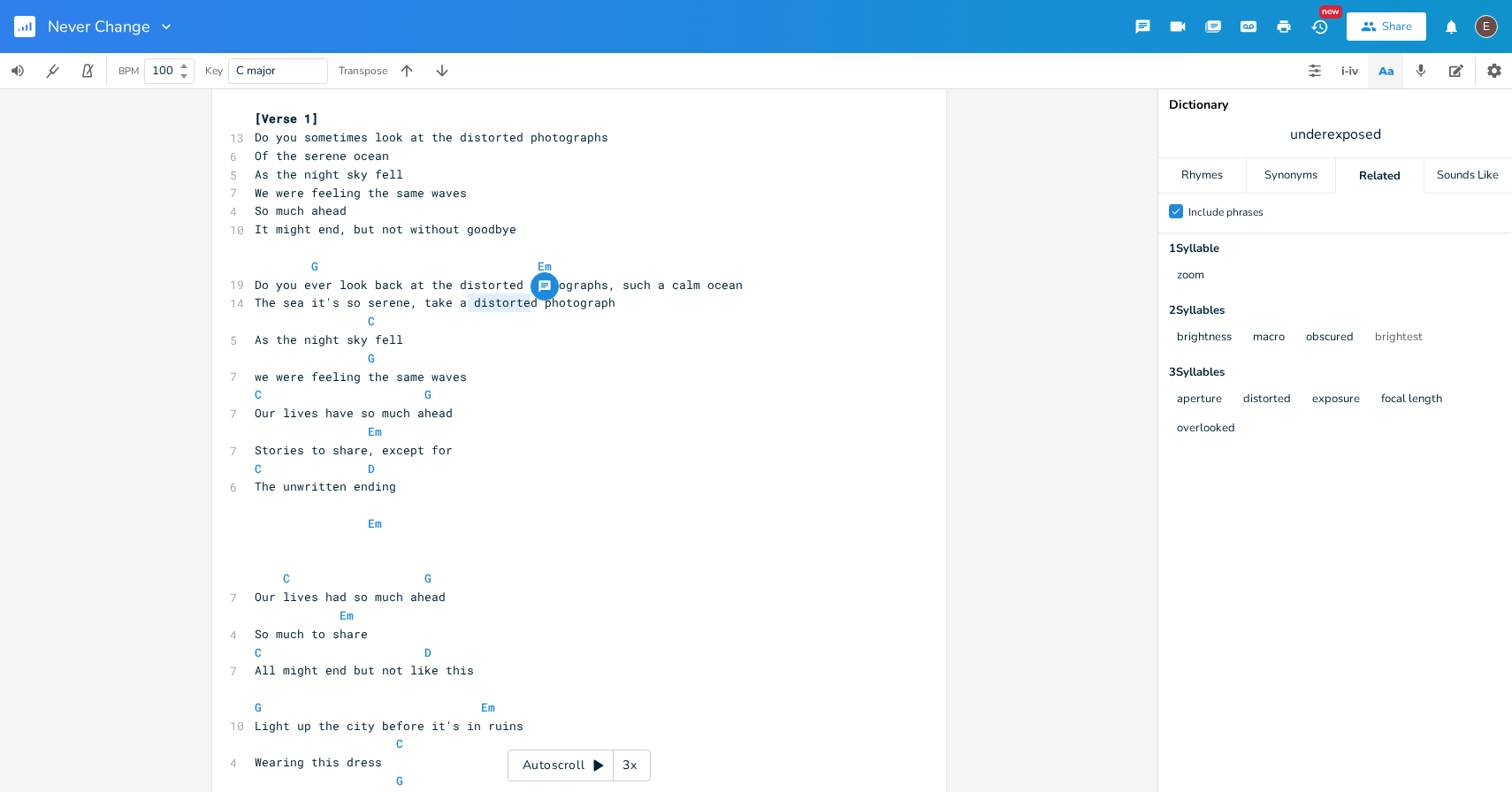
click at [455, 313] on pre "C" at bounding box center [569, 322] width 638 height 19
type textarea "take a"
drag, startPoint x: 455, startPoint y: 306, endPoint x: 417, endPoint y: 305, distance: 38.0
click at [417, 305] on span "The sea it's so serene, take a distorted photograph" at bounding box center [435, 302] width 361 height 16
type textarea "e"
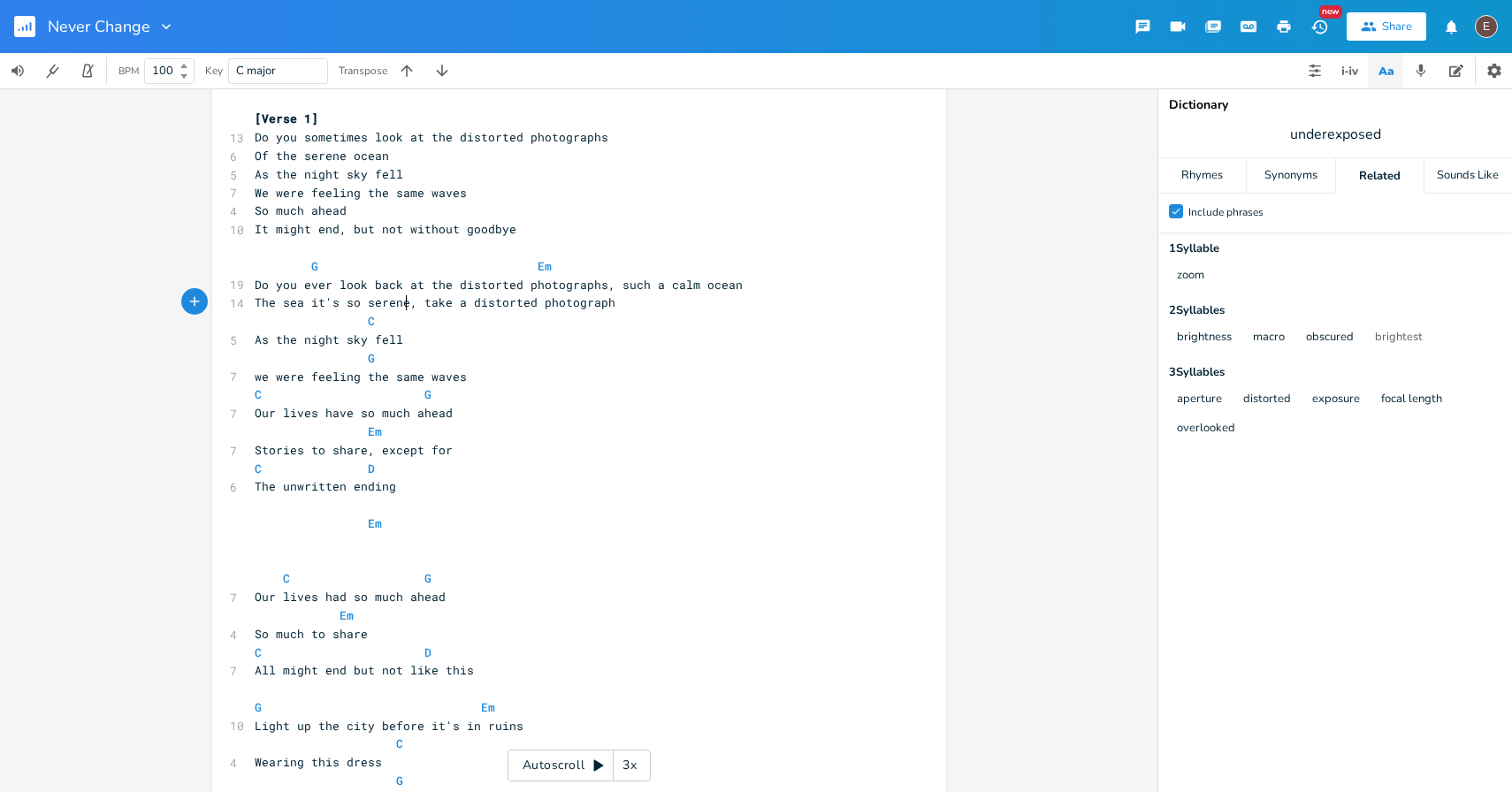
click at [392, 305] on span "The sea it's so serene, take a distorted photograph" at bounding box center [435, 302] width 361 height 16
click at [424, 306] on span "The sea it's so serene, take a distorted photograph" at bounding box center [435, 302] width 361 height 16
type textarea "you took"
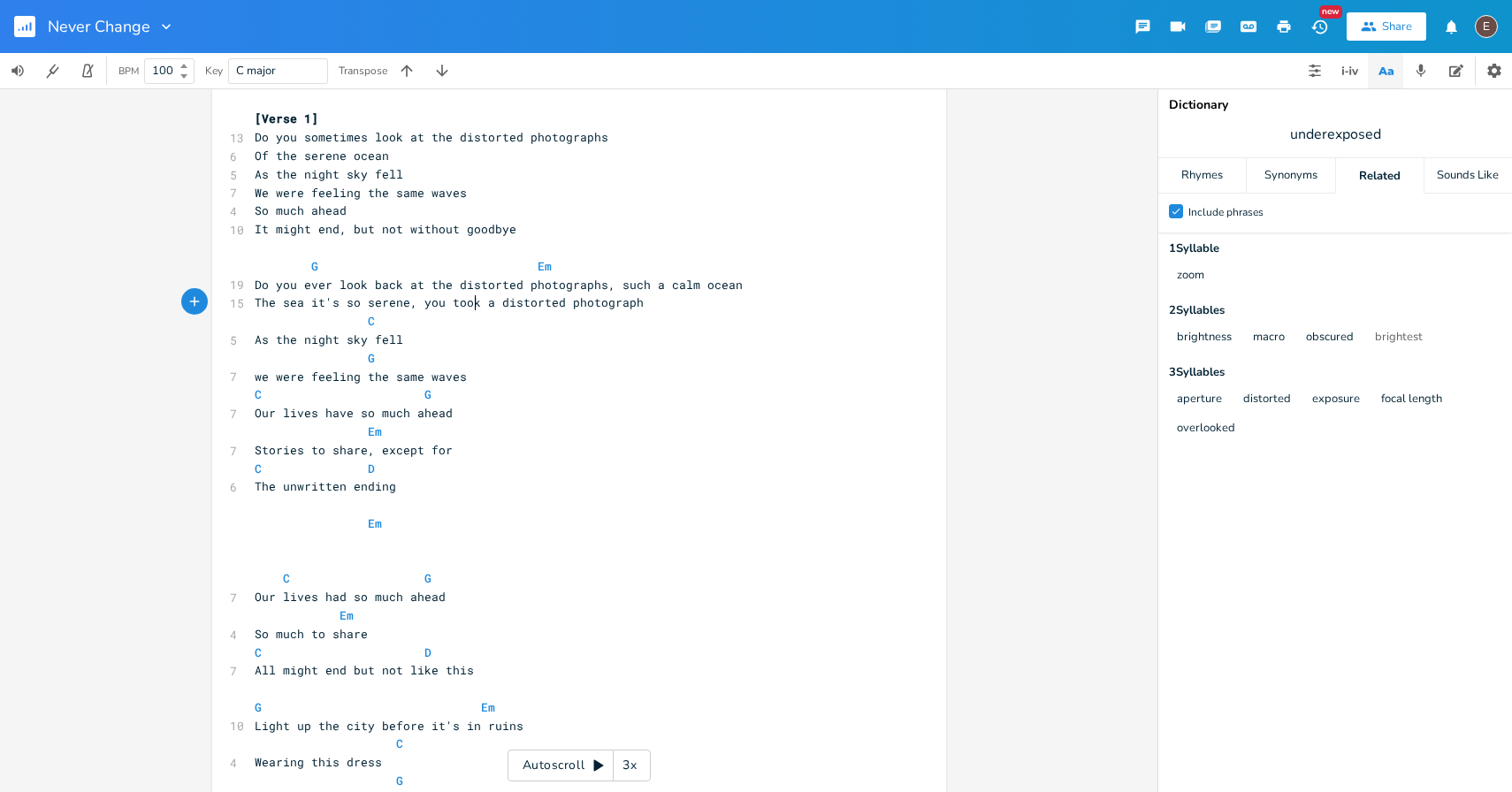
click at [489, 312] on pre "C" at bounding box center [569, 322] width 638 height 19
click at [531, 303] on span "The sea it's so serene, you took a distorted photograph" at bounding box center [449, 302] width 389 height 16
type textarea "distorted"
click at [531, 303] on span "The sea it's so serene, you took a distorted photograph" at bounding box center [449, 302] width 389 height 16
type textarea "it's so serene"
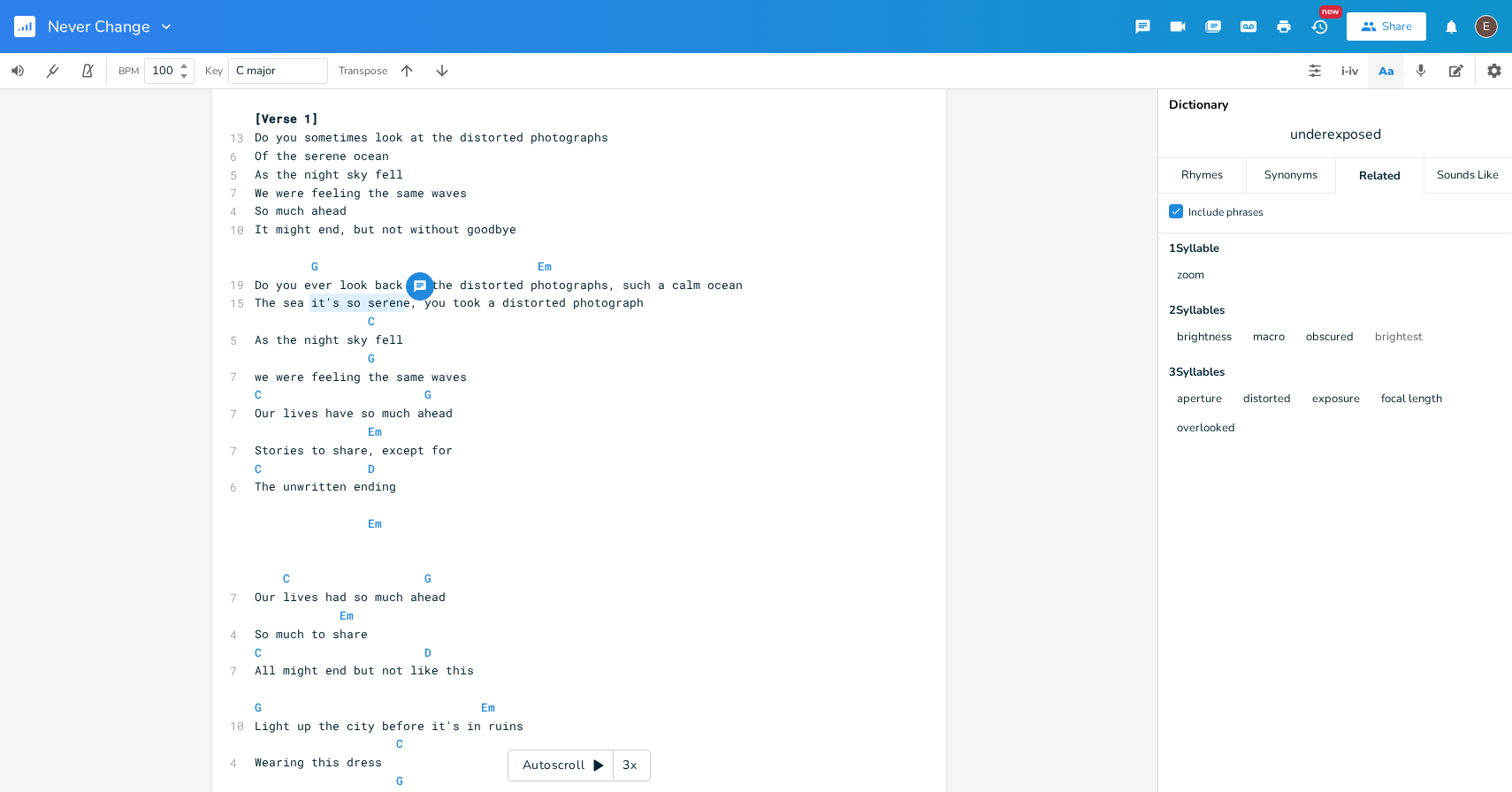
drag, startPoint x: 402, startPoint y: 305, endPoint x: 306, endPoint y: 305, distance: 96.0
click at [306, 305] on span "The sea it's so serene, you took a distorted photograph" at bounding box center [449, 302] width 389 height 16
click at [278, 306] on span "The sea it's so serene, you took a distorted photograph" at bounding box center [449, 302] width 389 height 16
type textarea "it's so serene"
drag, startPoint x: 401, startPoint y: 303, endPoint x: 306, endPoint y: 304, distance: 95.0
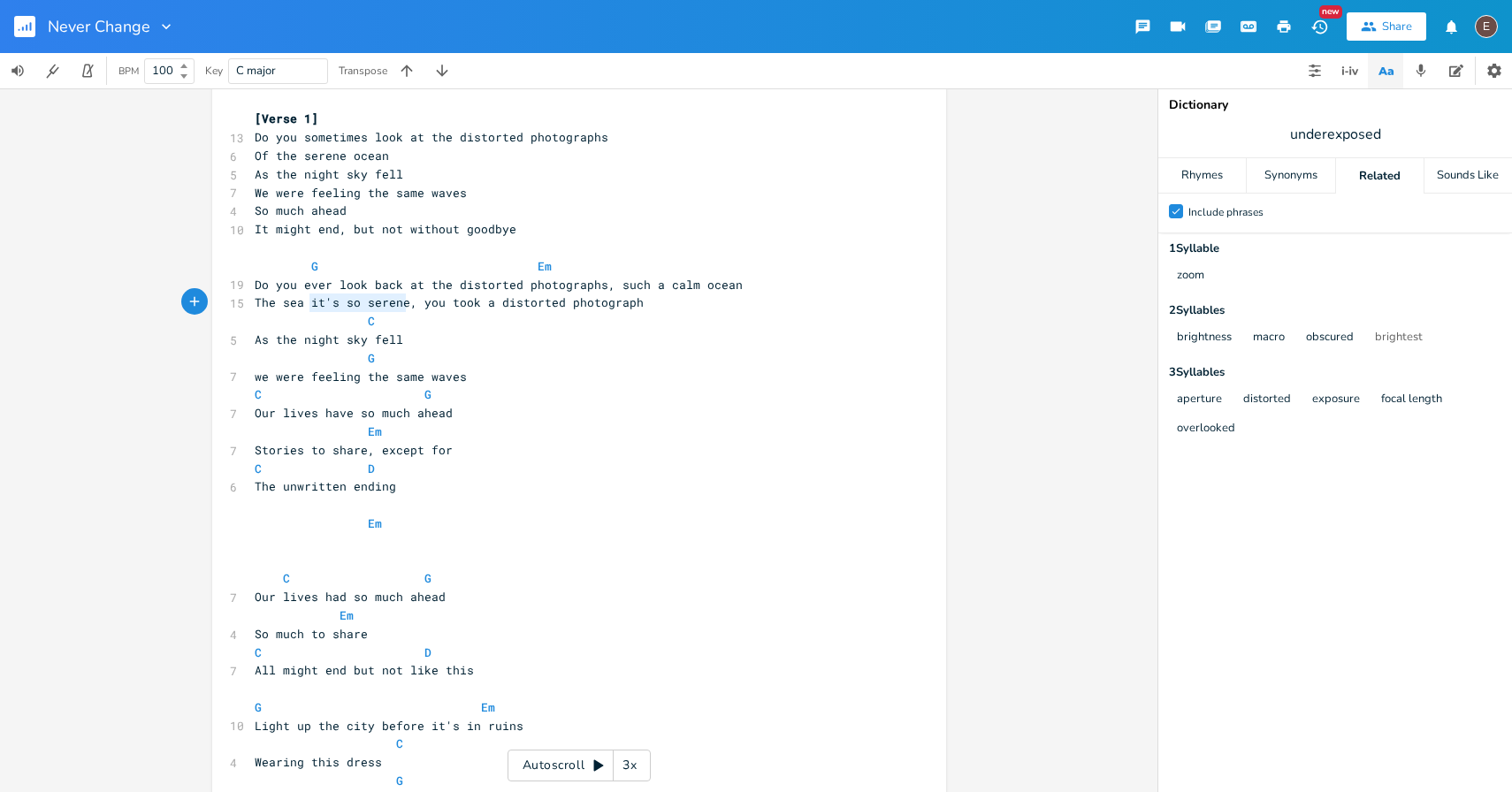
click at [306, 304] on span "The sea it's so serene, you took a distorted photograph" at bounding box center [449, 302] width 389 height 16
type input "calm"
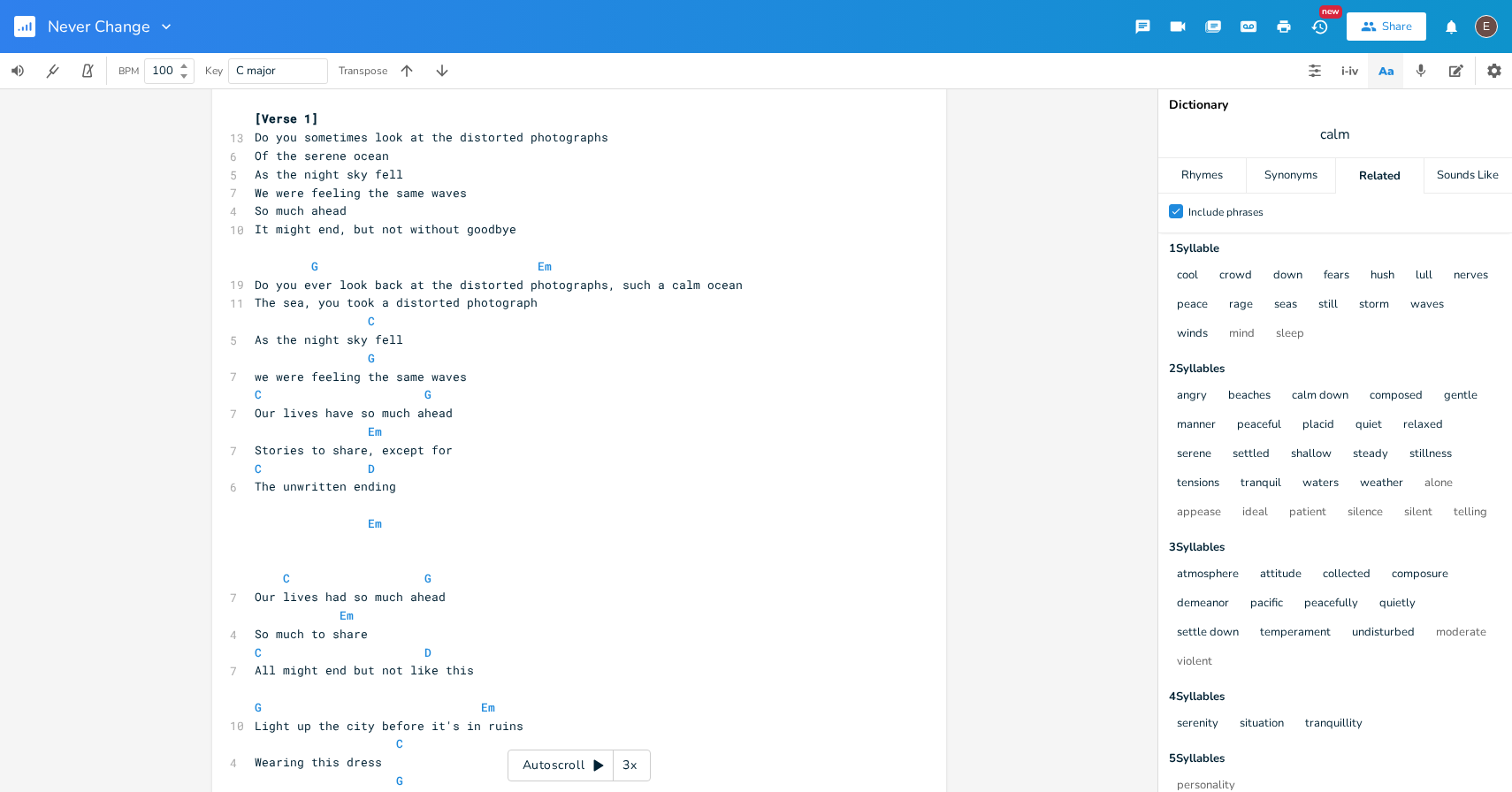
scroll to position [0, 0]
click at [276, 304] on span "The sea, you took a distorted photograph" at bounding box center [396, 302] width 283 height 16
type textarea "peaceful"
click at [322, 302] on span "The peaceful sea, you took a distorted photograph" at bounding box center [428, 302] width 347 height 16
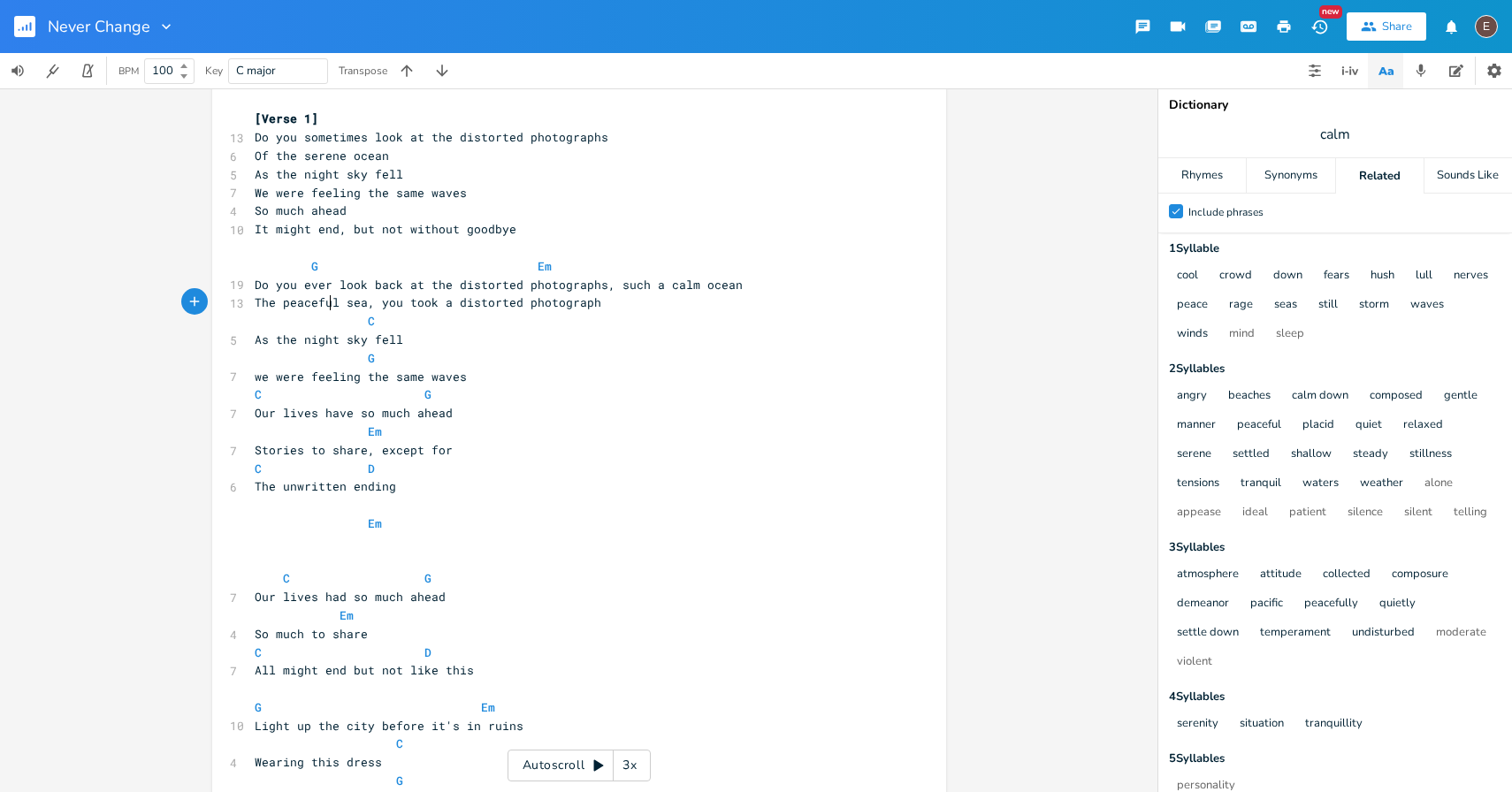
click at [322, 302] on span "The peaceful sea, you took a distorted photograph" at bounding box center [428, 302] width 347 height 16
type textarea "serne"
type textarea "ene"
click at [268, 305] on span "The serene sea, you took a distorted photograph" at bounding box center [420, 302] width 333 height 16
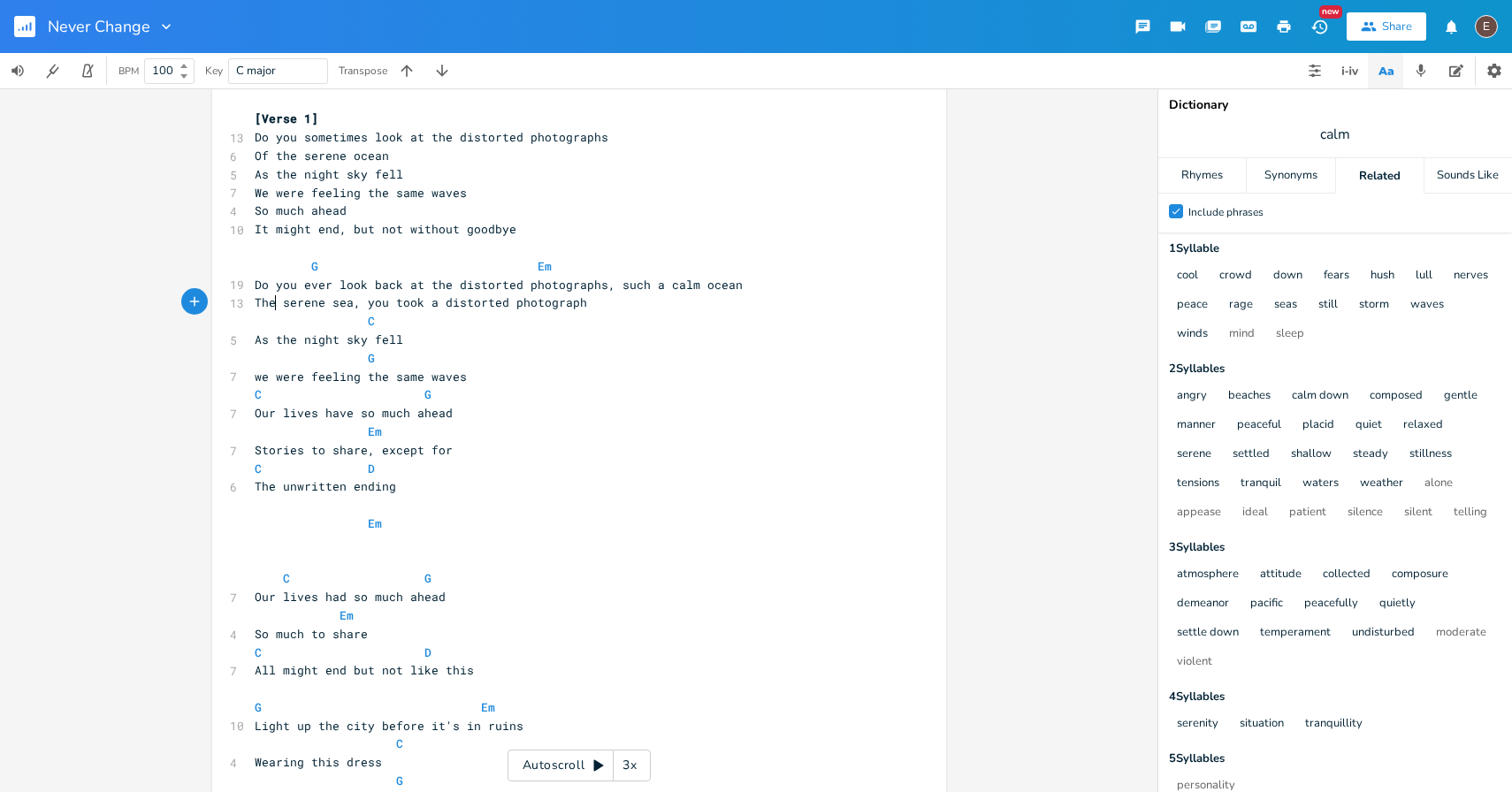
click at [268, 305] on span "The serene sea, you took a distorted photograph" at bounding box center [420, 302] width 333 height 16
type textarea "The"
click at [590, 319] on pre "C" at bounding box center [569, 322] width 638 height 19
click at [306, 303] on span "The serene sea, you took a distorted photograph" at bounding box center [420, 302] width 333 height 16
type textarea "serene"
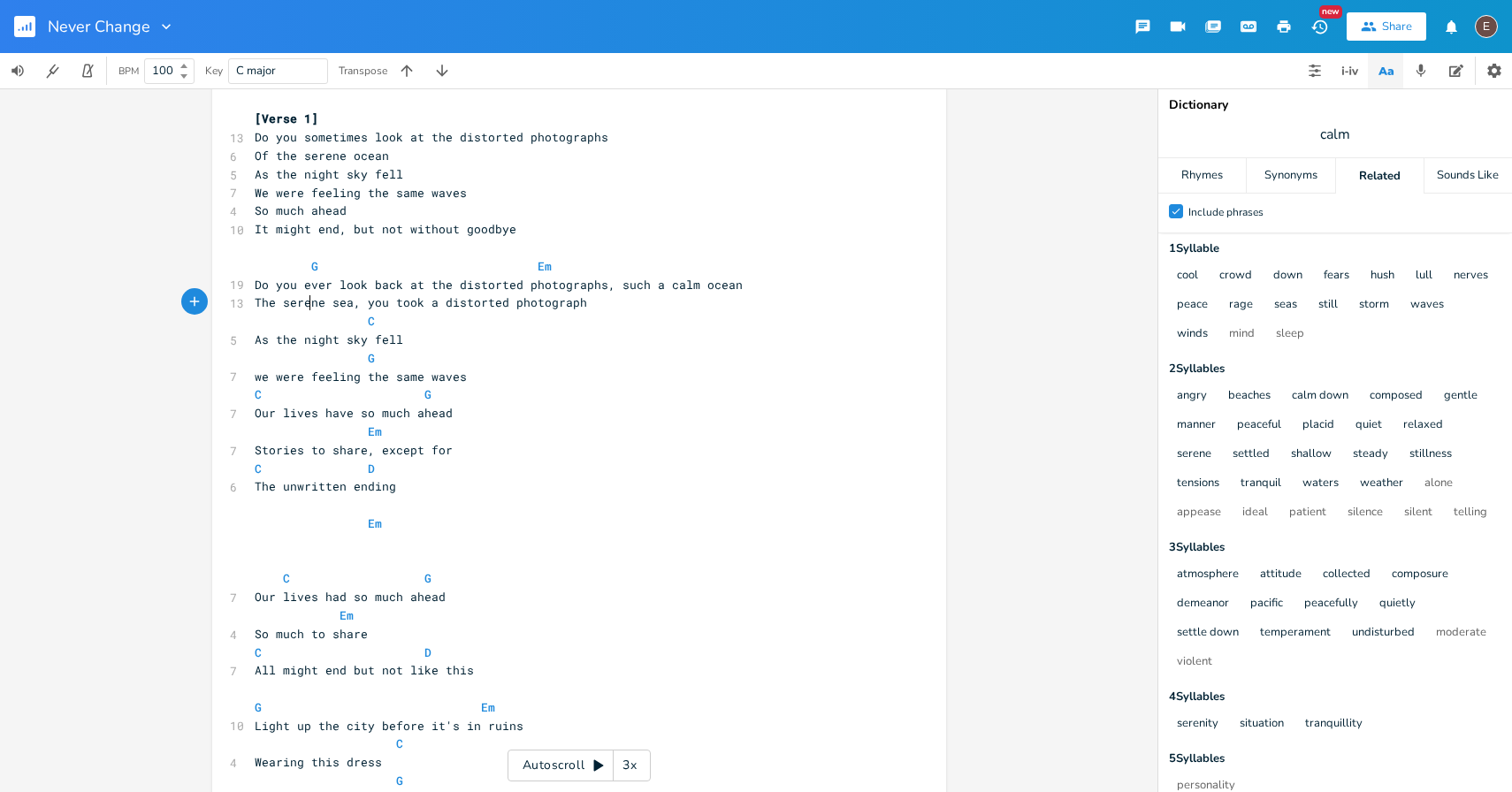
click at [306, 303] on span "The serene sea, you took a distorted photograph" at bounding box center [420, 302] width 333 height 16
click at [322, 308] on span "The serene sea, you took a distorted photograph" at bounding box center [420, 302] width 333 height 16
type textarea "Atlantic"
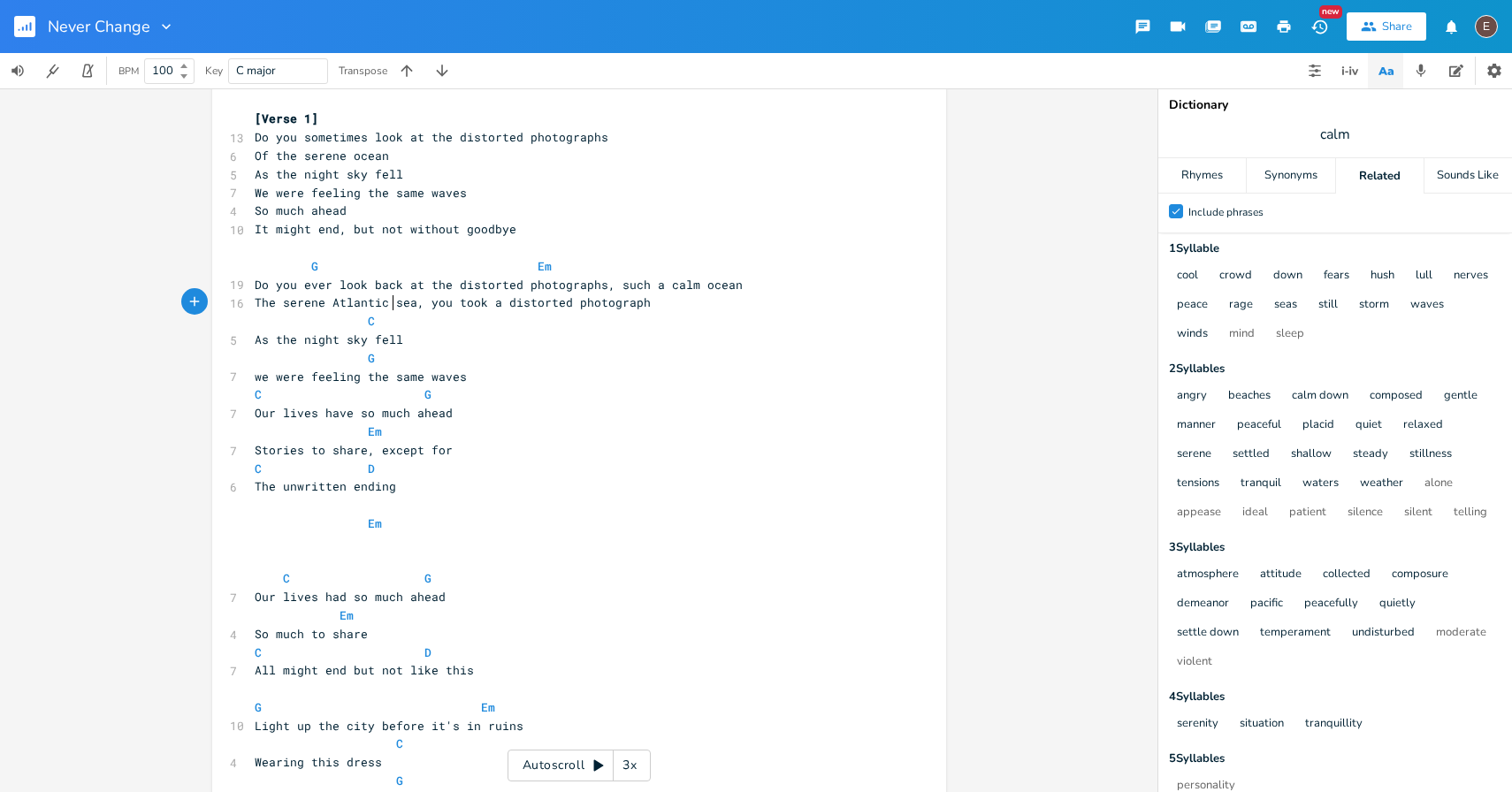
click at [341, 306] on span "The serene Atlantic sea, you took a distorted photograph" at bounding box center [452, 302] width 396 height 16
type textarea "Atlantic"
click at [341, 306] on span "The serene Atlantic sea, you took a distorted photograph" at bounding box center [452, 302] width 396 height 16
click at [321, 306] on span "The serene sea, you took a distorted photograph" at bounding box center [420, 302] width 333 height 16
click at [256, 305] on span "The serene sea, you took a distorted photograph" at bounding box center [420, 302] width 333 height 16
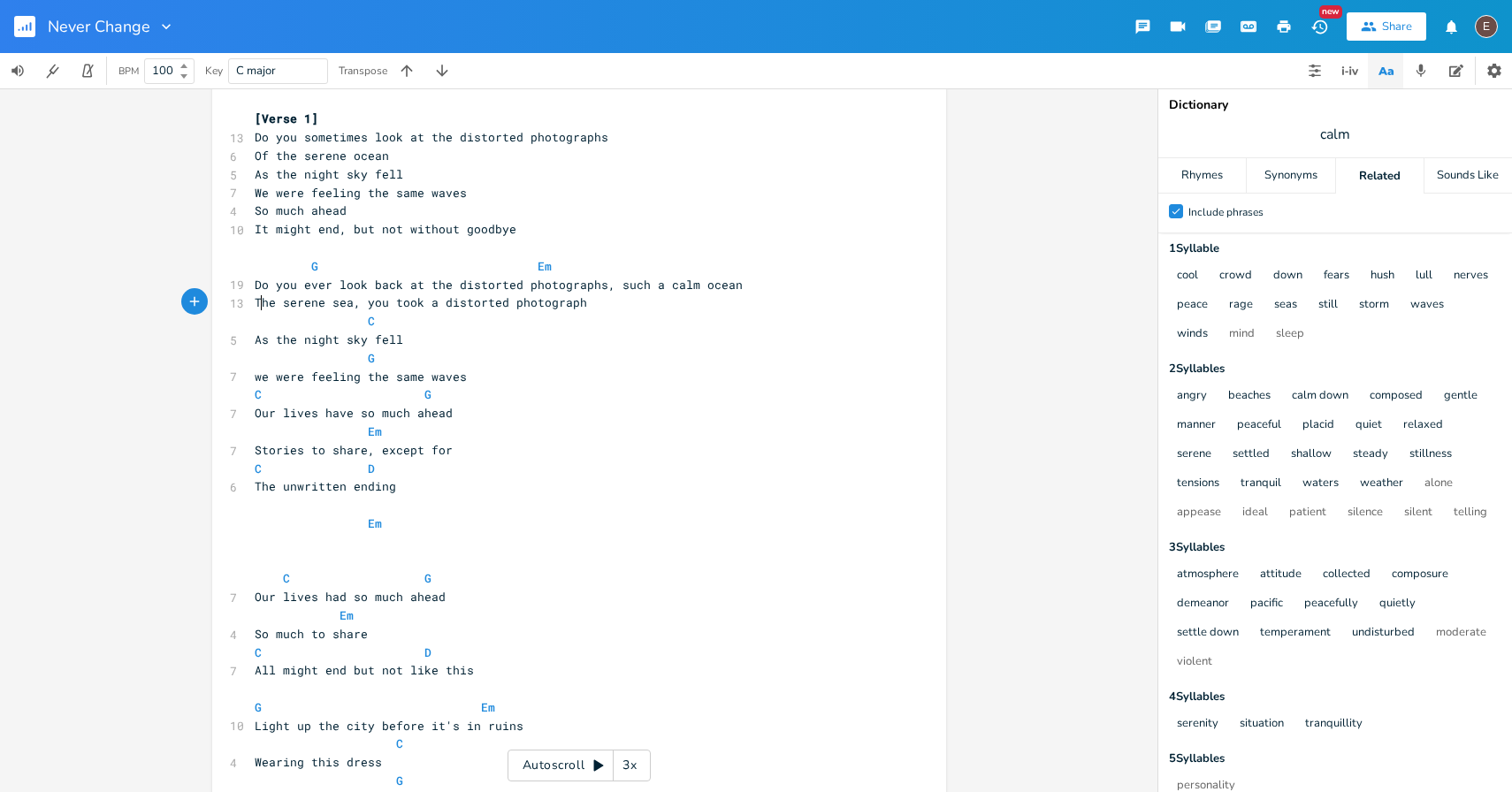
type textarea "The"
click at [256, 305] on span "The serene sea, you took a distorted photograph" at bounding box center [420, 302] width 333 height 16
click at [366, 306] on span "The serene sea, you took a distorted photograph" at bounding box center [420, 302] width 333 height 16
click at [314, 306] on span "The serene sea, you took a distorted photograph" at bounding box center [420, 302] width 333 height 16
type textarea "serene"
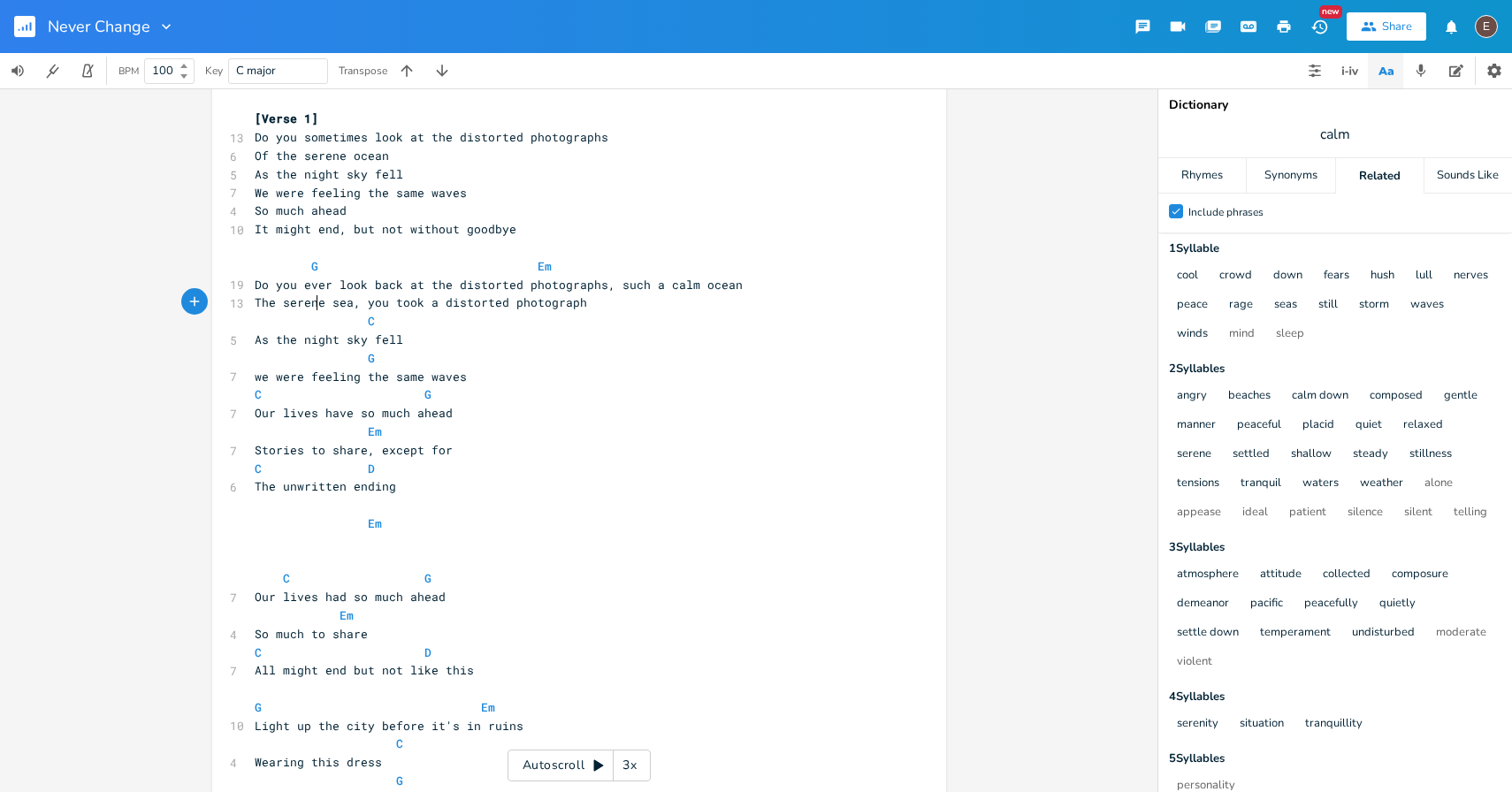
click at [314, 306] on span "The serene sea, you took a distorted photograph" at bounding box center [420, 302] width 333 height 16
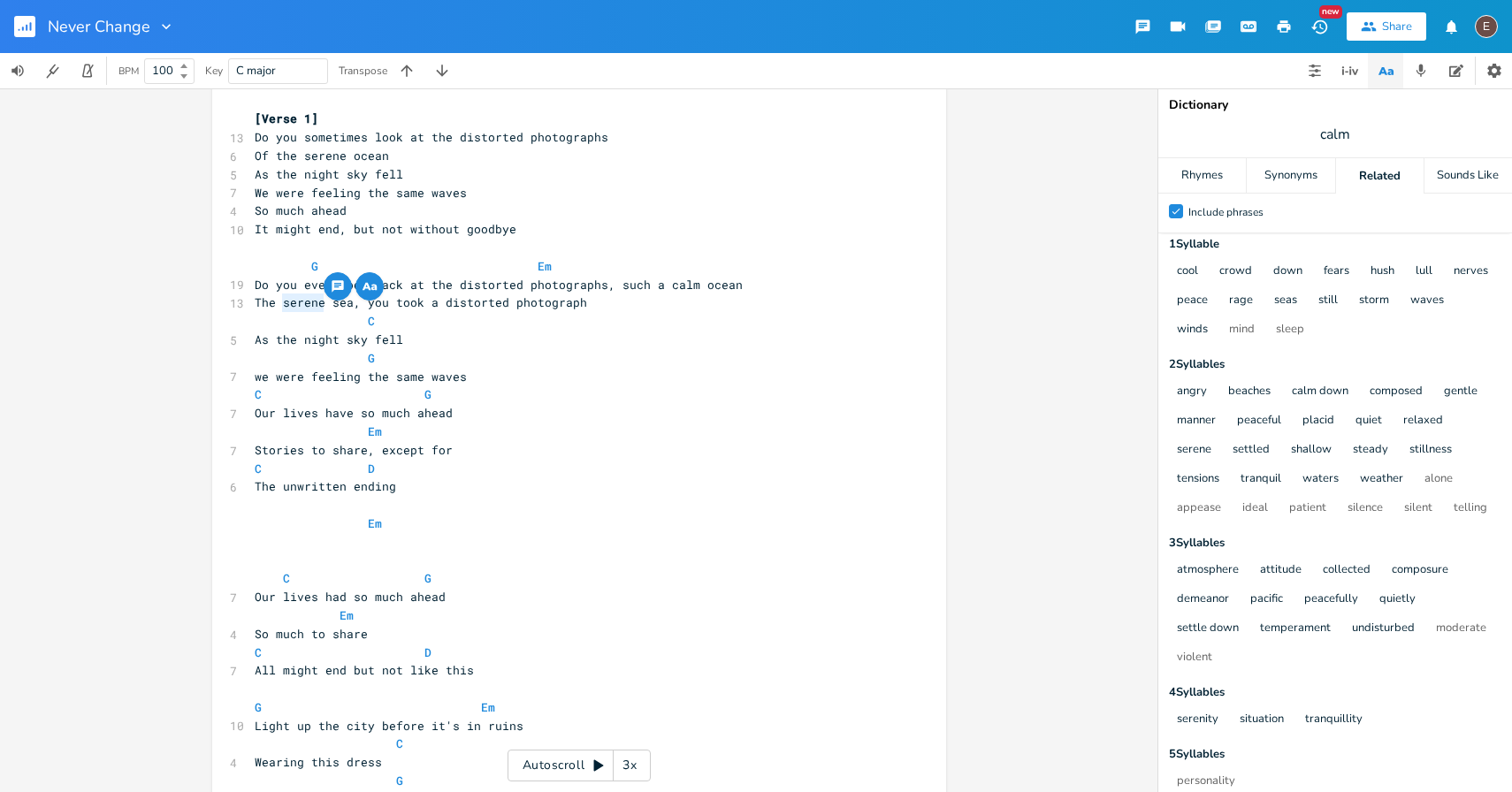
scroll to position [7, 0]
click at [311, 317] on span at bounding box center [325, 322] width 28 height 19
click at [303, 309] on span "The serene sea, you took a distorted photograph" at bounding box center [420, 302] width 333 height 16
type textarea "quiet"
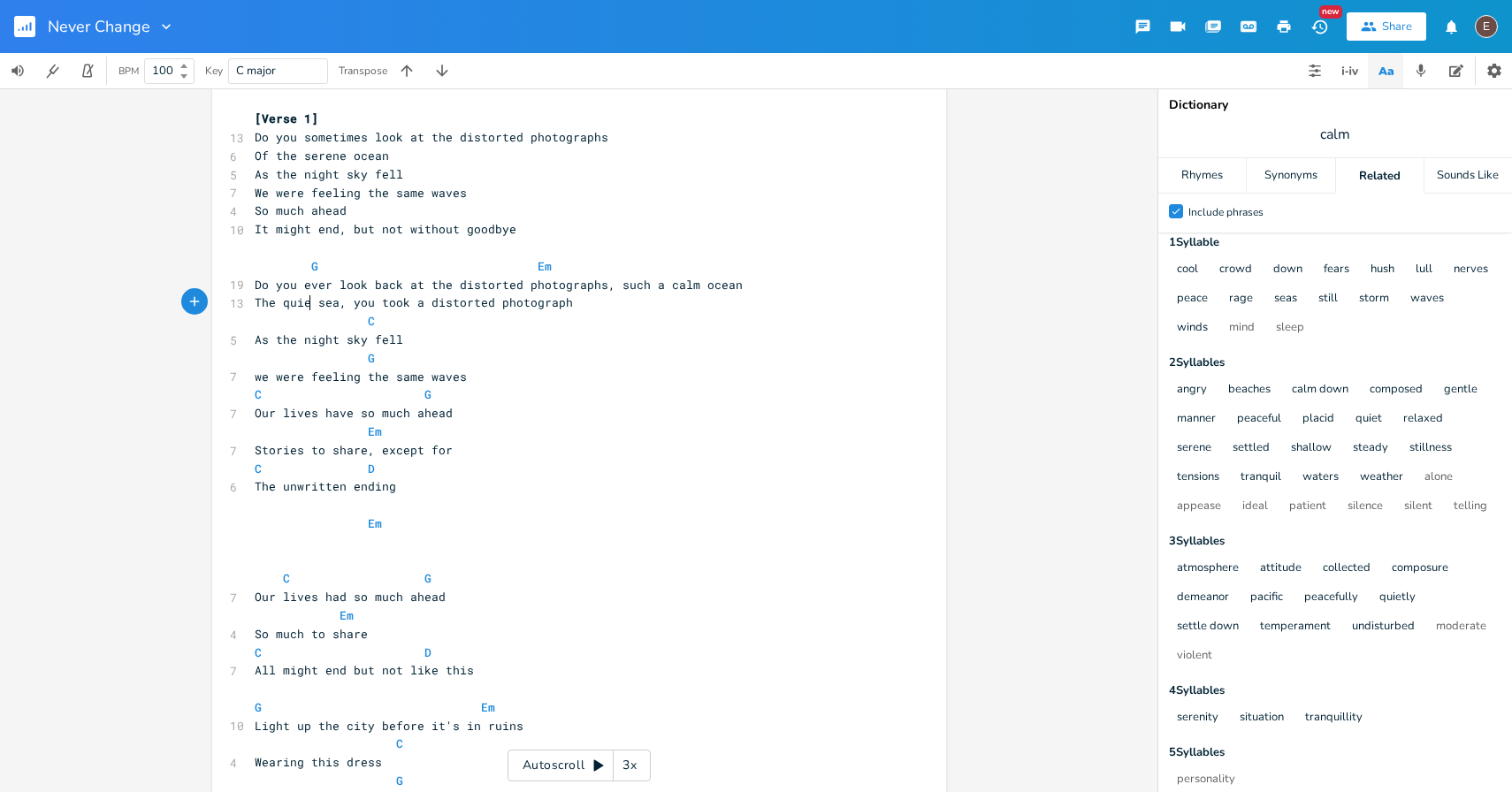
scroll to position [0, 25]
click at [355, 307] on span "The quiet sea, you took a distorted photograph" at bounding box center [417, 302] width 325 height 16
click at [266, 307] on span "The quiet sea, you took a distorted photograph" at bounding box center [417, 302] width 325 height 16
type textarea "Do you e"
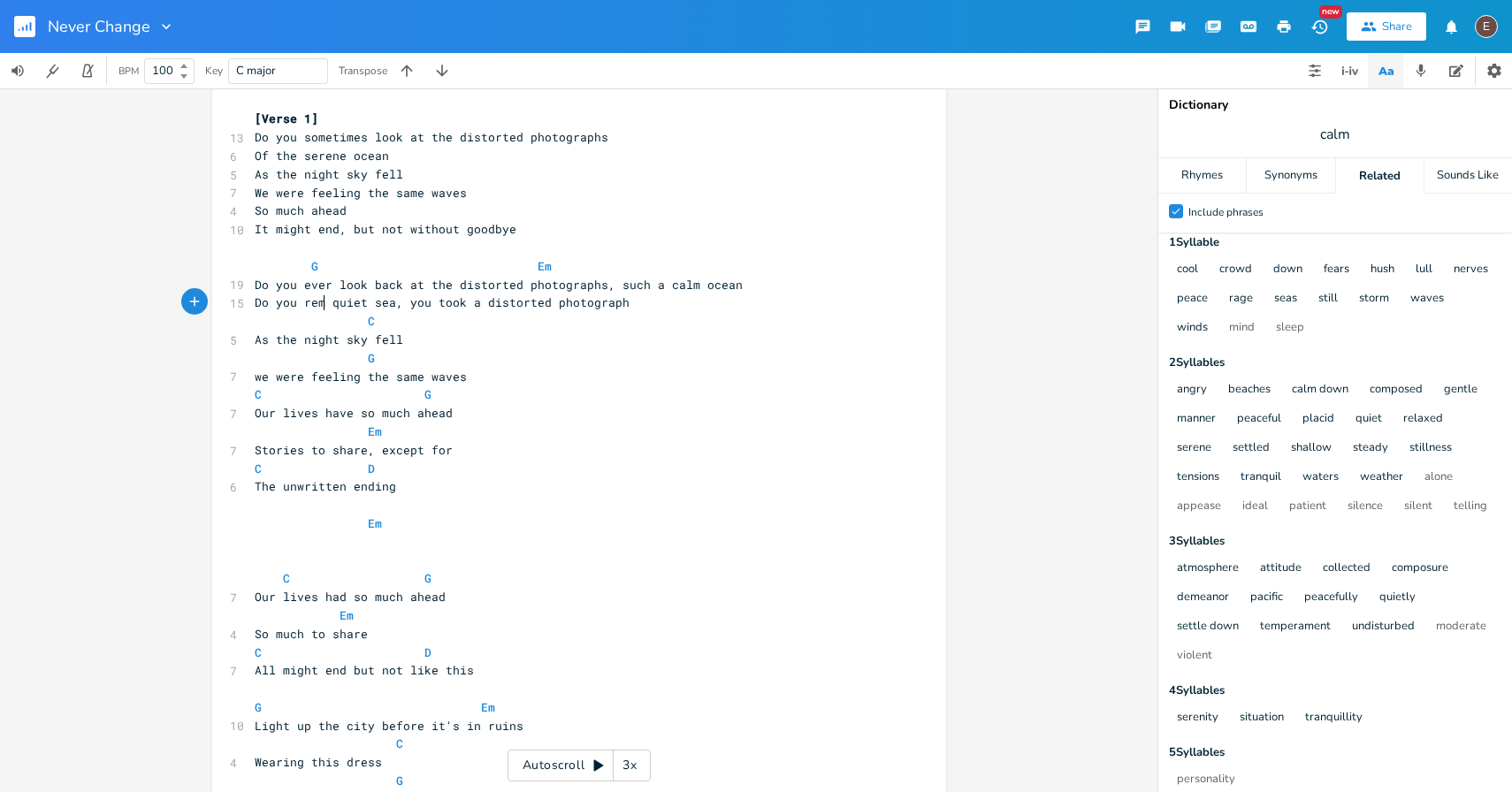
type textarea "[PERSON_NAME]"
type textarea "ember the"
click at [612, 309] on span "Do you remember the quiet sea, you took a distorted photograph" at bounding box center [473, 302] width 438 height 16
drag, startPoint x: 533, startPoint y: 303, endPoint x: 460, endPoint y: 299, distance: 73.1
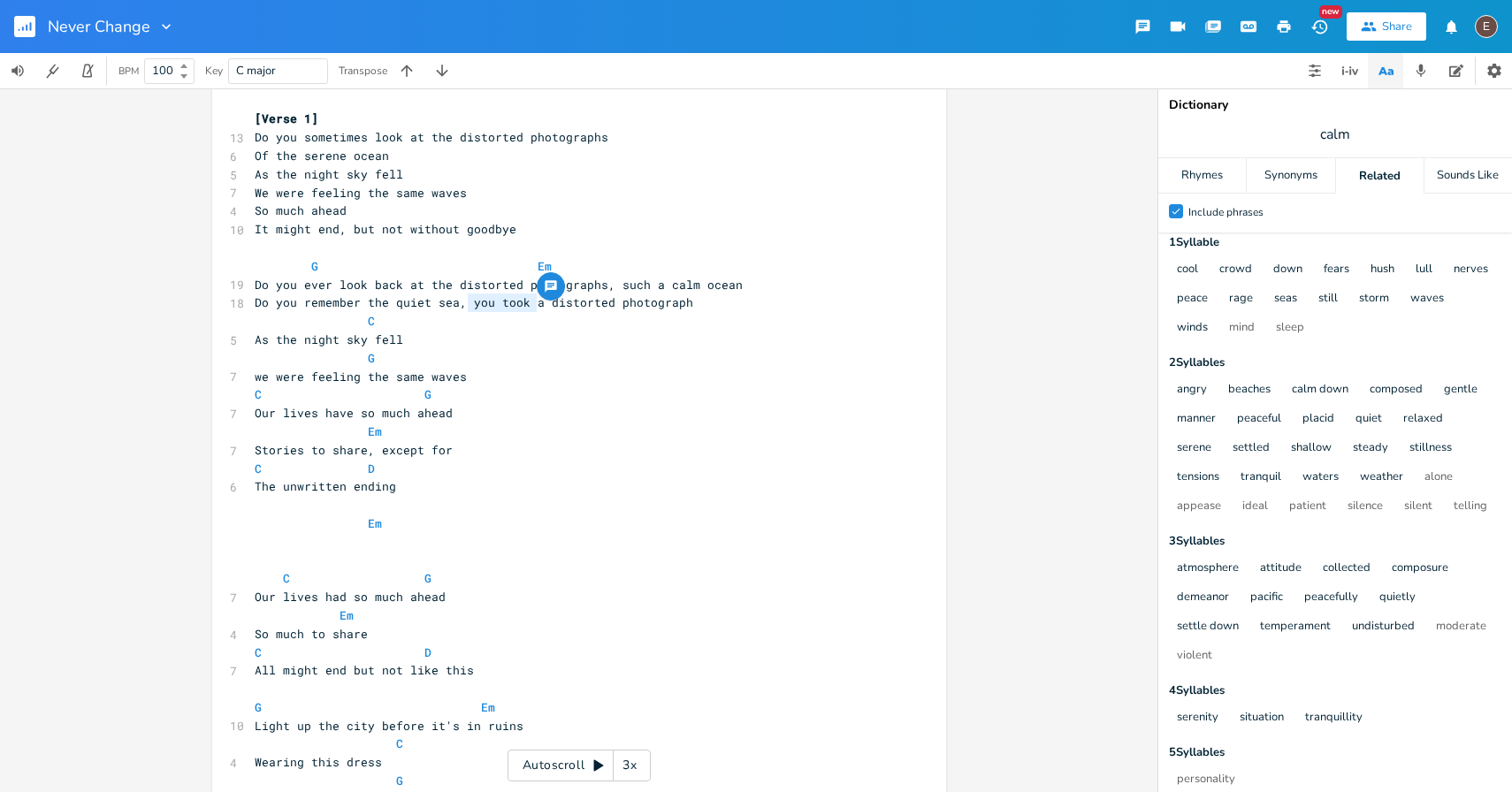
click at [460, 299] on span "Do you remember the quiet sea, you took a distorted photograph" at bounding box center [473, 302] width 438 height 16
type textarea "the"
click at [710, 305] on pre "Do you remember the quiet sea, the distorted photograph" at bounding box center [569, 303] width 638 height 19
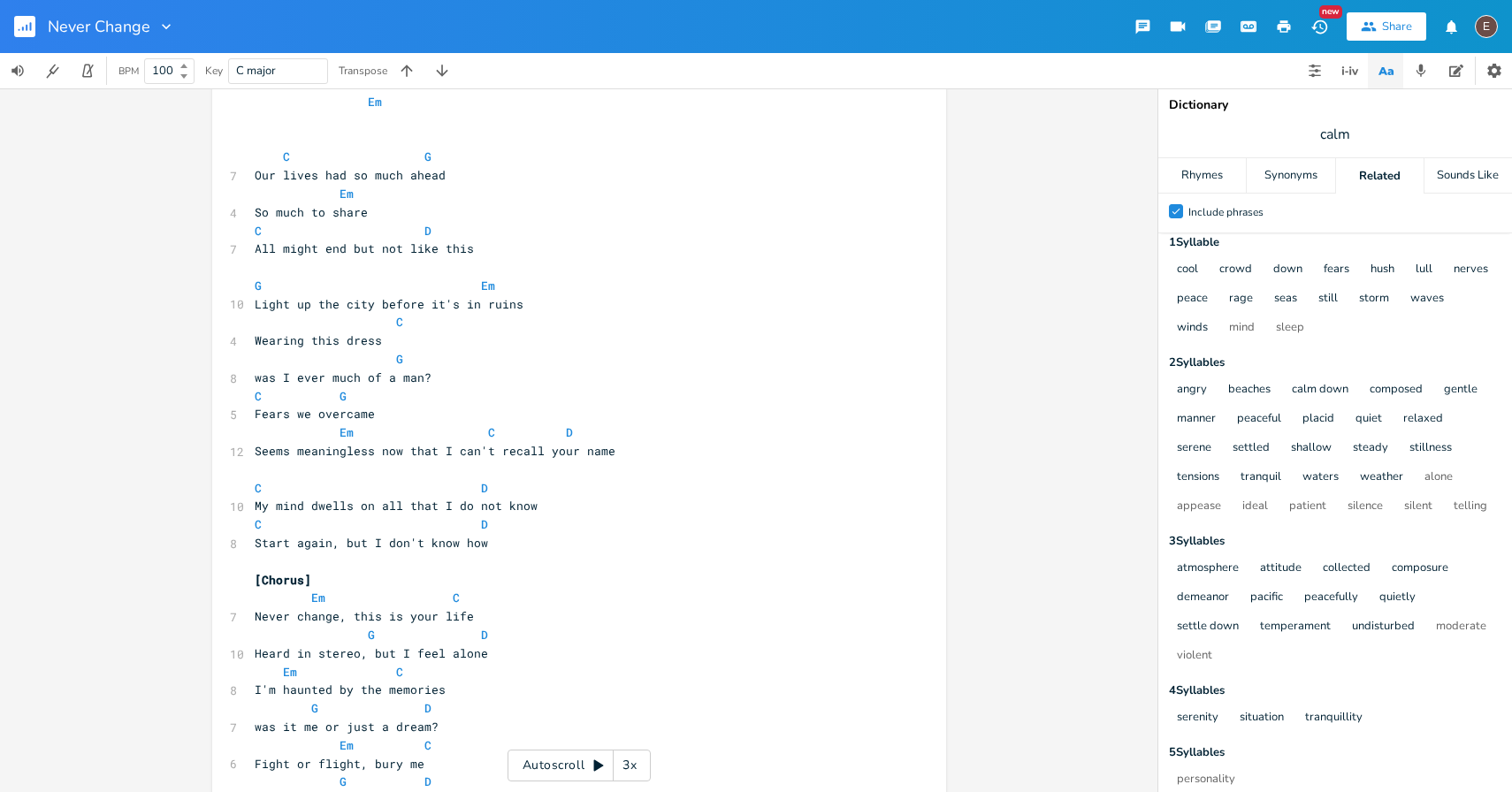
scroll to position [258, 0]
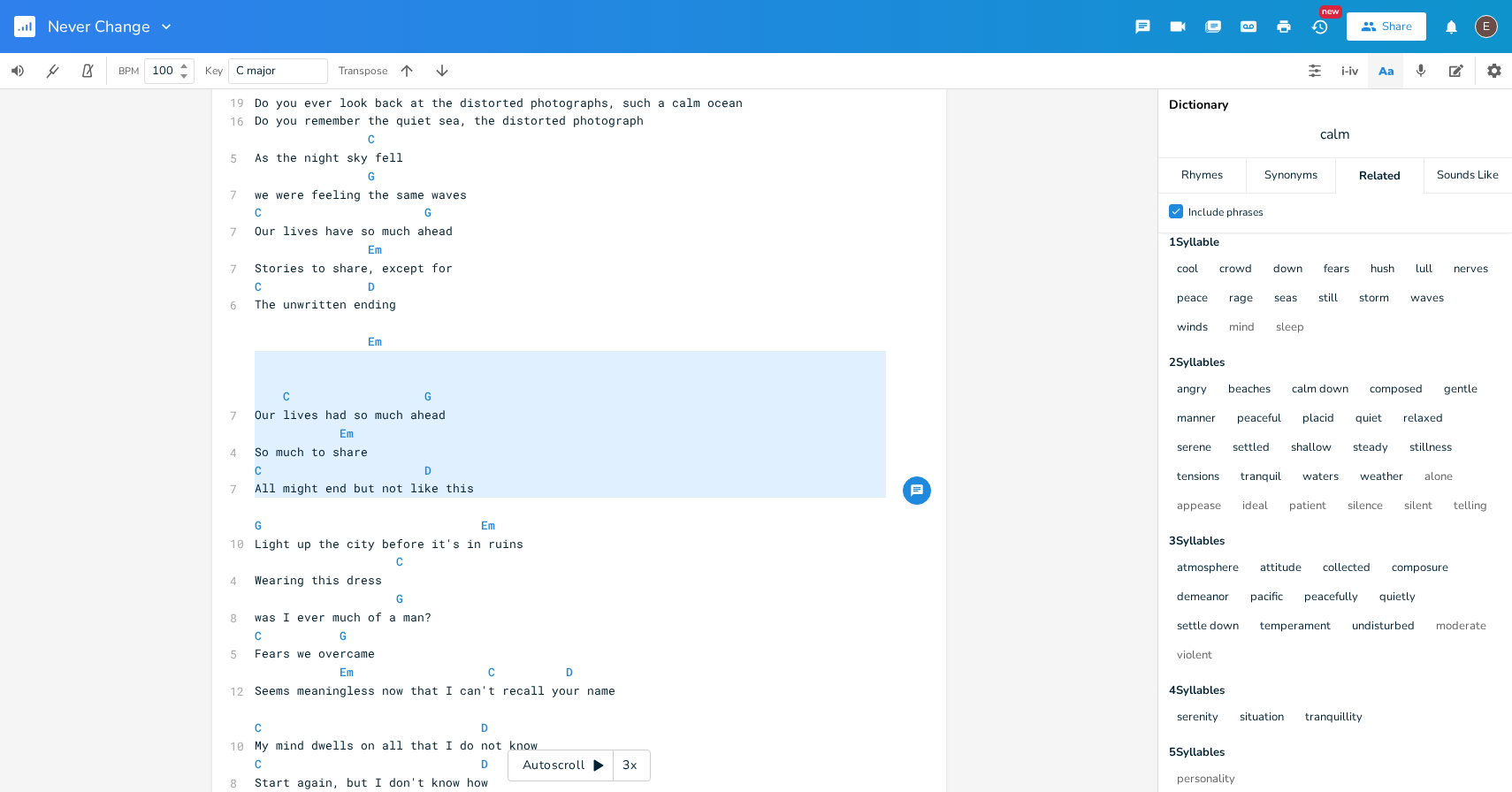
type textarea "Em C G Our lives had so much ahead Em So much to share C D All might end but no…"
drag, startPoint x: 330, startPoint y: 509, endPoint x: 198, endPoint y: 345, distance: 210.5
click at [198, 345] on div "Em C G Our lives had so much ahead Em So much to share C D All might end but no…" at bounding box center [579, 440] width 1158 height 704
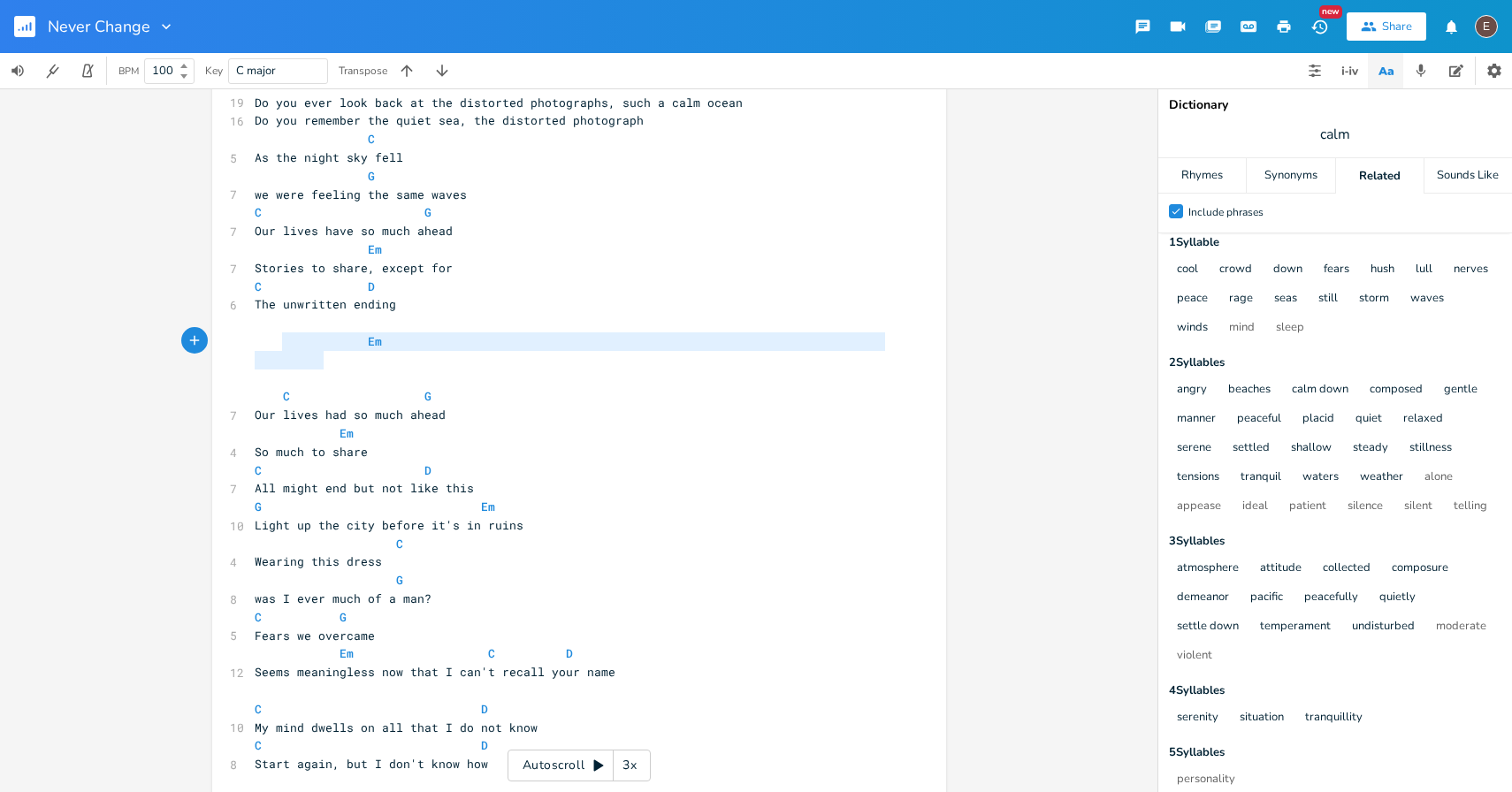
type textarea "Em"
drag, startPoint x: 405, startPoint y: 355, endPoint x: 226, endPoint y: 340, distance: 179.6
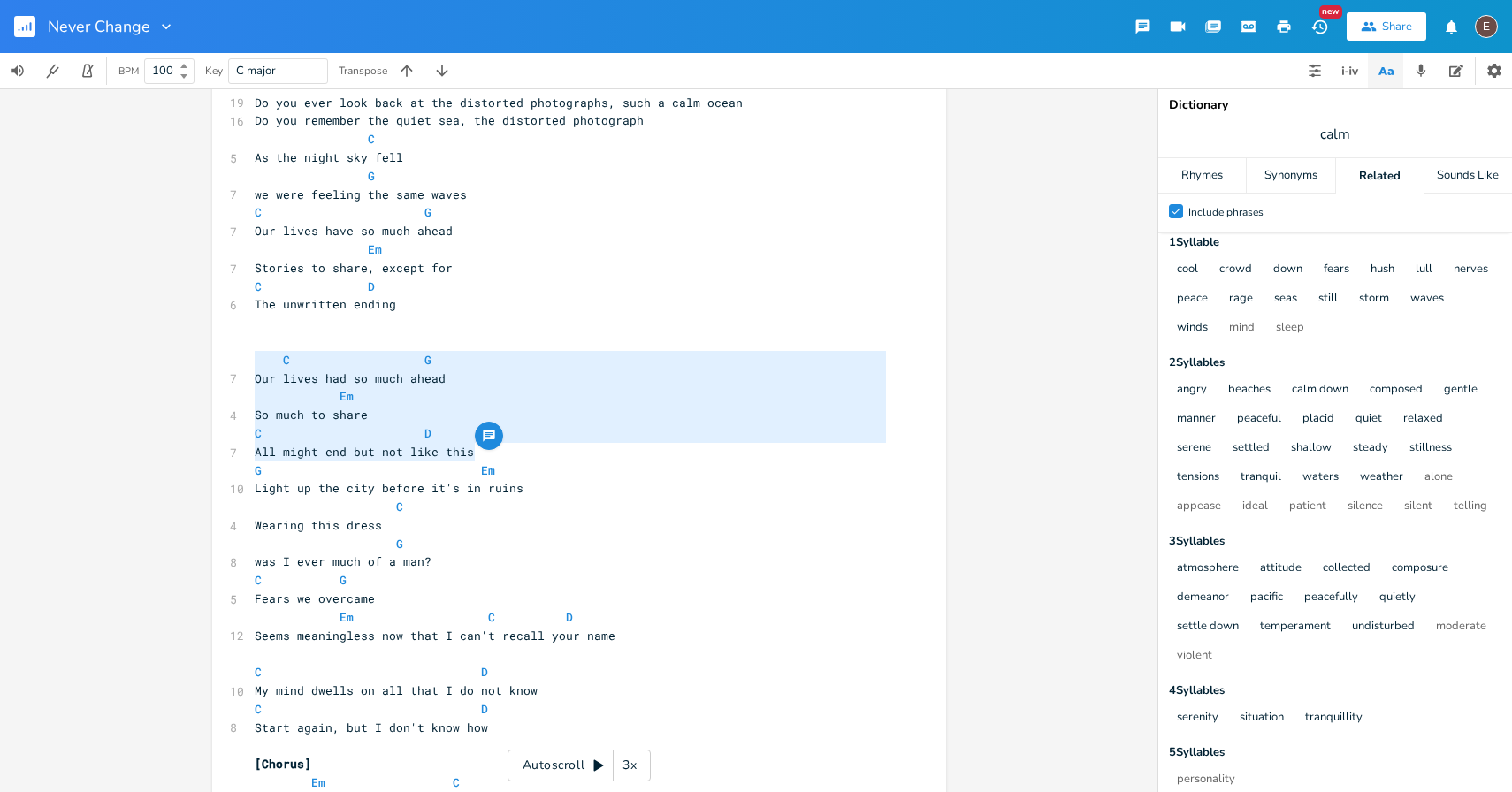
type textarea "C G Our lives had so much ahead Em So much to share C D All might end but not l…"
drag, startPoint x: 477, startPoint y: 454, endPoint x: 202, endPoint y: 345, distance: 295.8
click at [202, 345] on div "C G Our lives had so much ahead Em So much to share C D All might end but not l…" at bounding box center [579, 440] width 1158 height 704
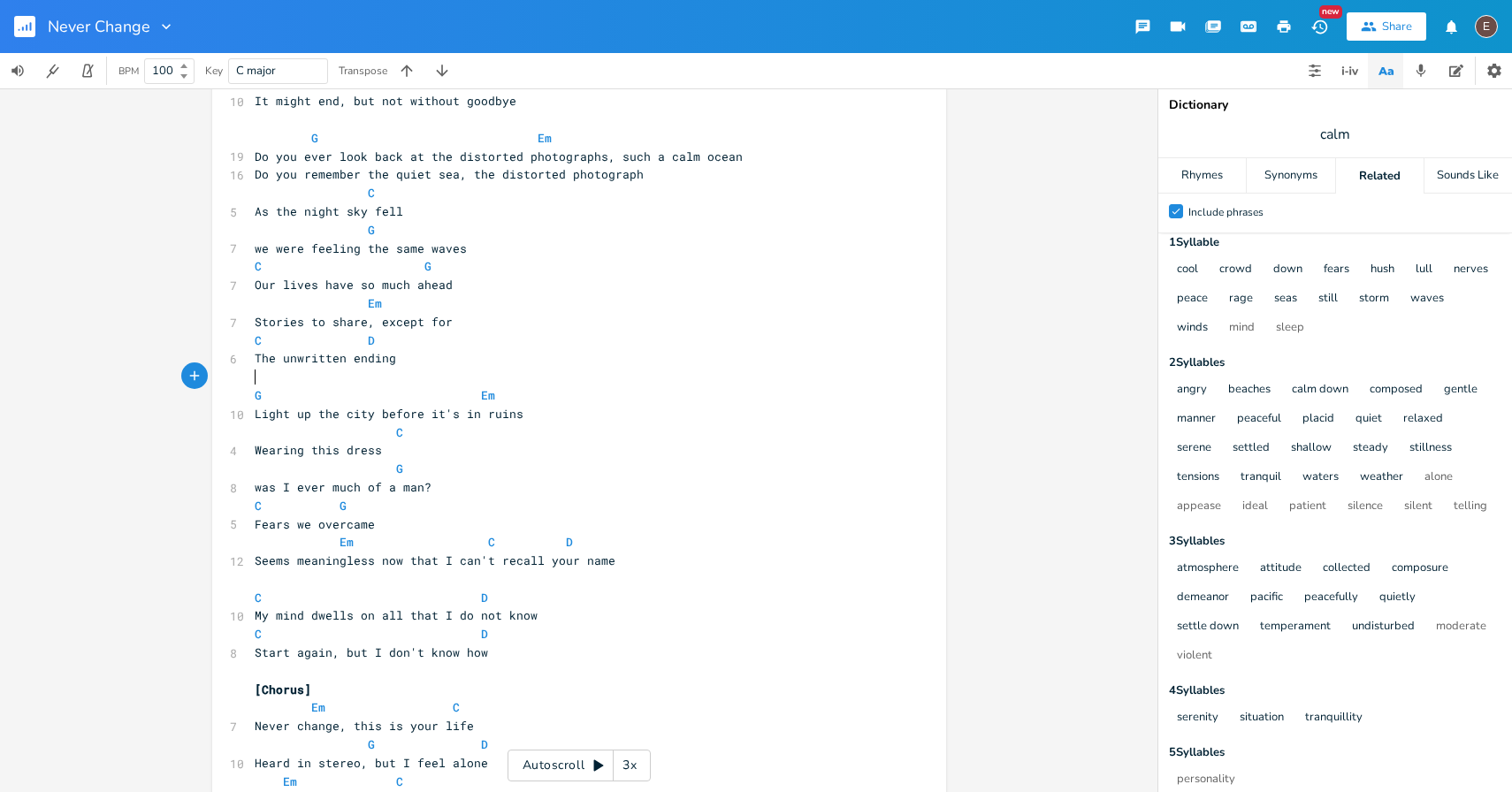
scroll to position [189, 0]
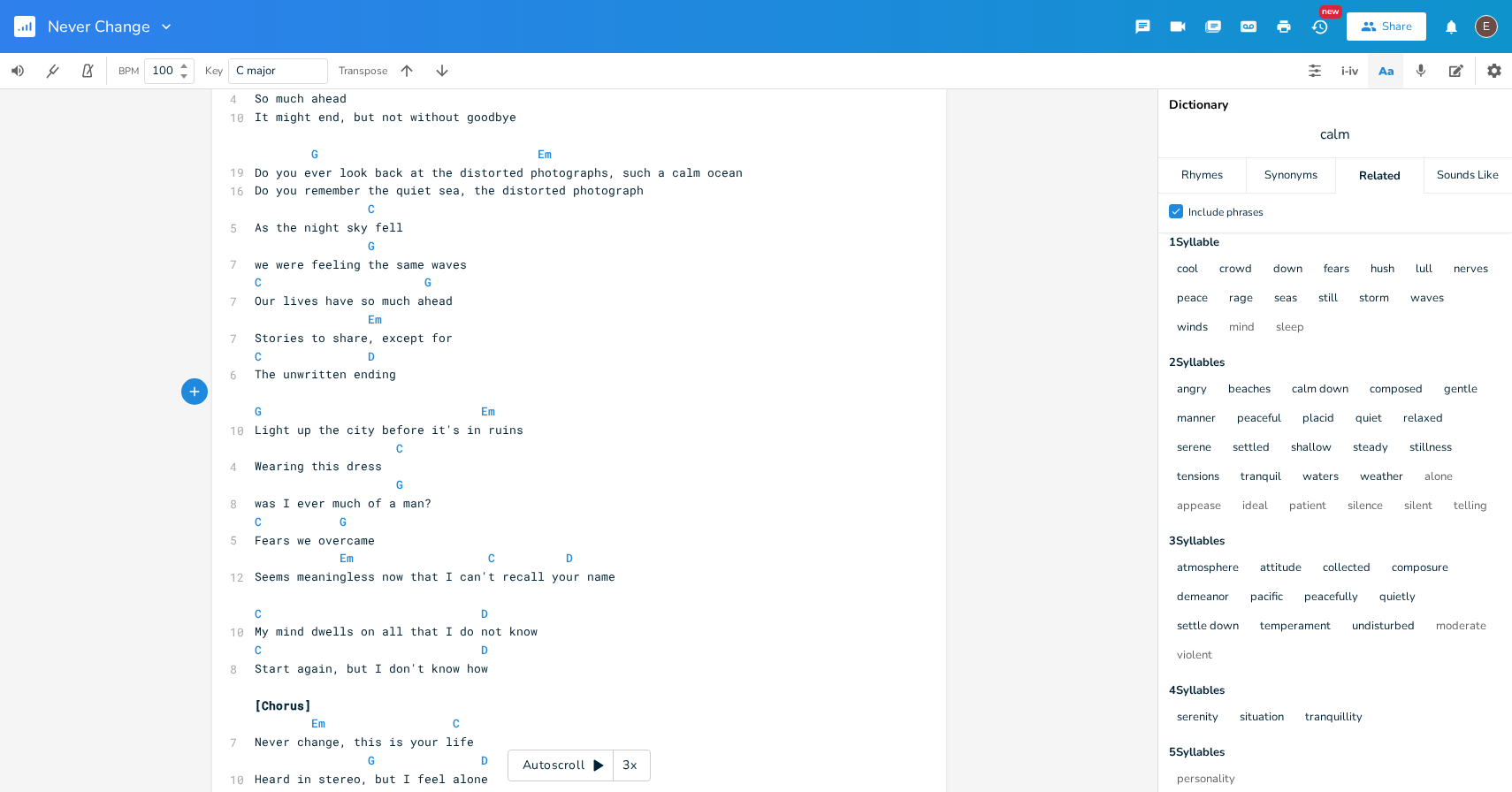
click at [435, 177] on span "Do you ever look back at the distorted photographs, such a calm ocean" at bounding box center [499, 172] width 488 height 16
type textarea "Do you ever look back at the distorted photographs, such a calm ocean"
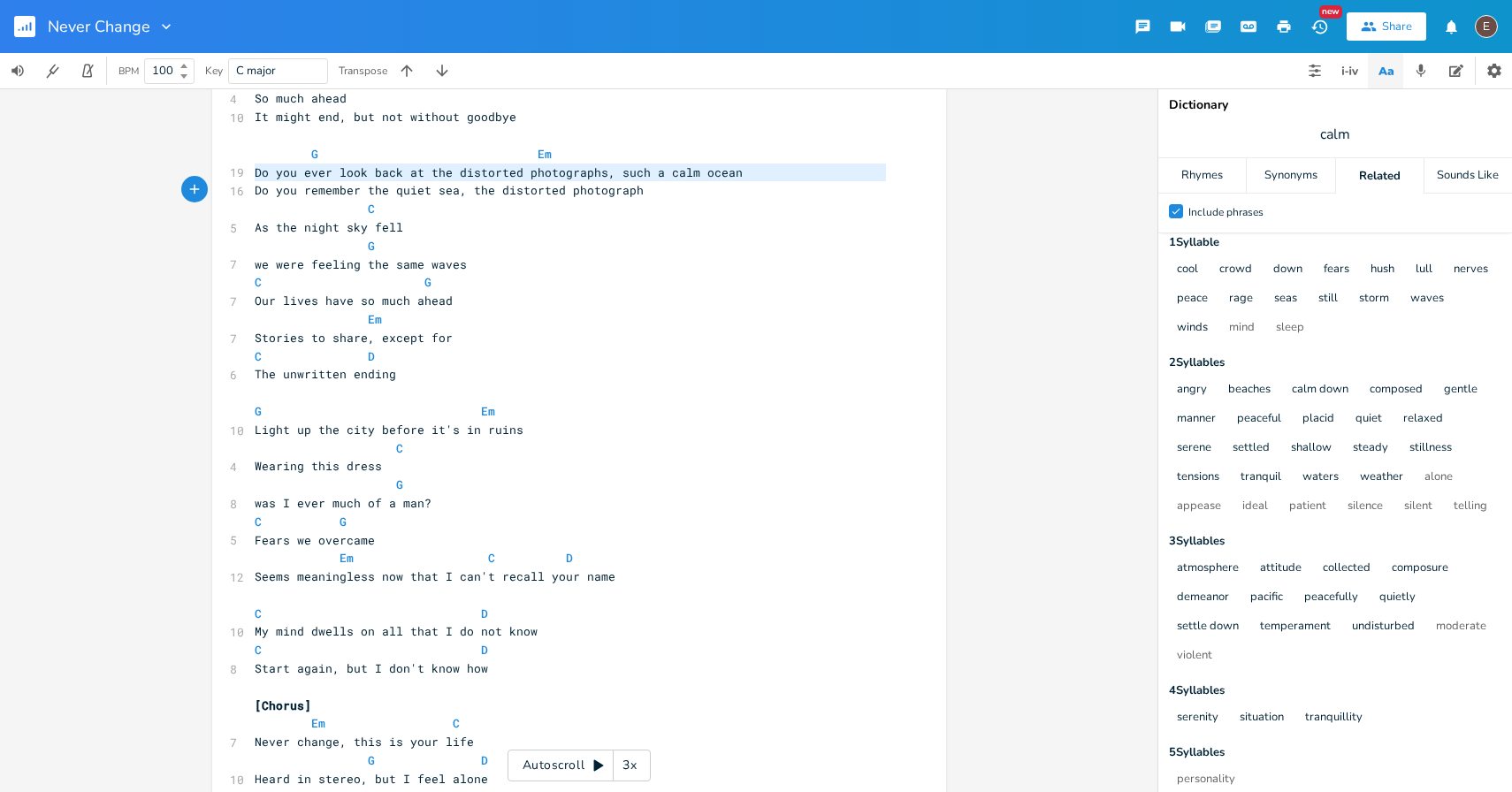
click at [435, 177] on span "Do you ever look back at the distorted photographs, such a calm ocean" at bounding box center [499, 172] width 488 height 16
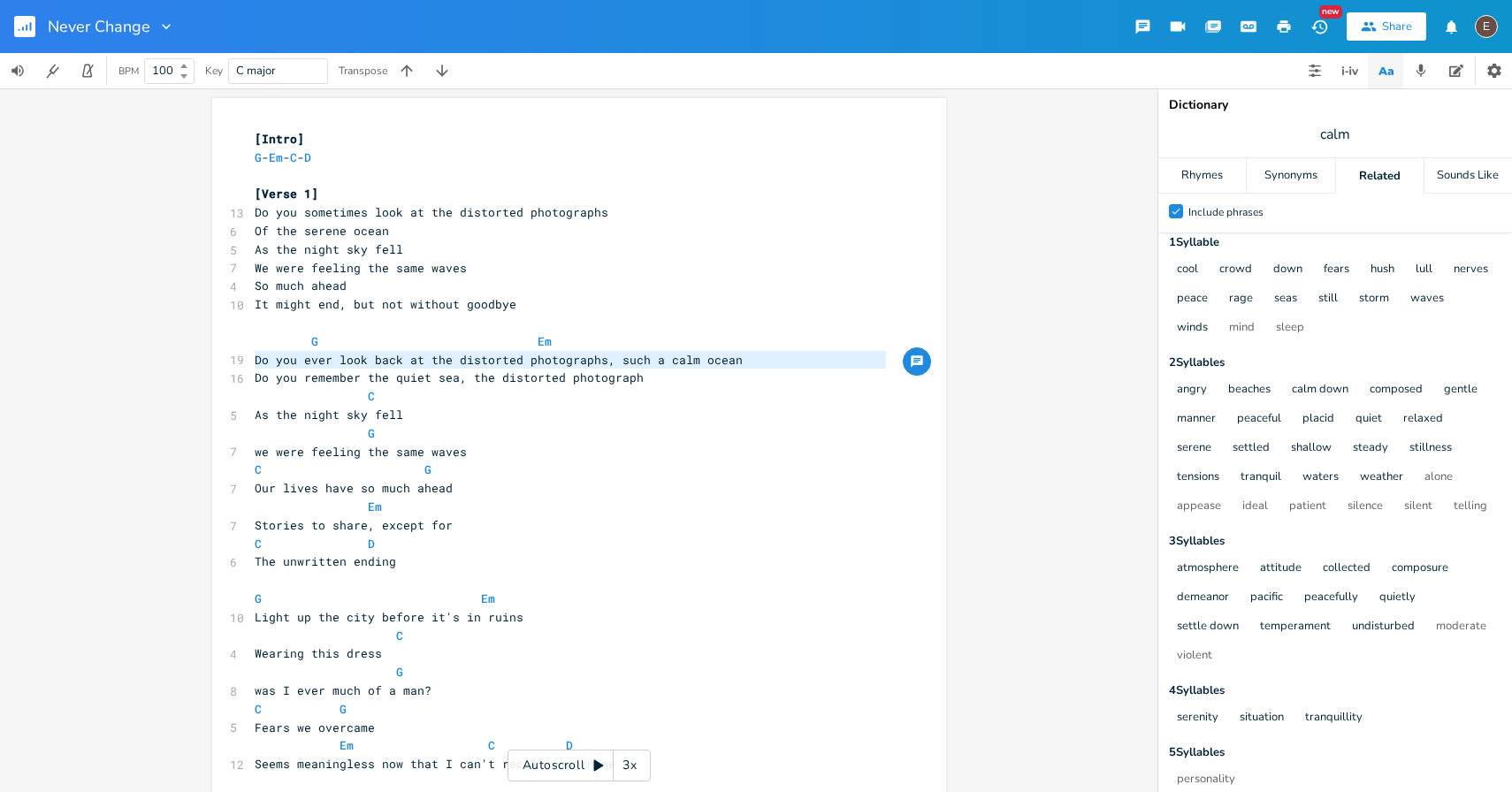
scroll to position [0, 0]
click at [408, 386] on span "Do you remember the quiet sea, the distorted photograph" at bounding box center [449, 378] width 389 height 16
type textarea "quiet"
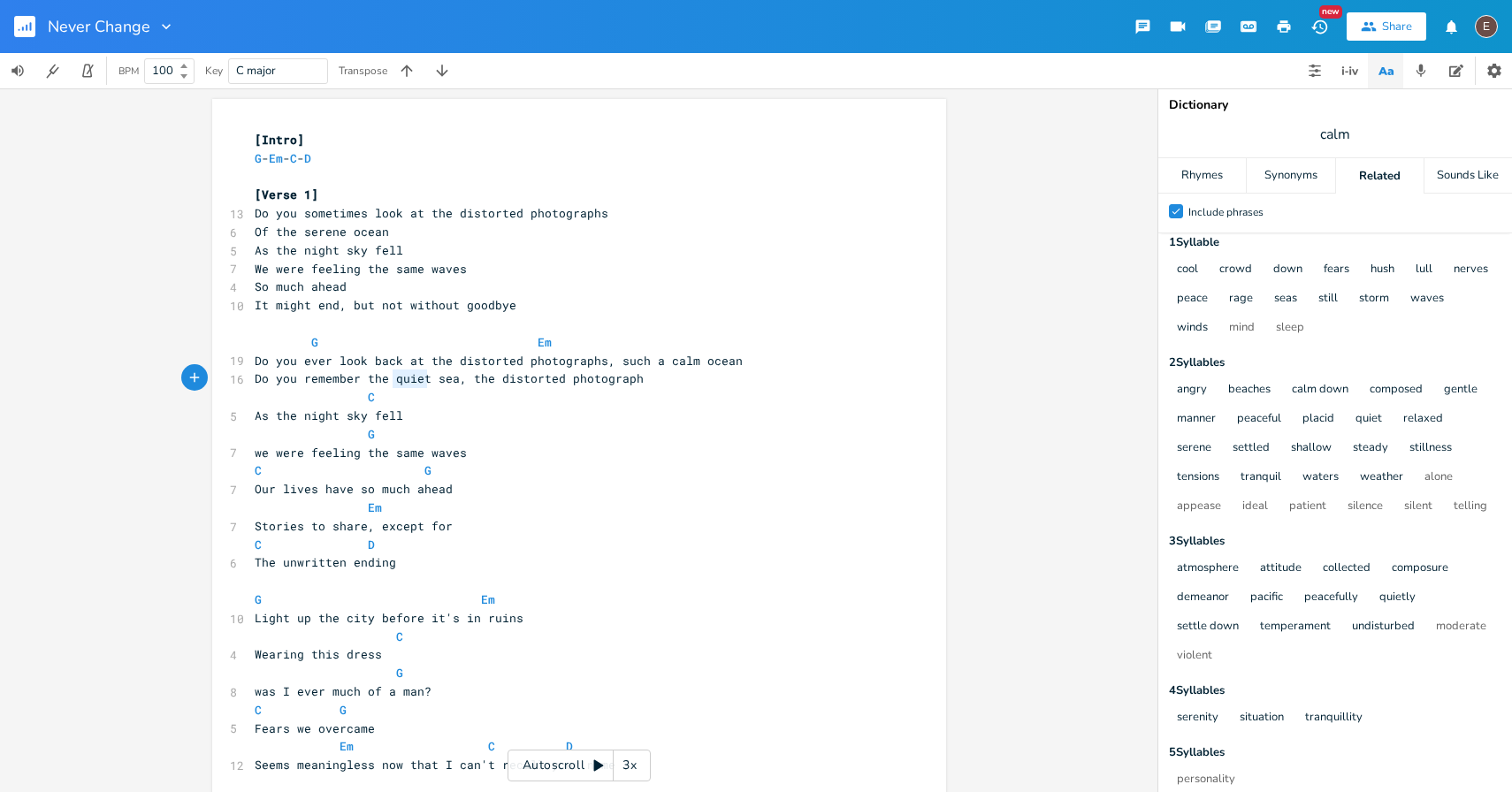
click at [408, 386] on span "Do you remember the quiet sea, the distorted photograph" at bounding box center [449, 378] width 389 height 16
click at [545, 370] on pre "Do you remember the quiet sea, the distorted photograph" at bounding box center [569, 379] width 638 height 19
type textarea "Do you ever look back at the distorted photographs, such a calm ocean"
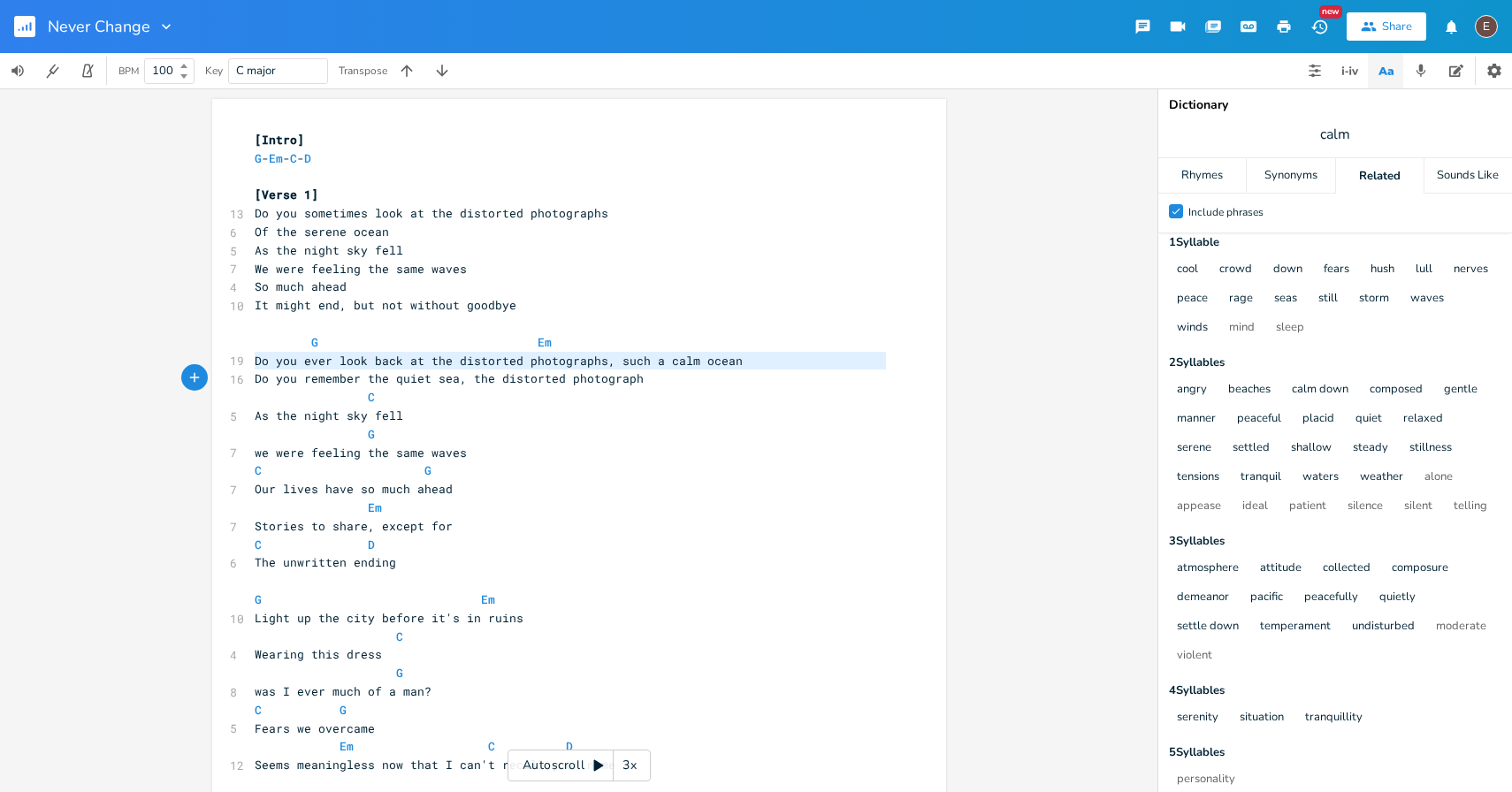
click at [545, 370] on pre "Do you remember the quiet sea, the distorted photograph" at bounding box center [569, 379] width 638 height 19
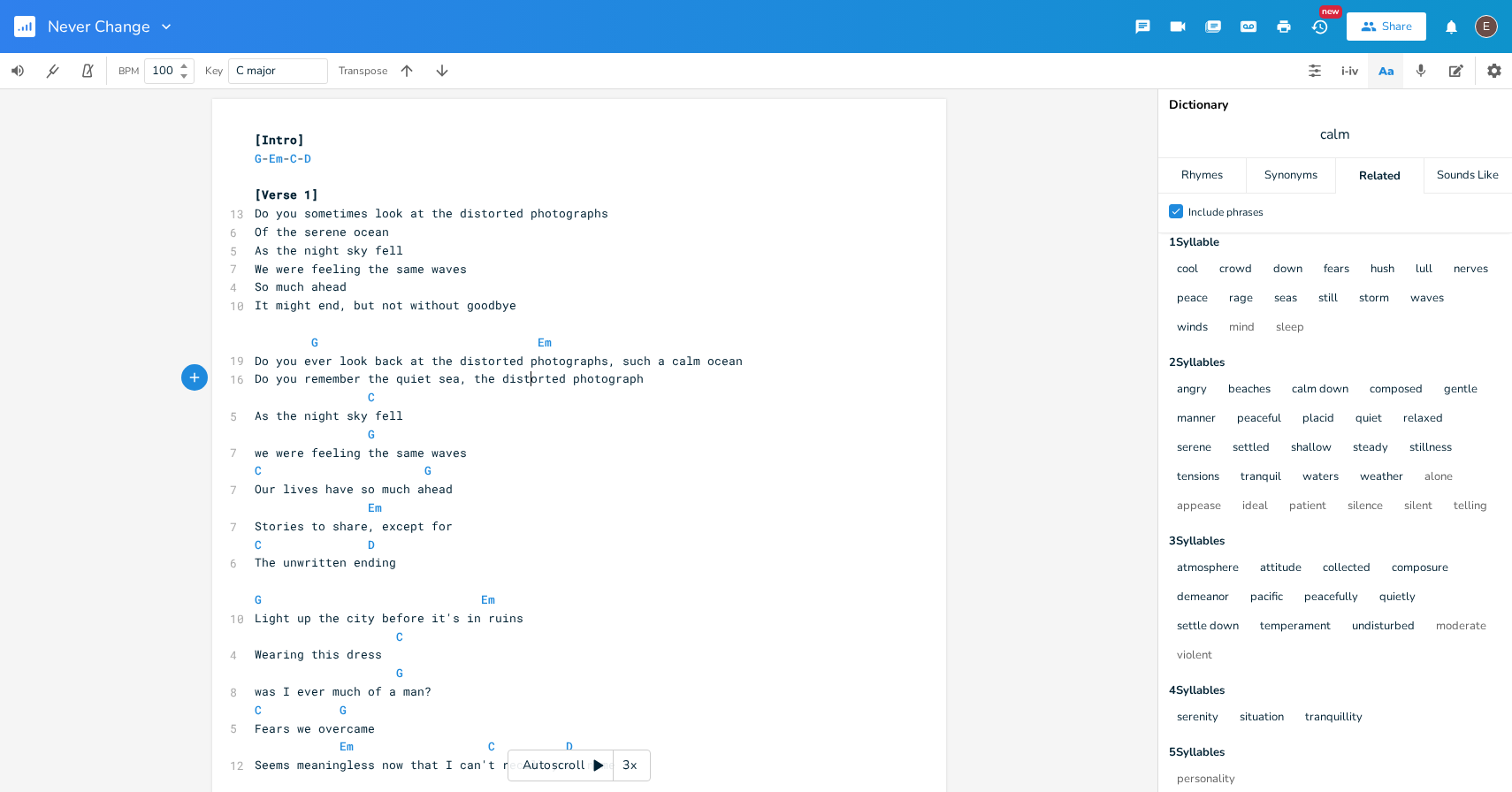
click at [523, 381] on span "Do you remember the quiet sea, the distorted photograph" at bounding box center [449, 378] width 389 height 16
click at [394, 387] on pre "Do you remember the quiet sea, the distorted photograph" at bounding box center [569, 379] width 638 height 19
type textarea "quiet"
click at [394, 387] on pre "Do you remember the quiet sea, the distorted photograph" at bounding box center [569, 379] width 638 height 19
click at [395, 389] on pre "C" at bounding box center [569, 398] width 638 height 19
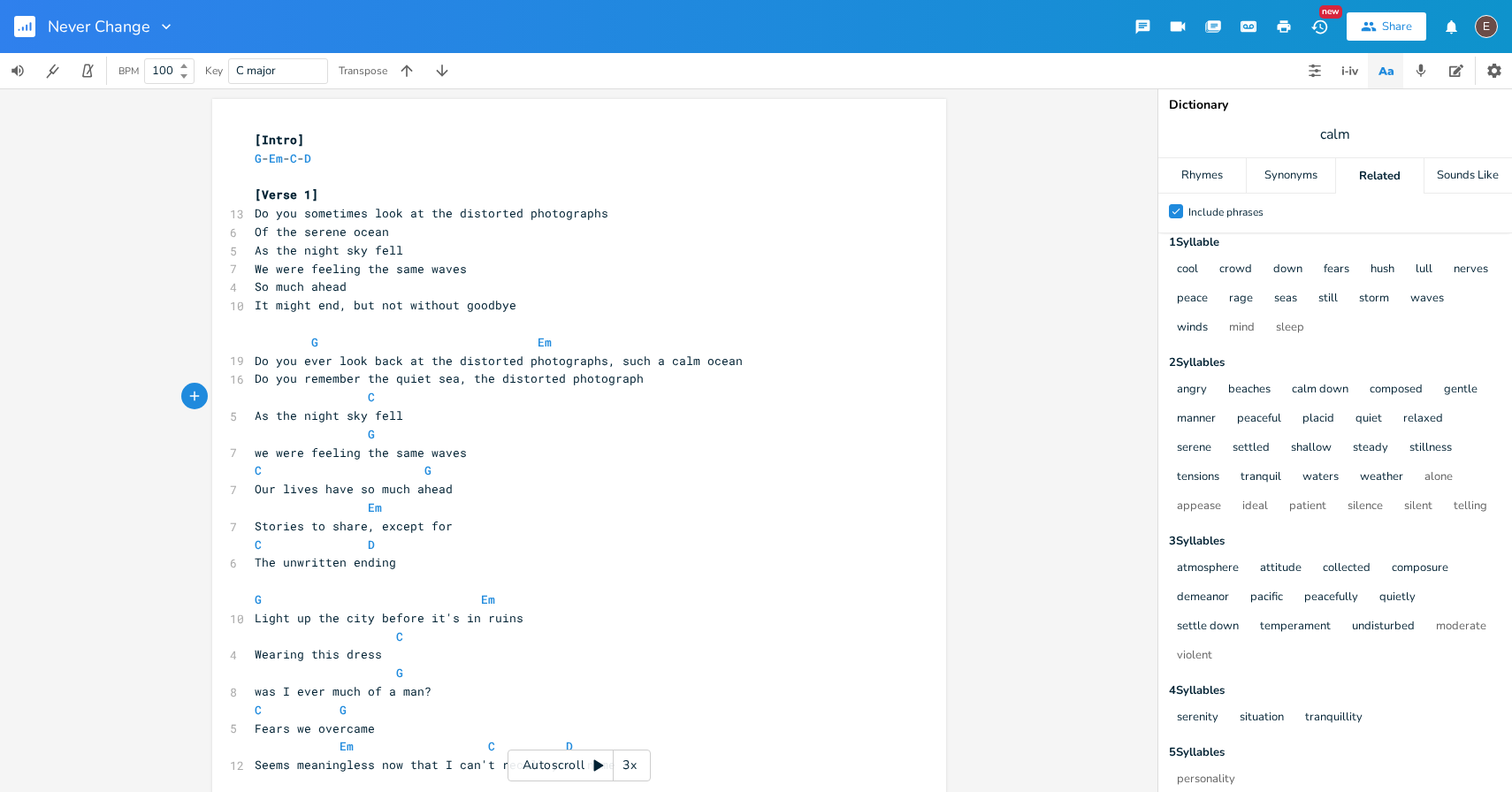
click at [397, 383] on span "Do you remember the quiet sea, the distorted photograph" at bounding box center [449, 378] width 389 height 16
click at [403, 381] on span "Do you remember the quiet sea, the distorted photograph" at bounding box center [449, 378] width 389 height 16
type textarea "quiet"
click at [403, 381] on span "Do you remember the quiet sea, the distorted photograph" at bounding box center [449, 378] width 389 height 16
click at [610, 388] on pre "Do you remember the sea, the distorted photograph" at bounding box center [569, 379] width 638 height 19
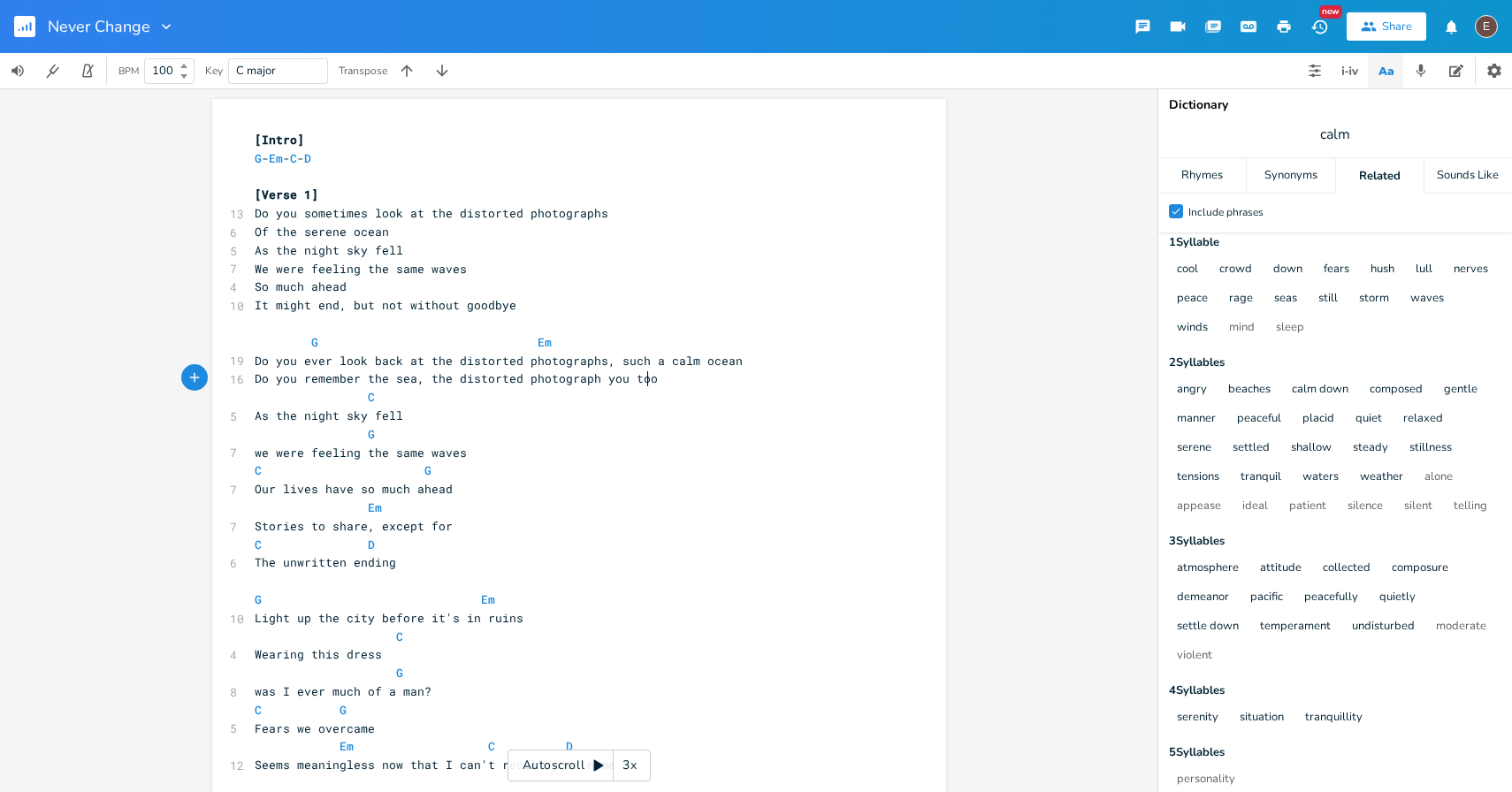
type textarea "you took"
click at [662, 367] on span "Do you ever look back at the distorted photographs, such a calm ocean" at bounding box center [499, 360] width 488 height 16
type textarea "calm"
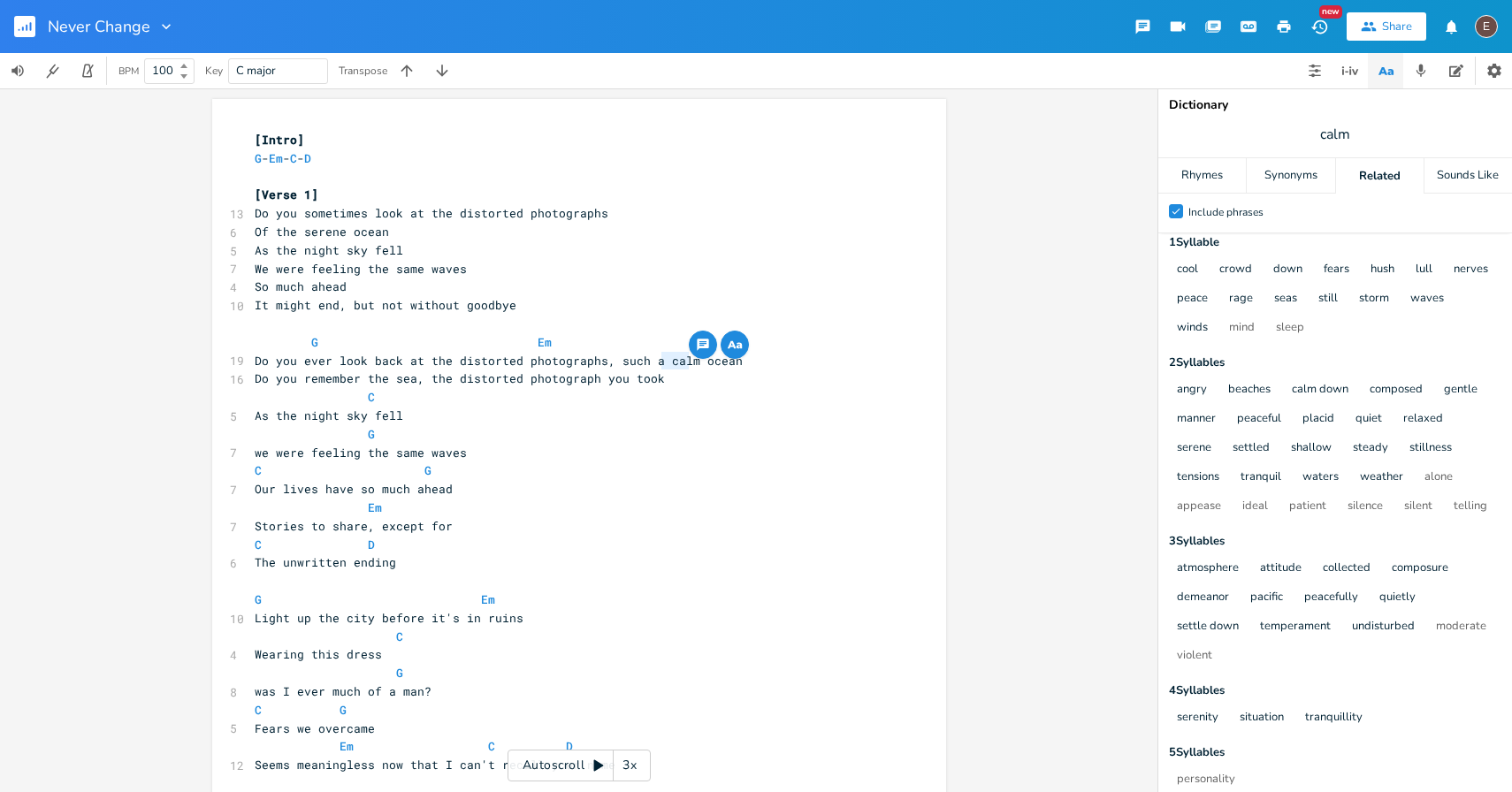
click at [613, 359] on span "Do you ever look back at the distorted photographs, such a calm ocean" at bounding box center [499, 360] width 488 height 16
type textarea "Do you ever look back at the distorted photographs, such a calm ocean"
click at [613, 359] on span "Do you ever look back at the distorted photographs, such a calm ocean" at bounding box center [499, 360] width 488 height 16
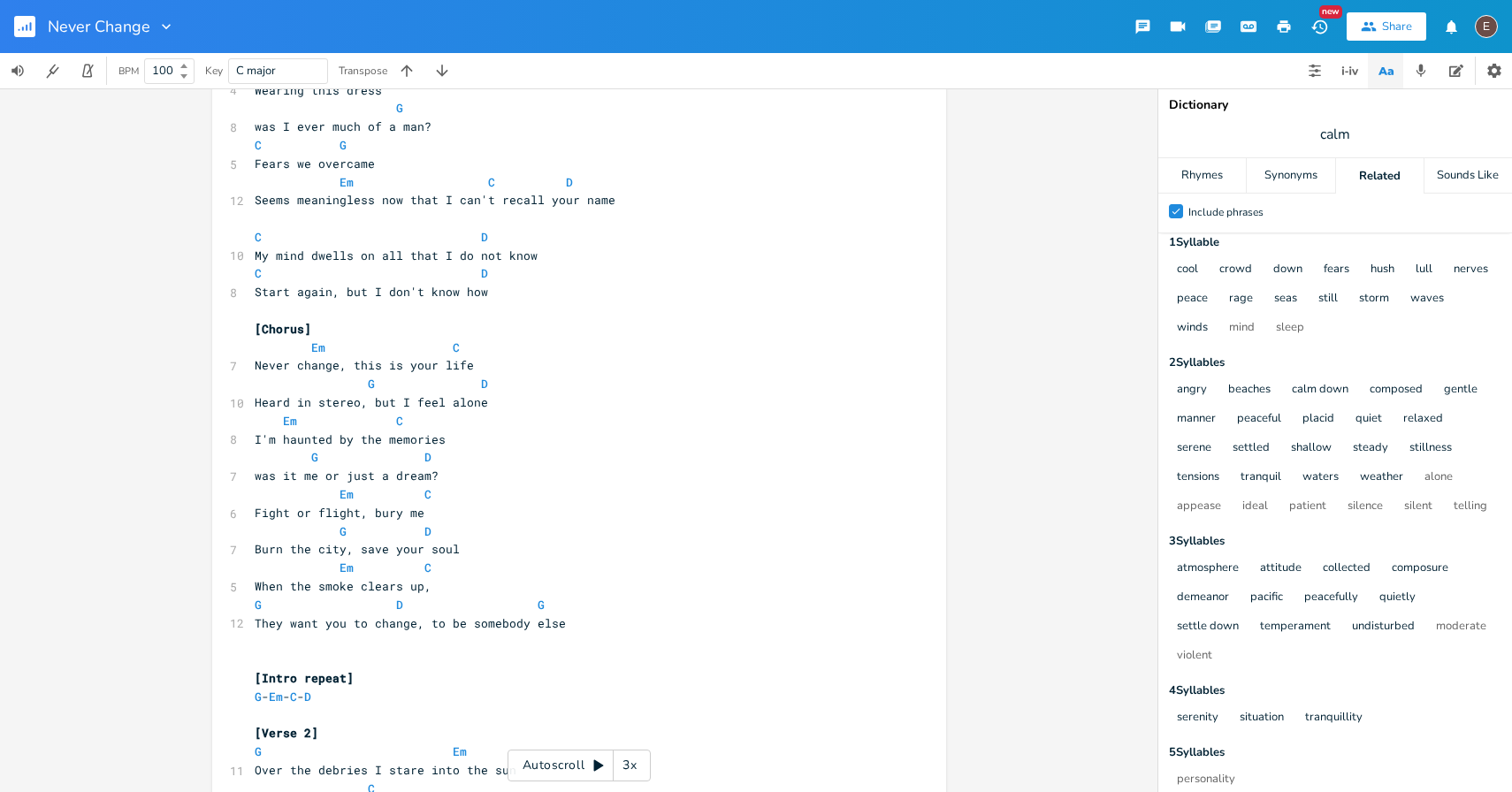
scroll to position [410, 0]
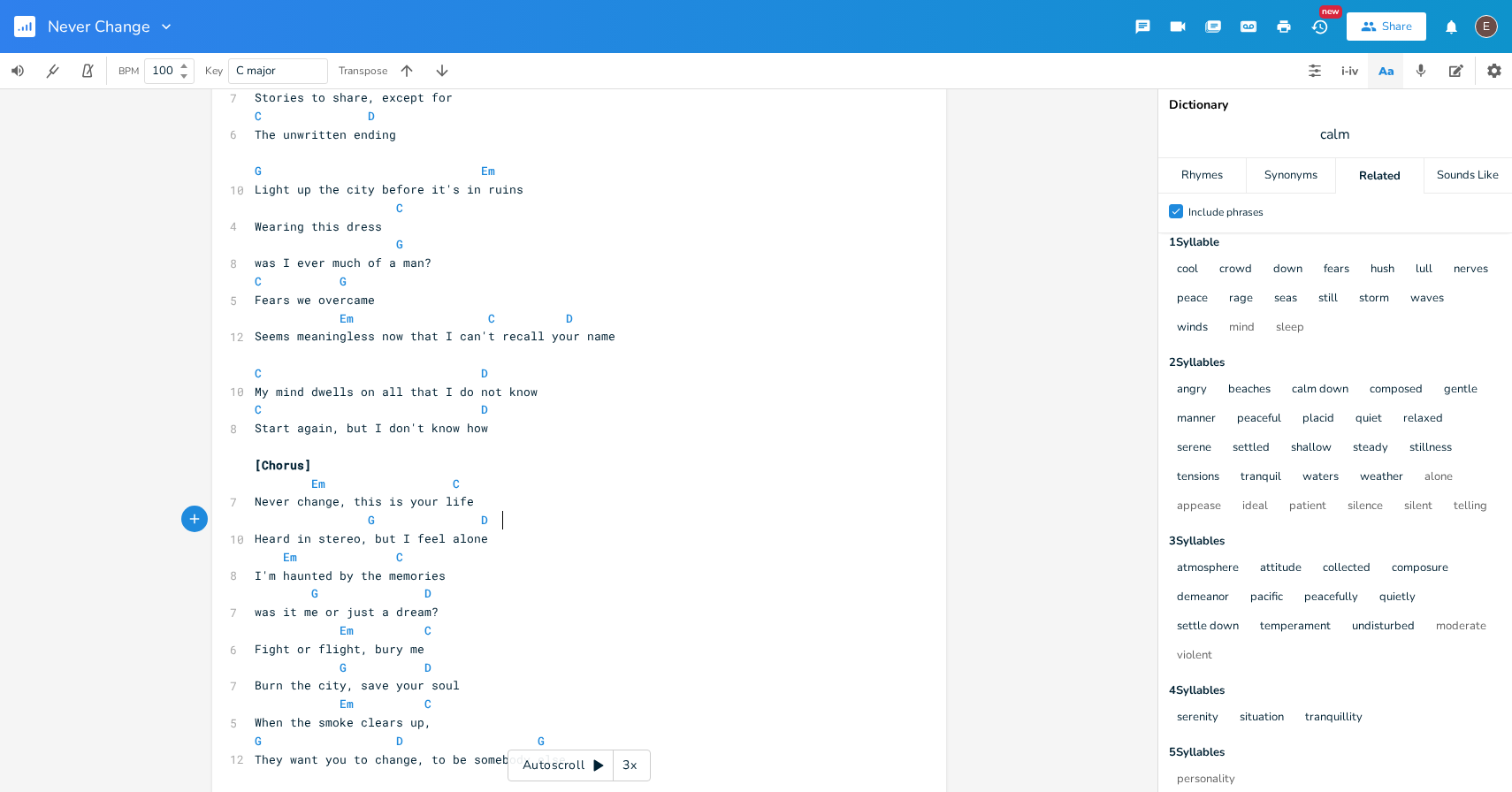
click at [506, 520] on pre "G D" at bounding box center [569, 520] width 638 height 19
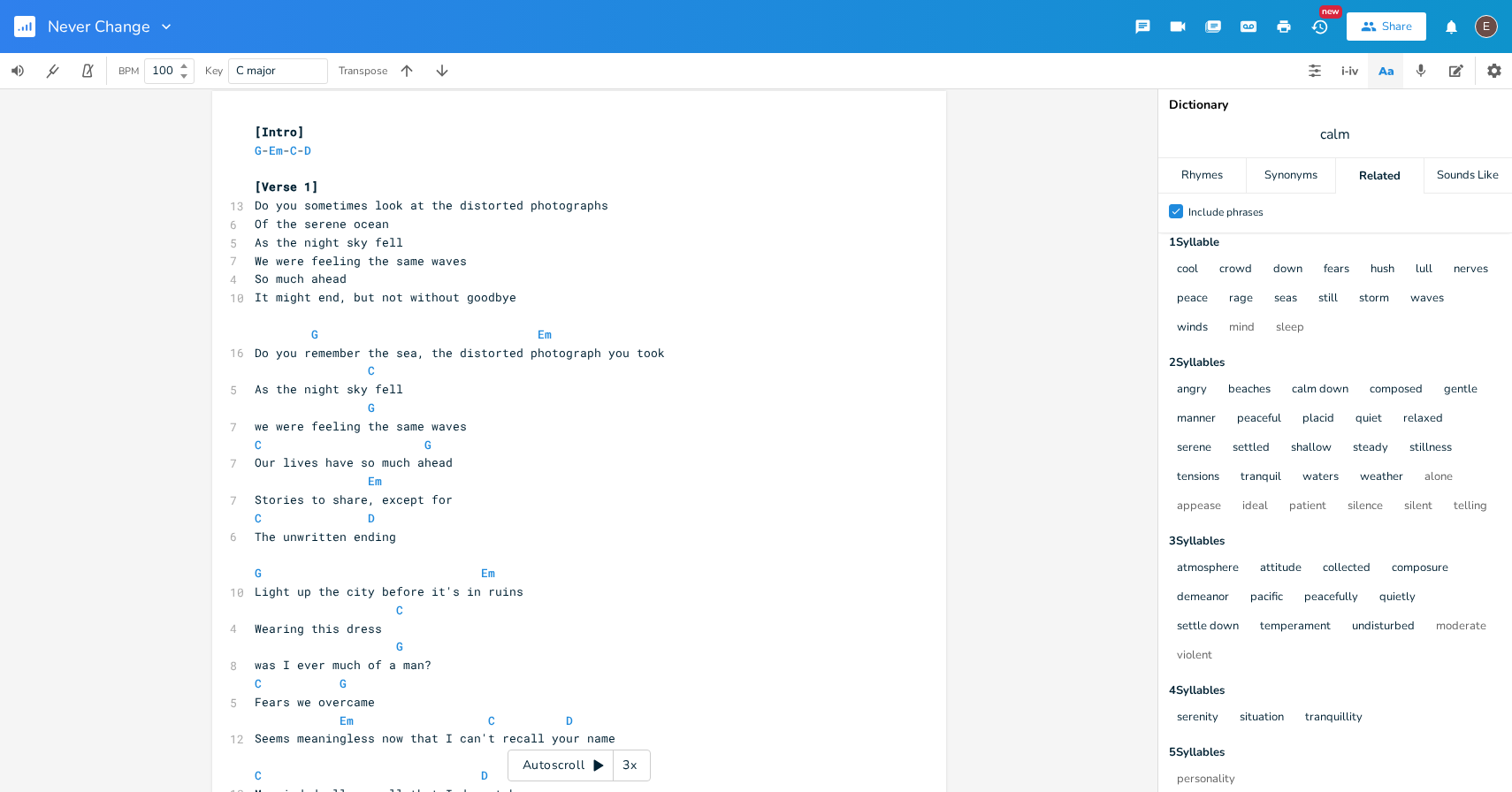
scroll to position [0, 0]
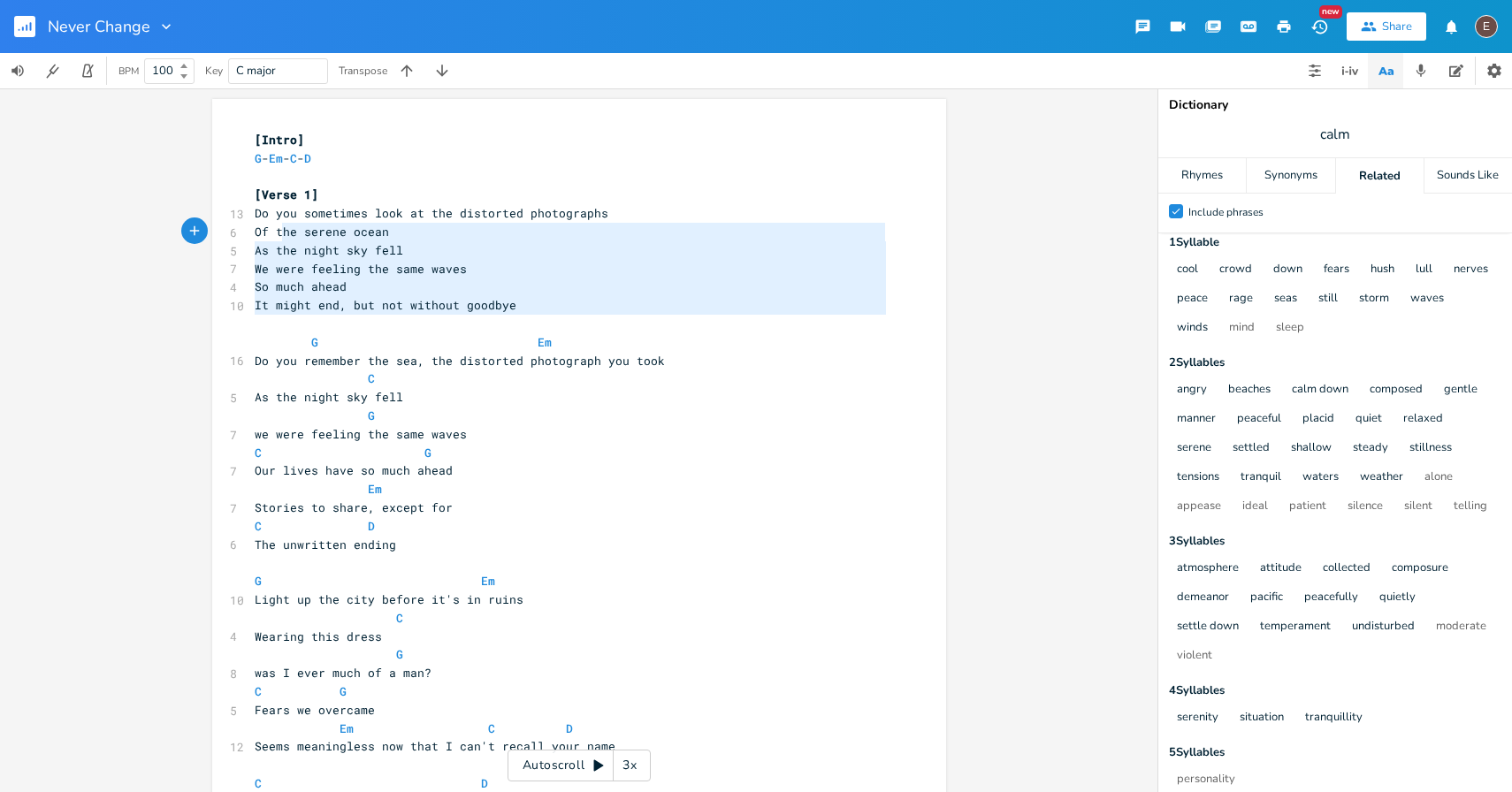
type textarea "Do you sometimes look at the distorted photographs Of the serene ocean As the n…"
drag, startPoint x: 386, startPoint y: 319, endPoint x: 244, endPoint y: 214, distance: 176.6
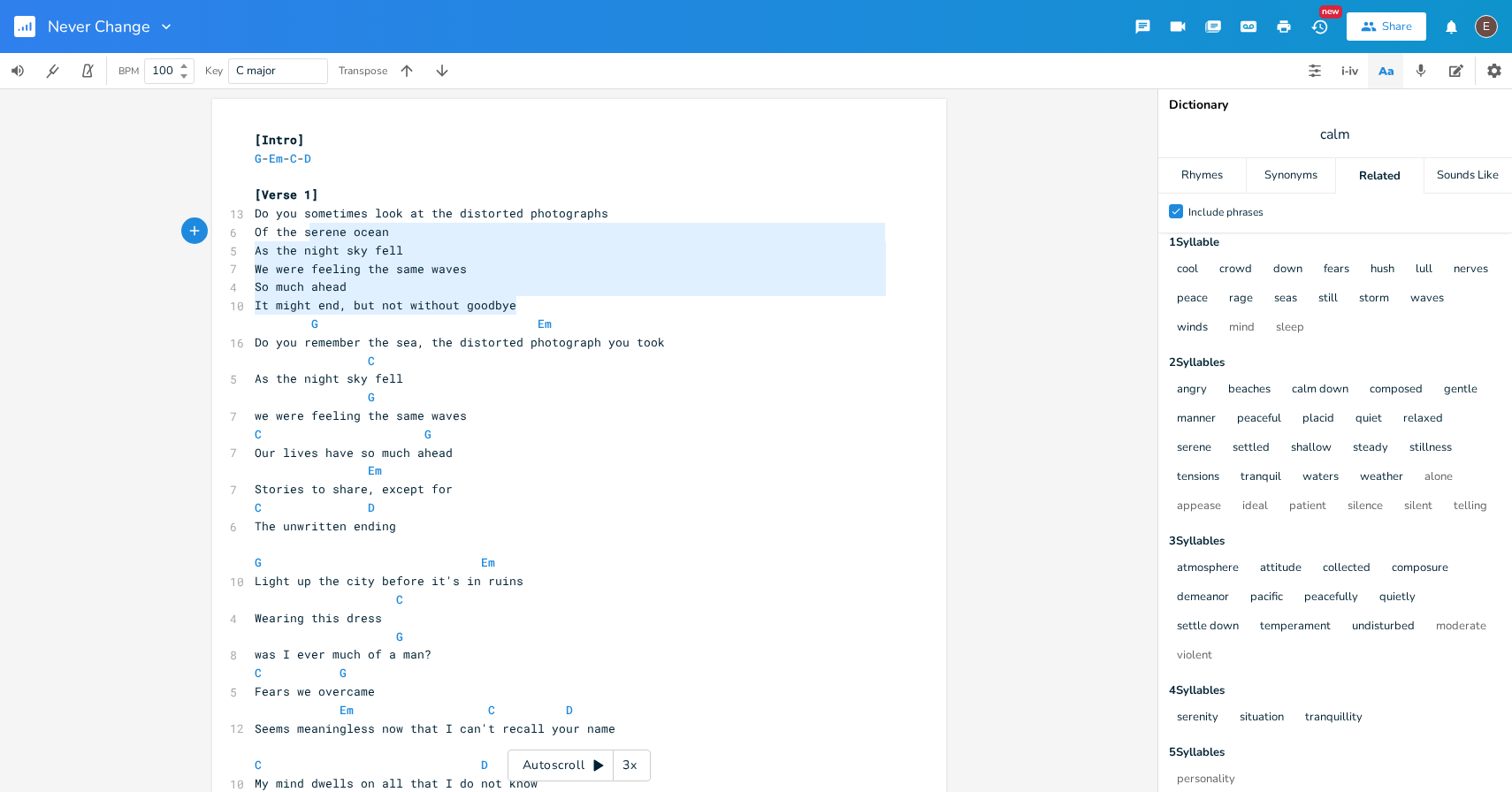
type textarea "Do you sometimes look at the distorted photographs Of the serene ocean As the n…"
drag, startPoint x: 526, startPoint y: 300, endPoint x: 238, endPoint y: 219, distance: 299.2
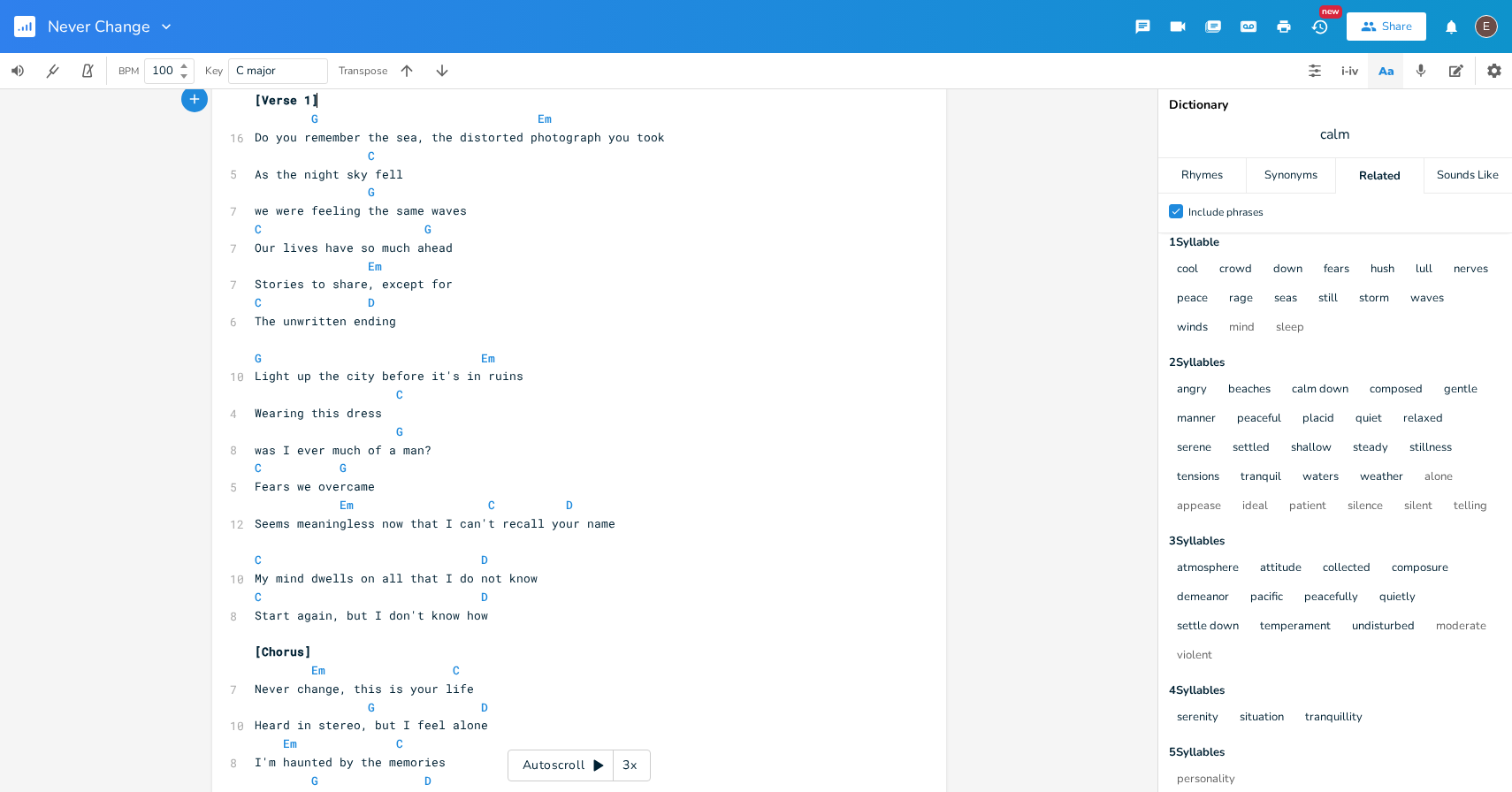
scroll to position [98, 0]
click at [337, 416] on span "Wearing this dress" at bounding box center [318, 409] width 127 height 16
type textarea "black"
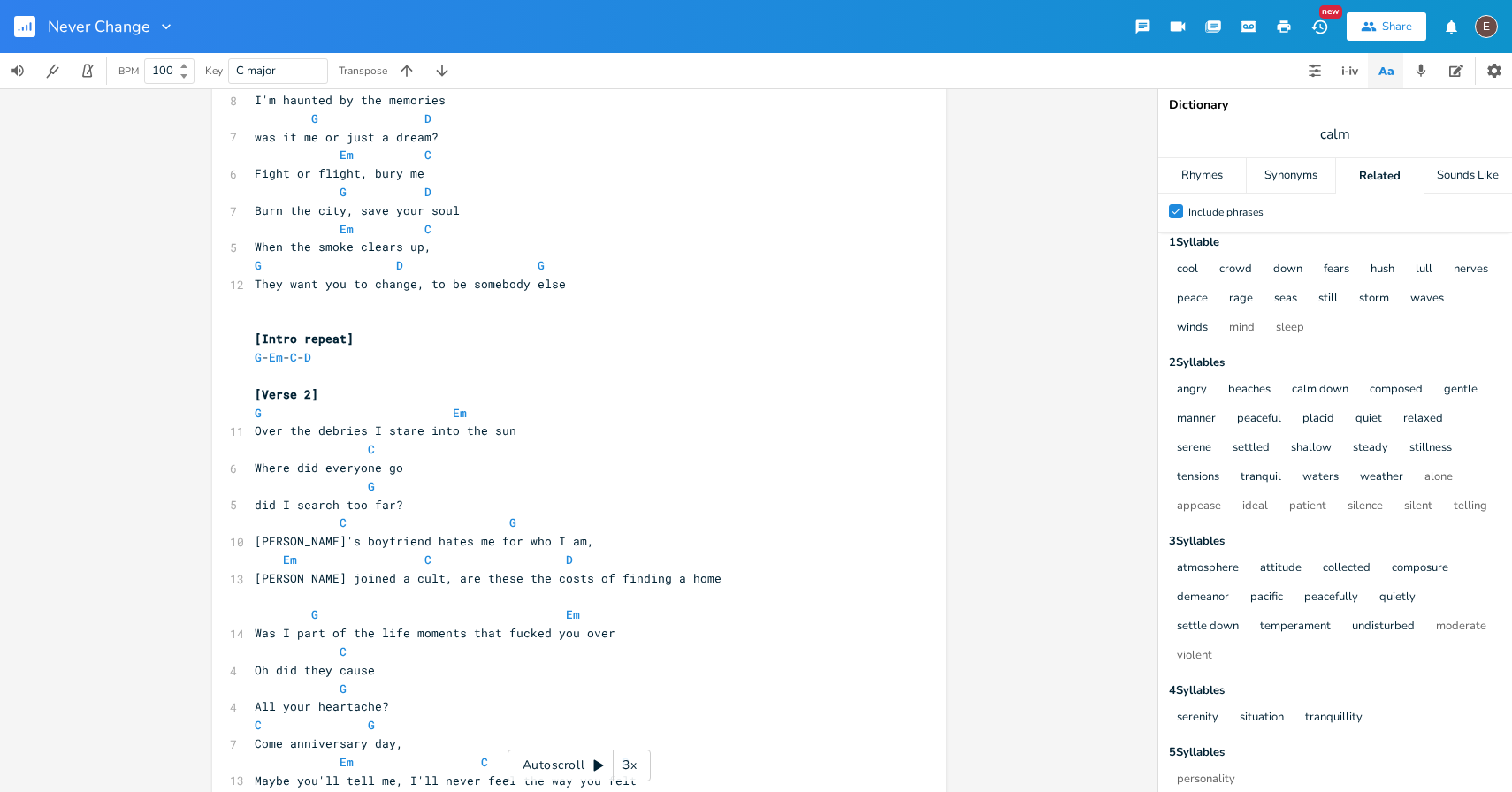
scroll to position [899, 0]
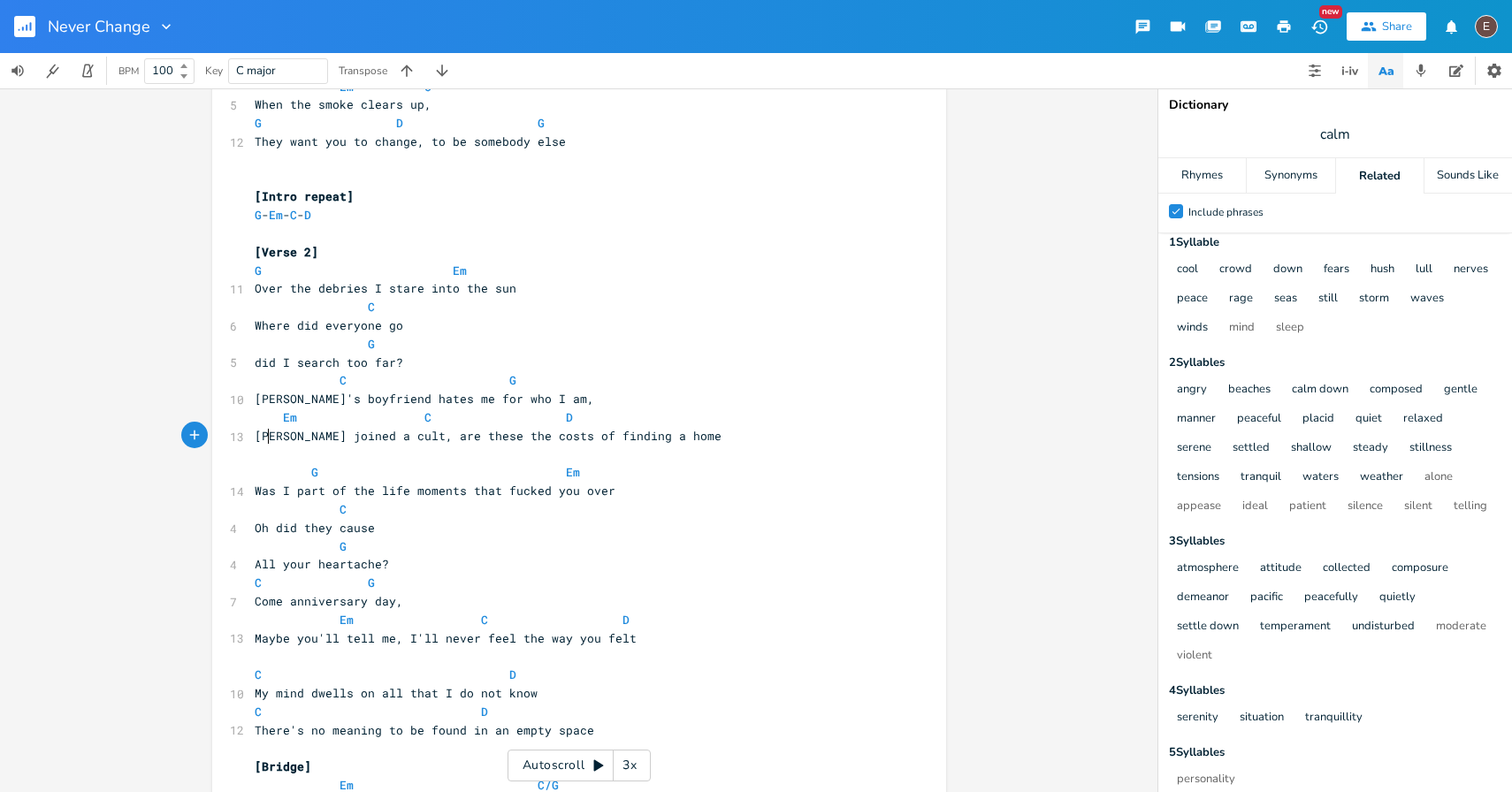
click at [260, 437] on span "[PERSON_NAME] joined a cult, are these the costs of finding a home" at bounding box center [487, 436] width 467 height 16
type textarea "[PERSON_NAME]"
click at [260, 437] on span "[PERSON_NAME] joined a cult, are these the costs of finding a home" at bounding box center [487, 436] width 467 height 16
click at [576, 425] on pre "Em C D" at bounding box center [569, 418] width 638 height 19
click at [256, 437] on span "[PERSON_NAME] joined a cult, are these the costs of finding a home" at bounding box center [487, 436] width 467 height 16
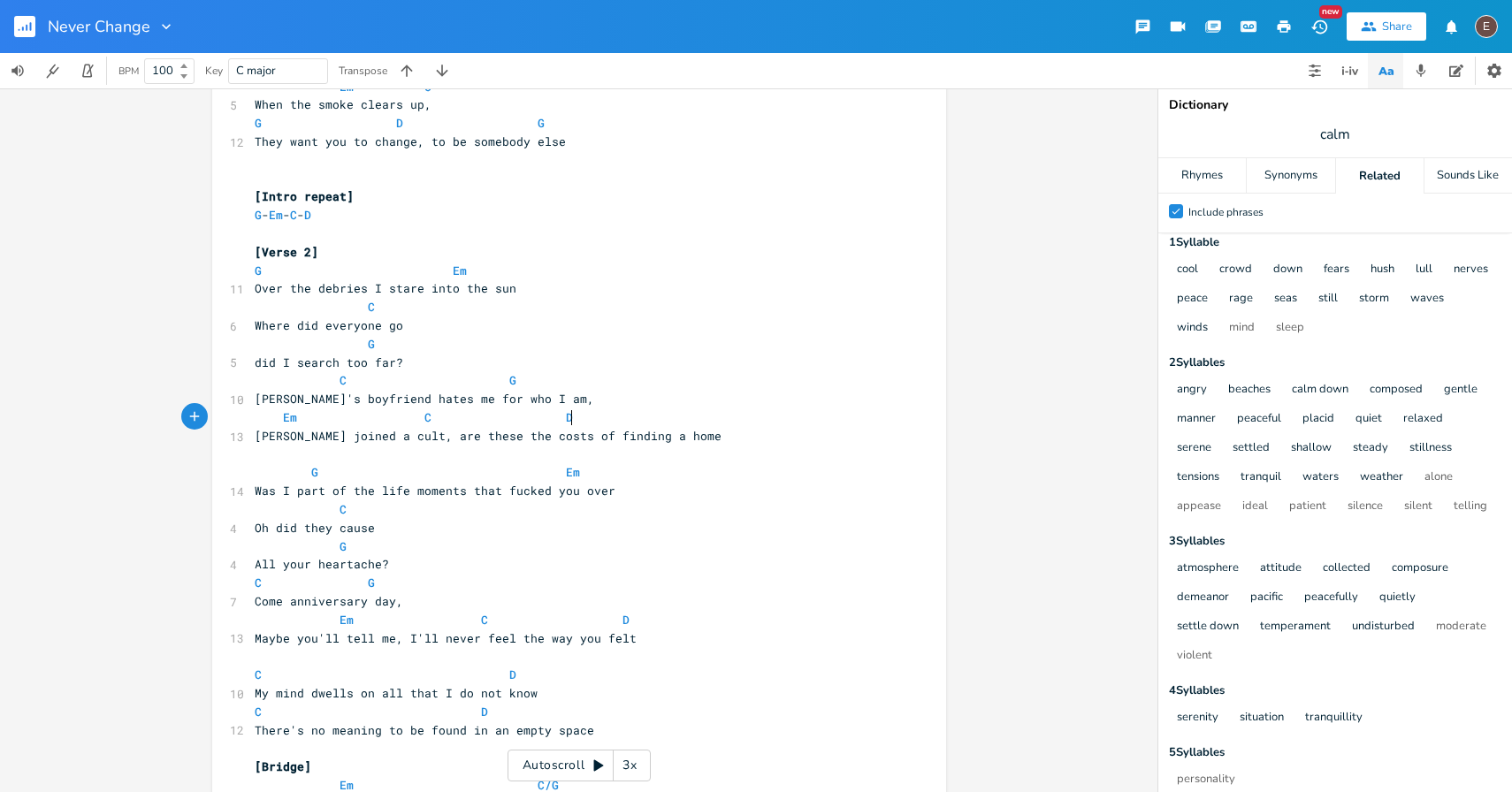
type textarea "[PERSON_NAME]"
click at [256, 437] on span "[PERSON_NAME] joined a cult, are these the costs of finding a home" at bounding box center [487, 436] width 467 height 16
click at [415, 439] on span "[PERSON_NAME] joined a cult, are these the costs of finding a home" at bounding box center [487, 436] width 467 height 16
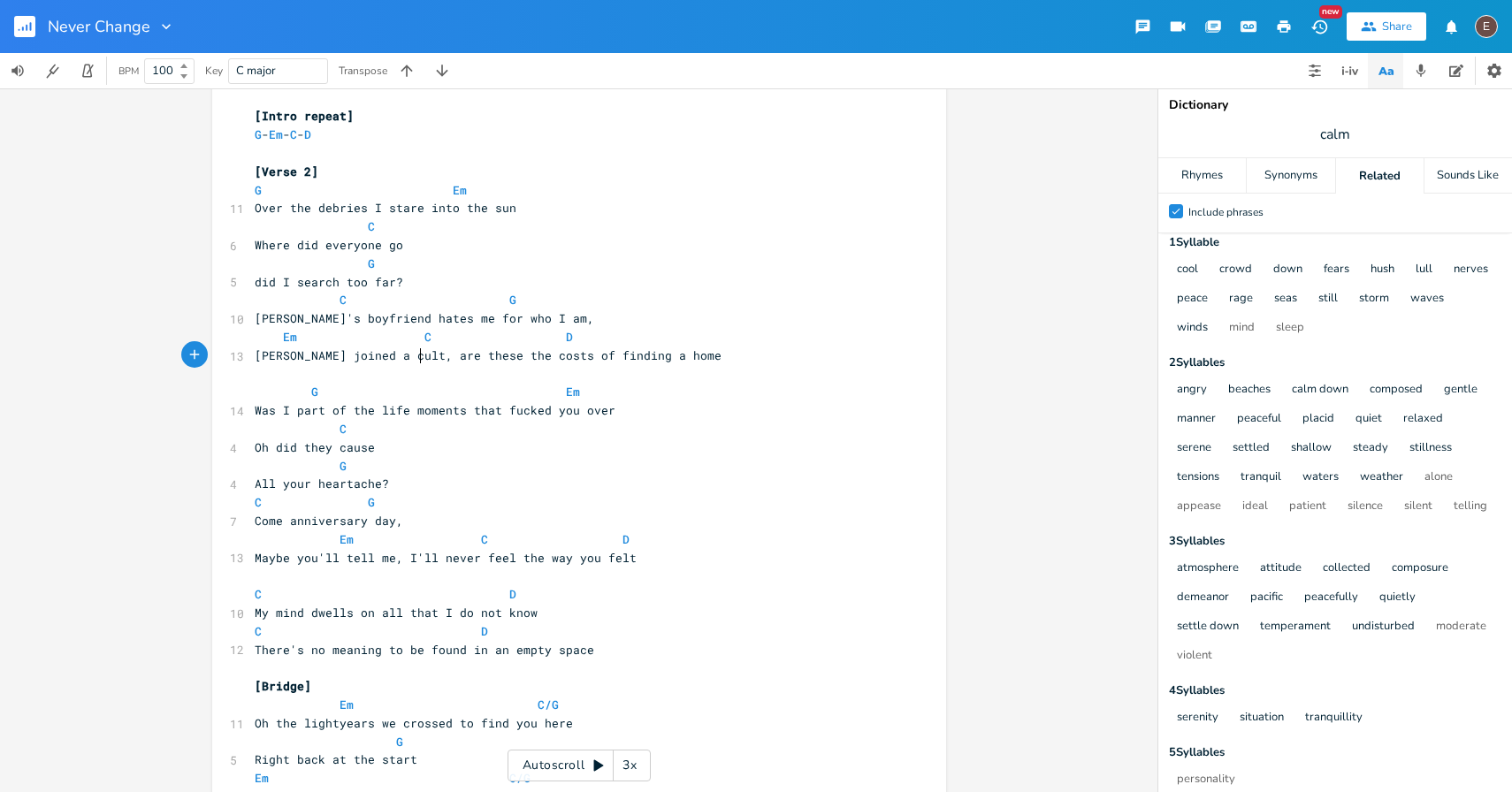
scroll to position [1084, 0]
